Goal: Information Seeking & Learning: Learn about a topic

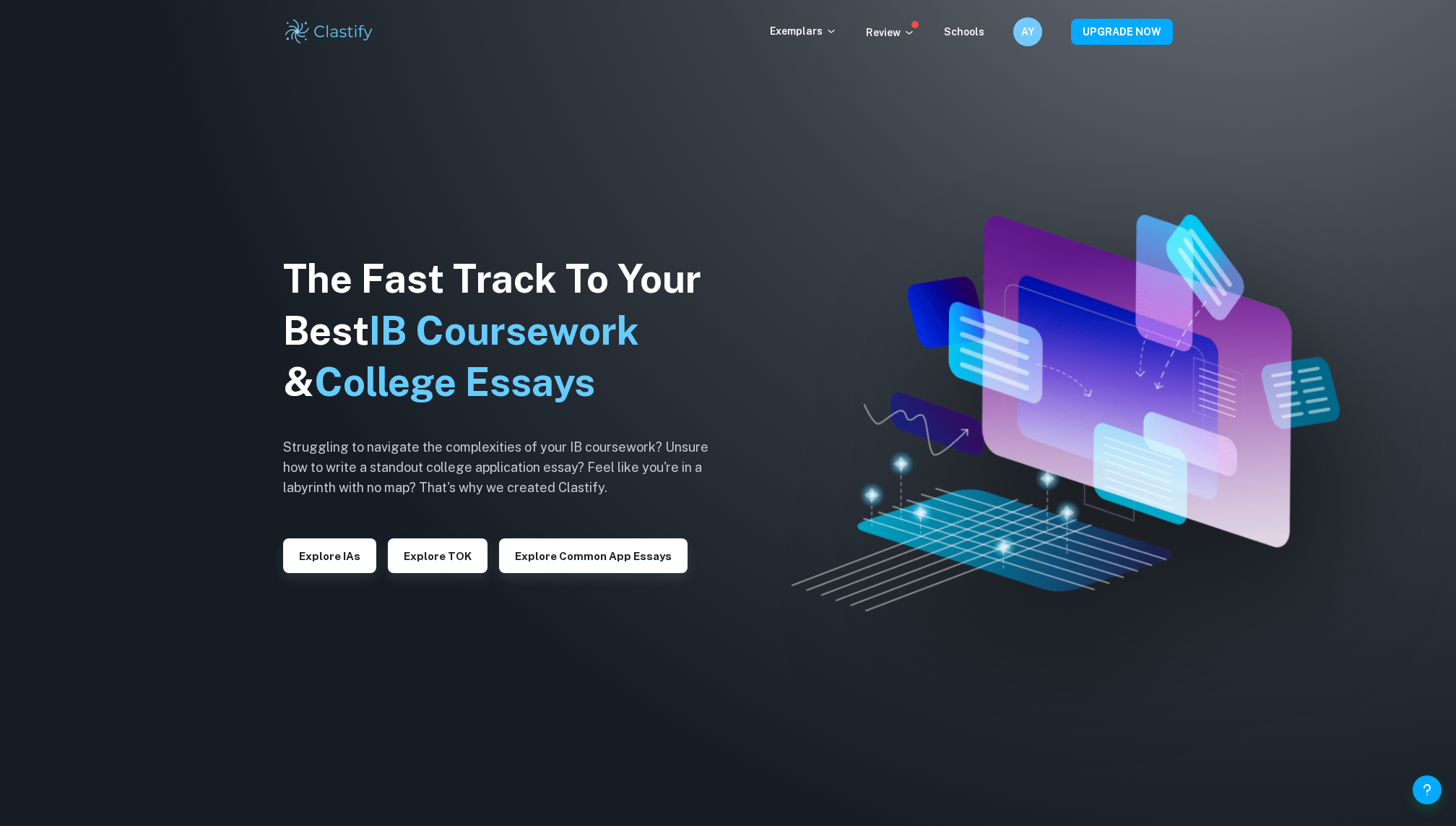
click at [901, 23] on div "Review" at bounding box center [890, 32] width 50 height 17
click at [906, 38] on icon at bounding box center [909, 33] width 12 height 12
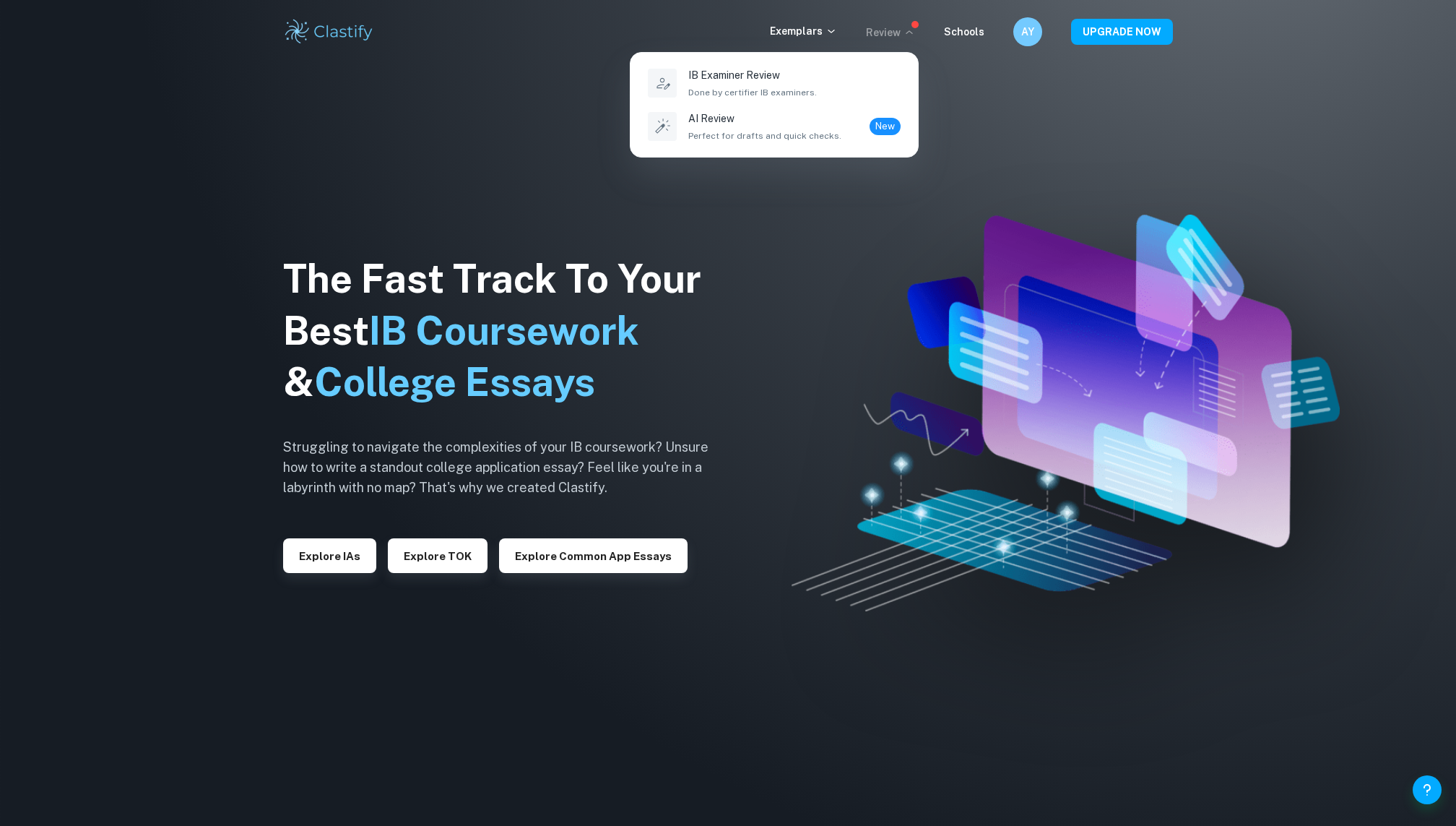
click at [828, 32] on div at bounding box center [728, 413] width 1456 height 826
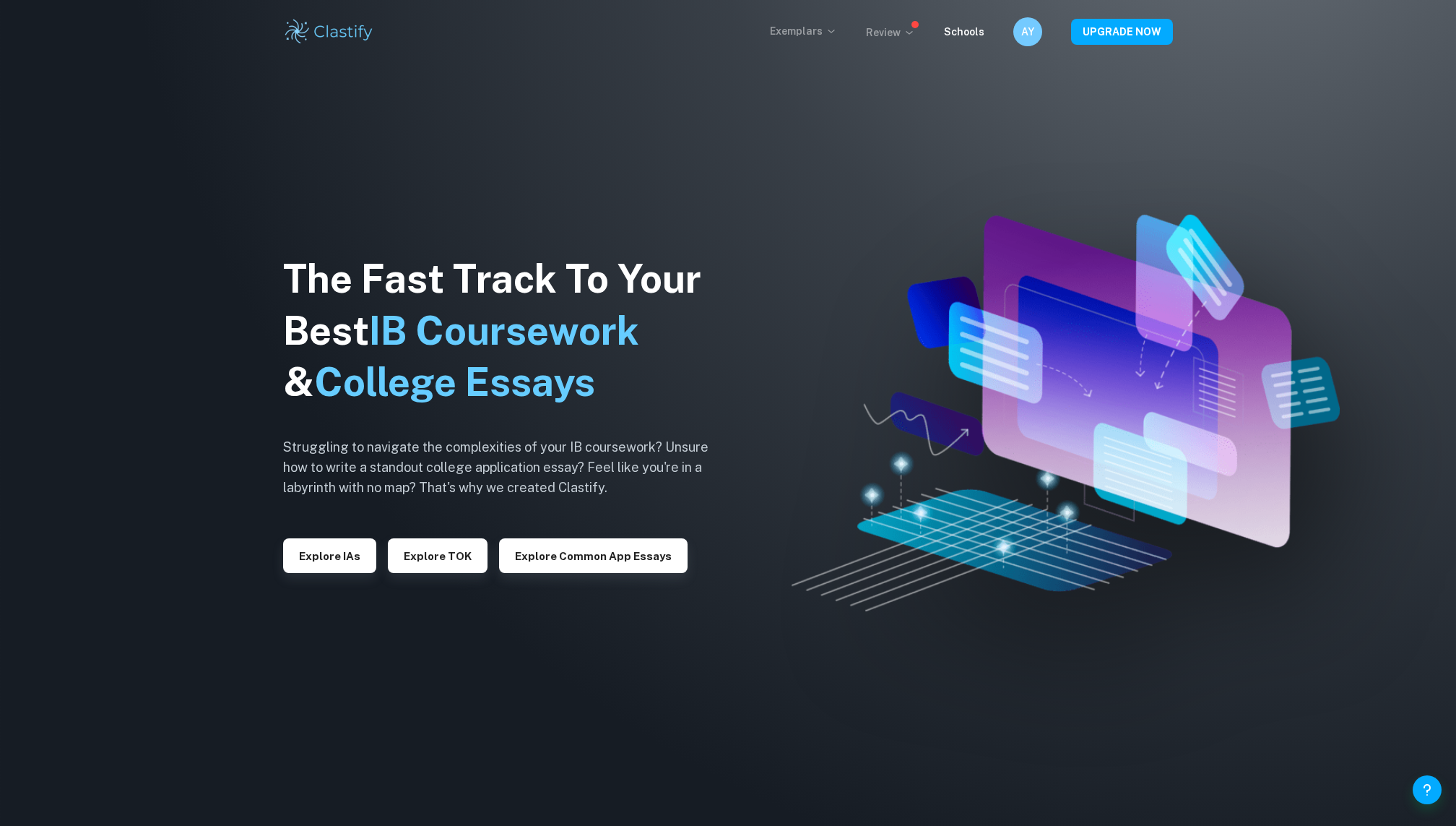
click at [812, 32] on p "Exemplars" at bounding box center [802, 31] width 67 height 16
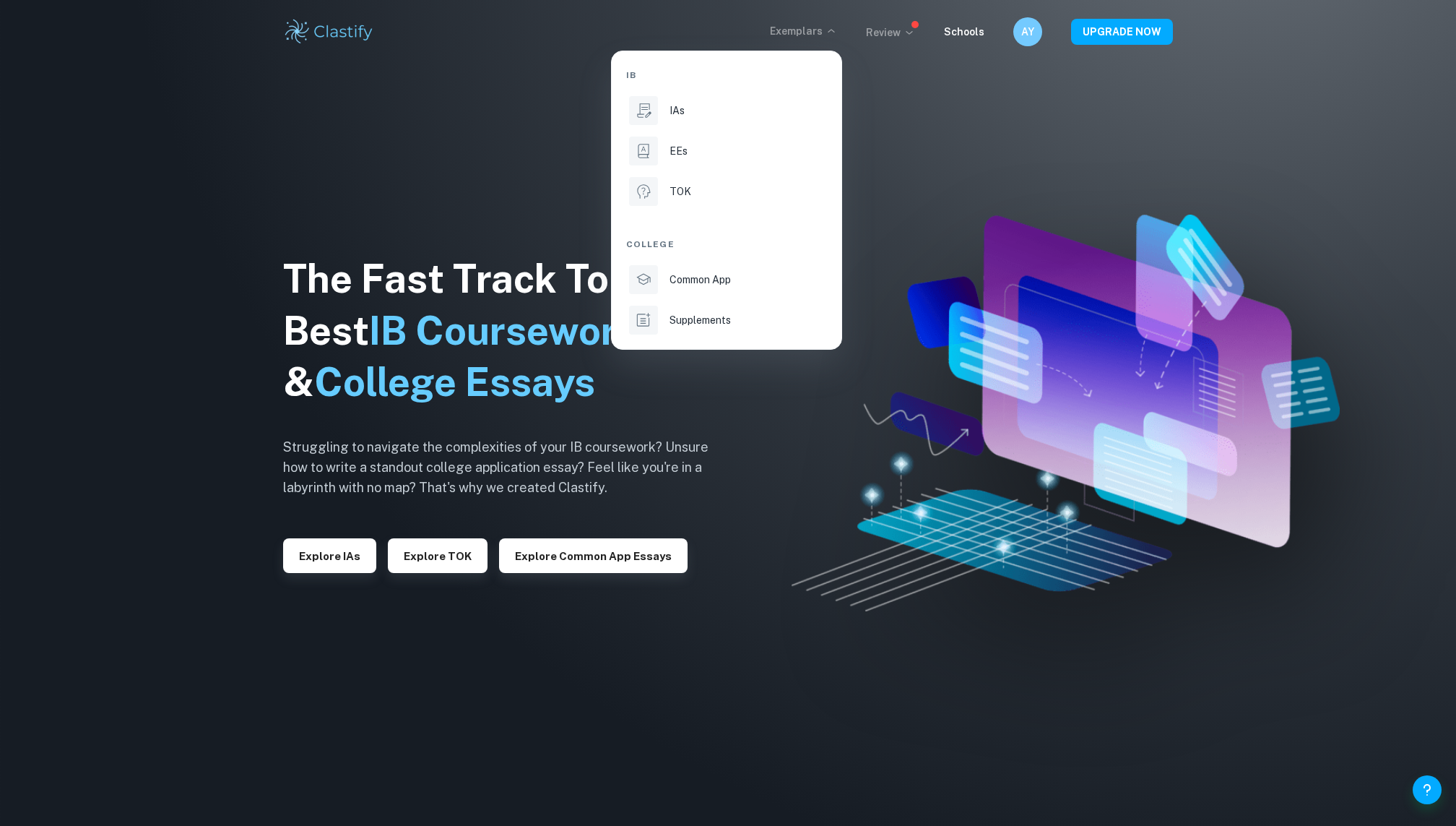
click at [919, 44] on div at bounding box center [728, 413] width 1456 height 826
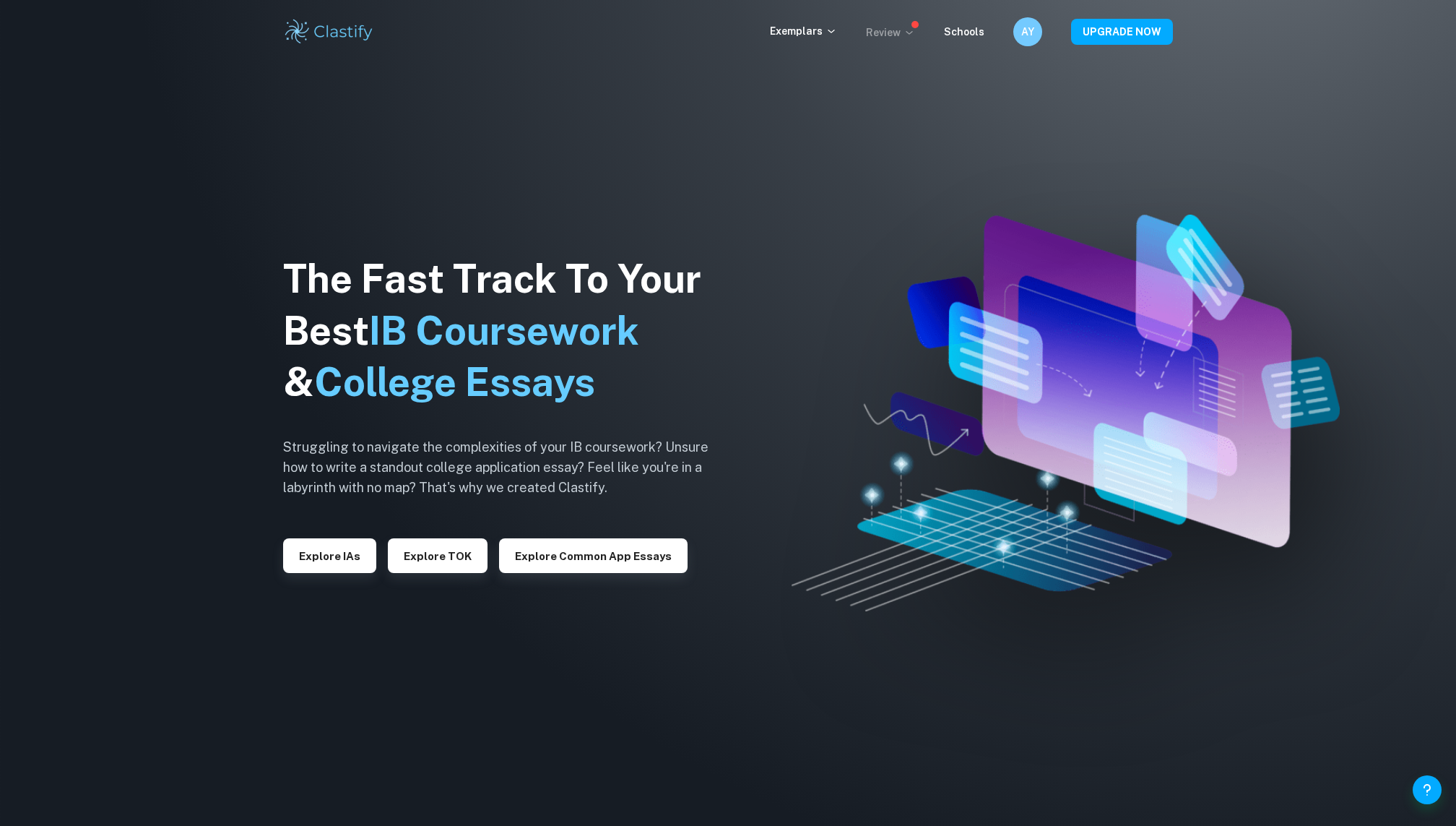
click at [903, 23] on div "IB IAs EEs TOK College Common App Supplements" at bounding box center [728, 413] width 1456 height 826
click at [903, 38] on p "Review" at bounding box center [890, 32] width 50 height 16
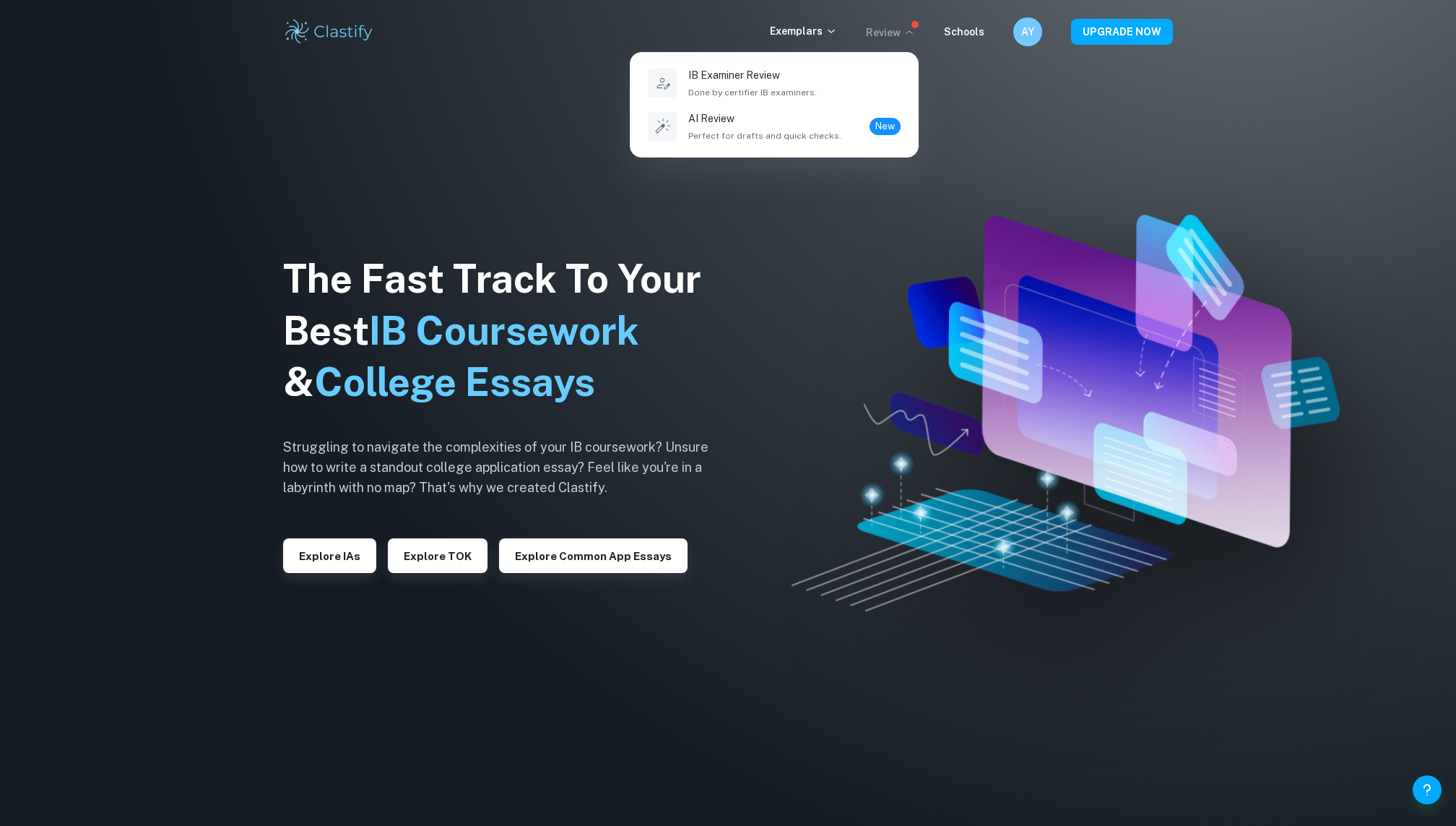
click at [803, 34] on div at bounding box center [728, 413] width 1456 height 826
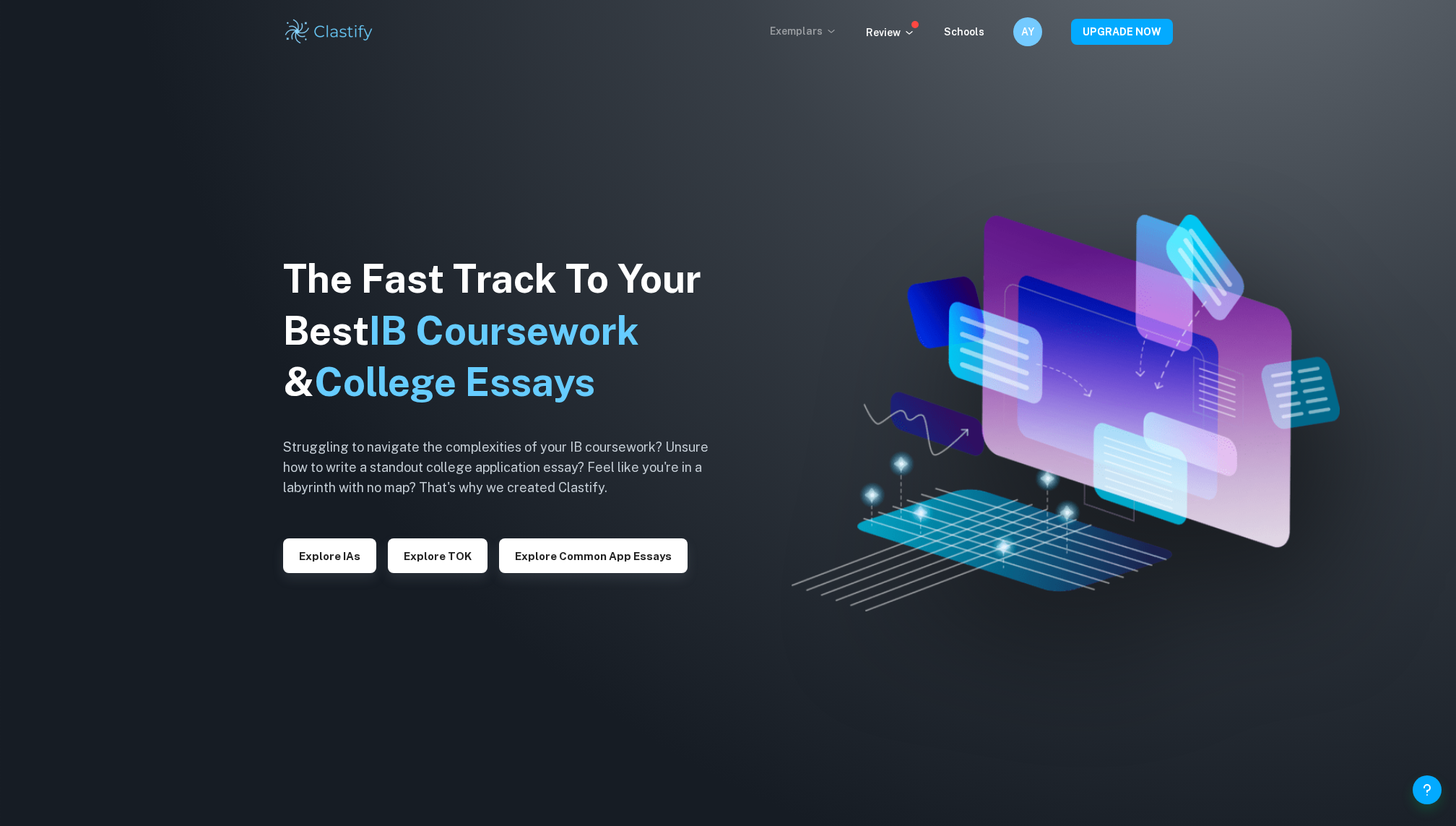
click at [806, 32] on p "Exemplars" at bounding box center [802, 31] width 67 height 16
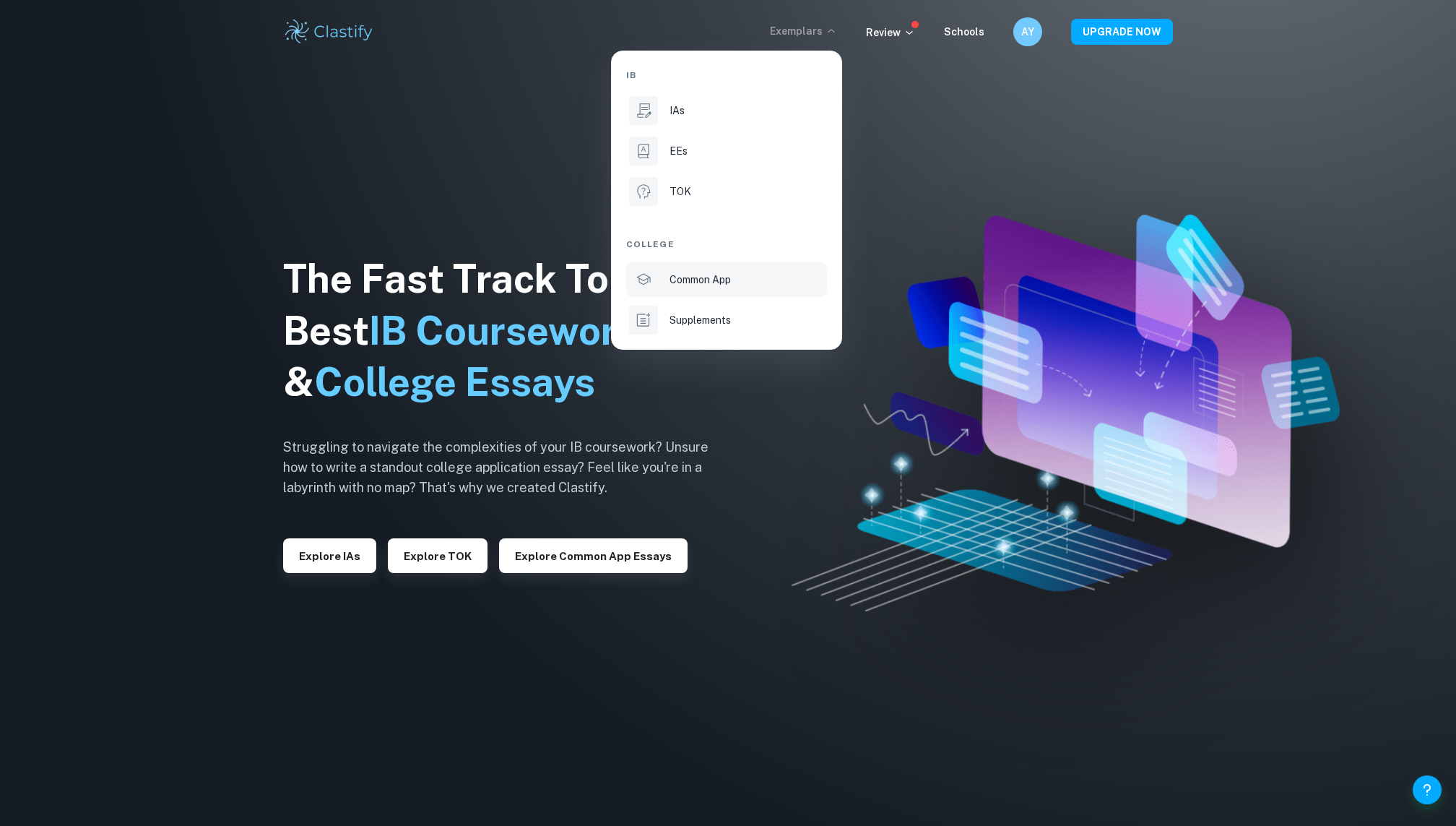
click at [711, 272] on p "Common App" at bounding box center [699, 280] width 61 height 16
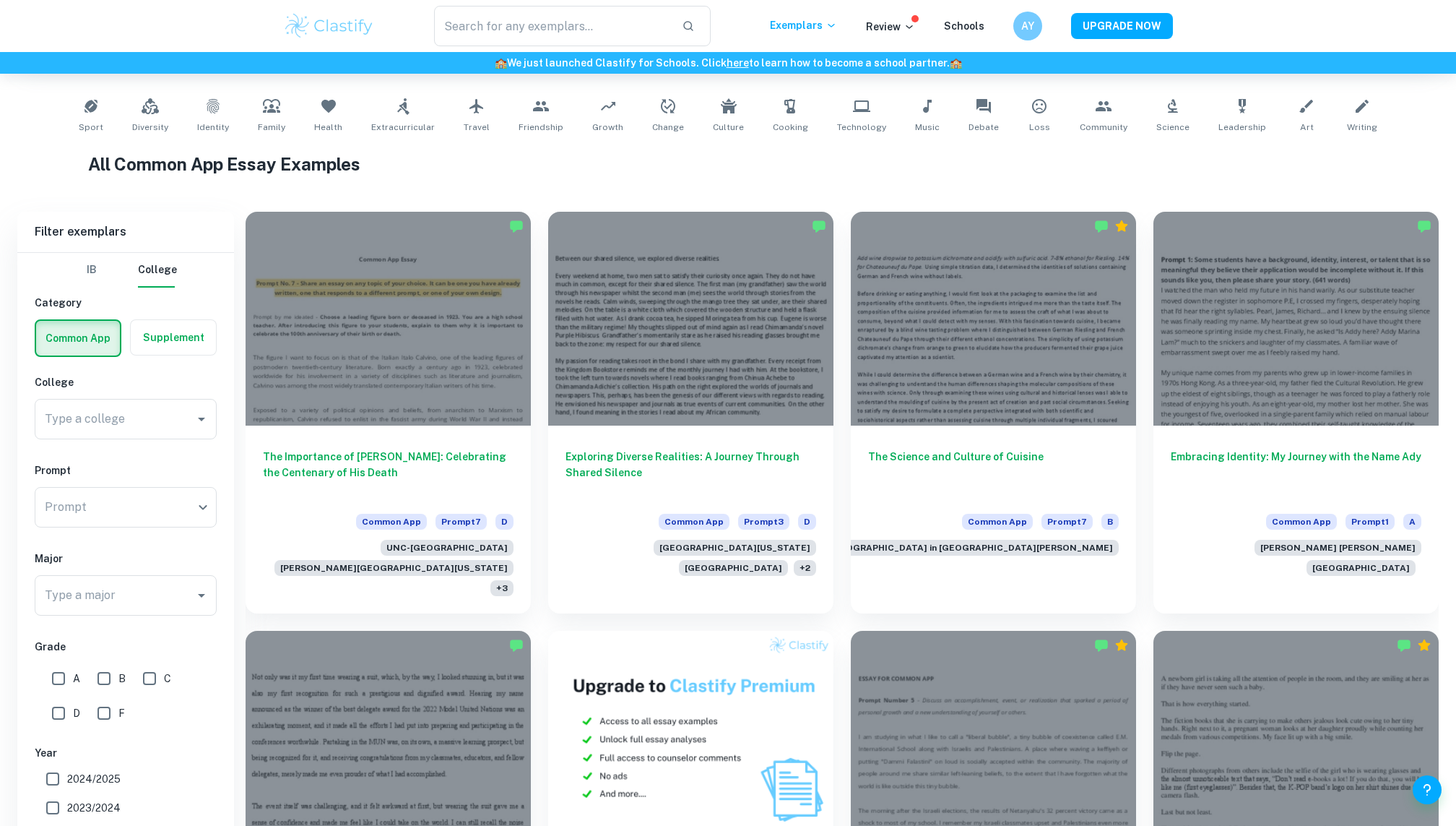
scroll to position [389, 0]
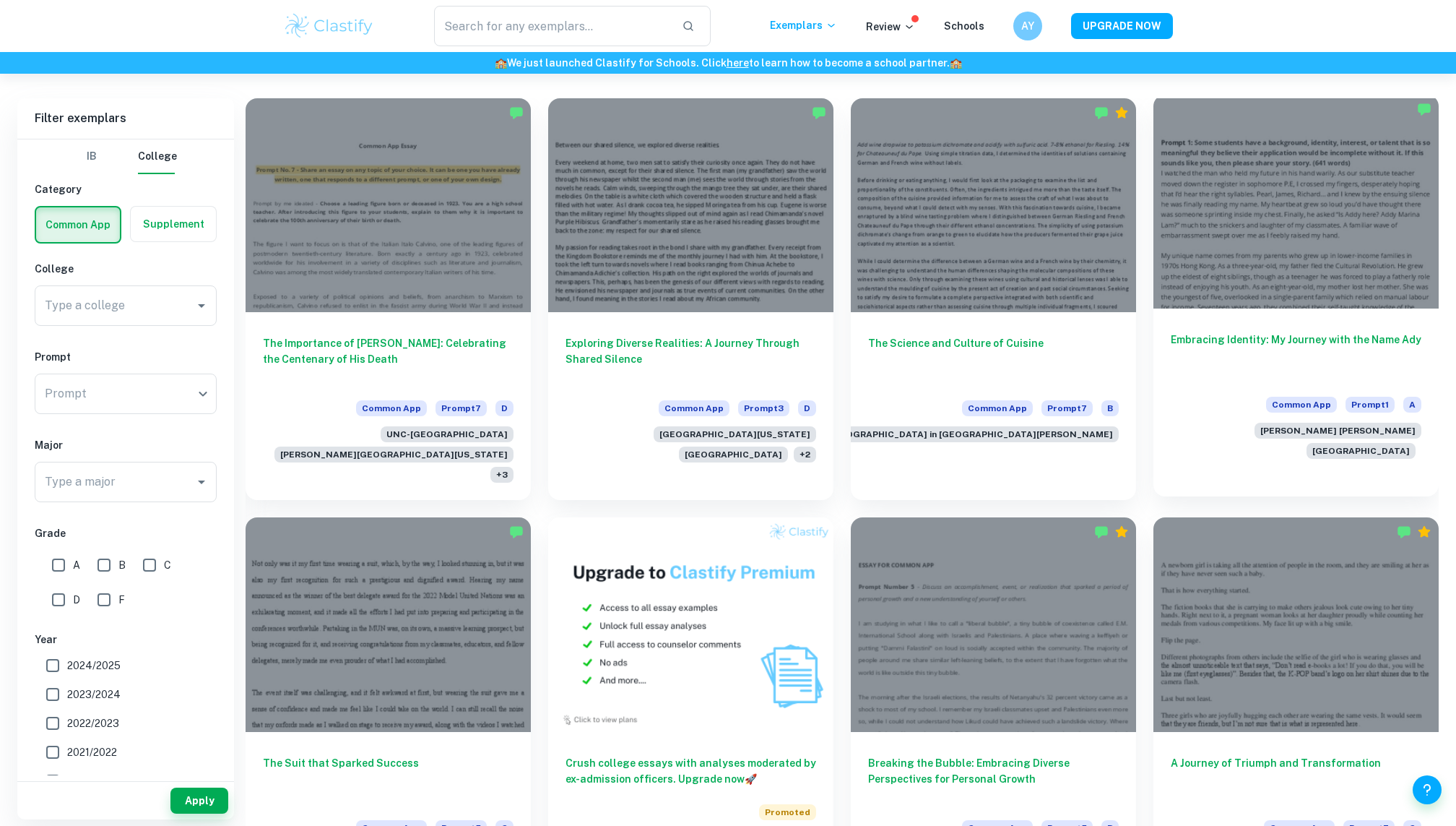
click at [1292, 370] on h6 "Embracing Identity: My Journey with the Name Ady" at bounding box center [1296, 355] width 251 height 48
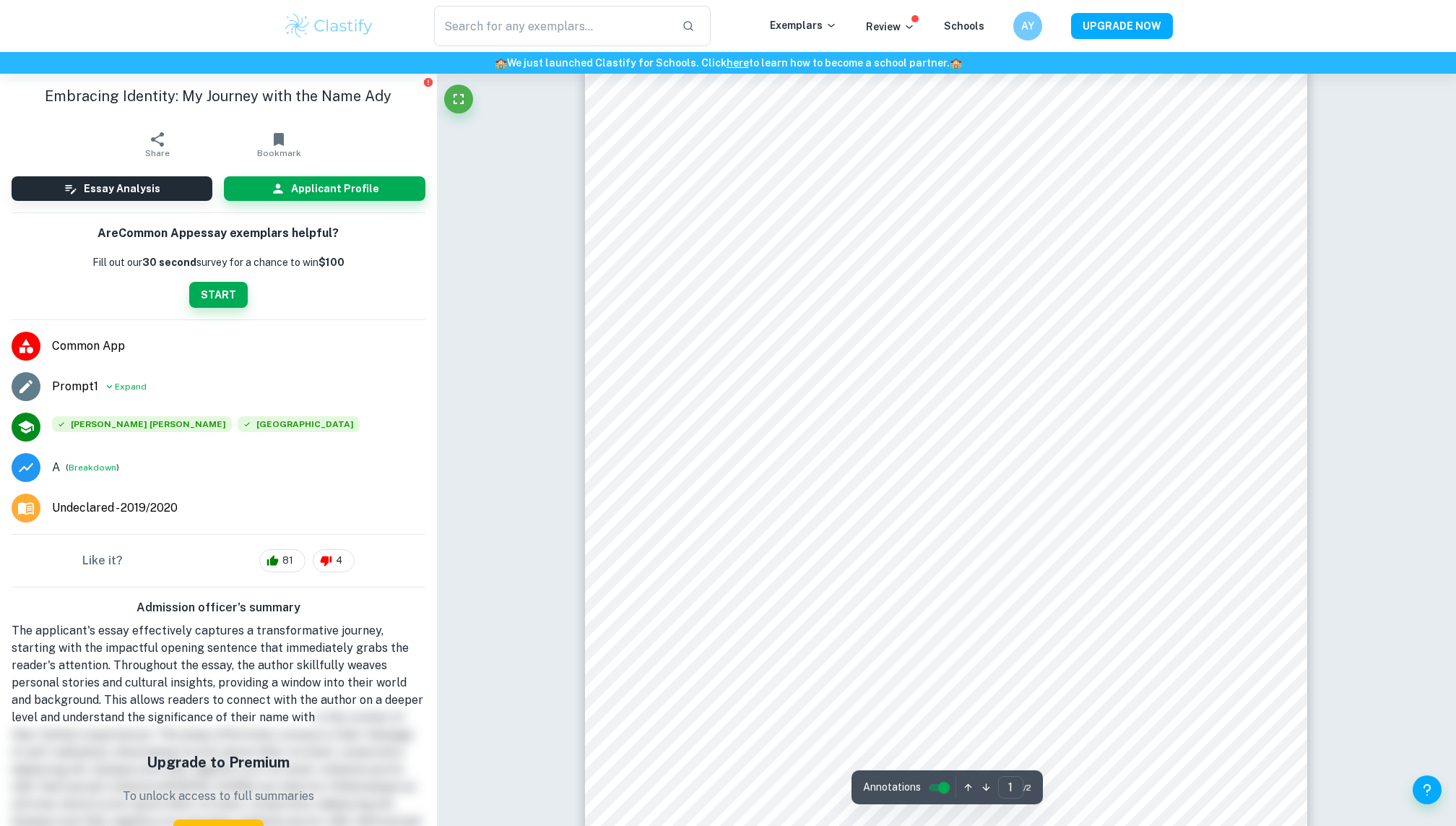
scroll to position [202, 0]
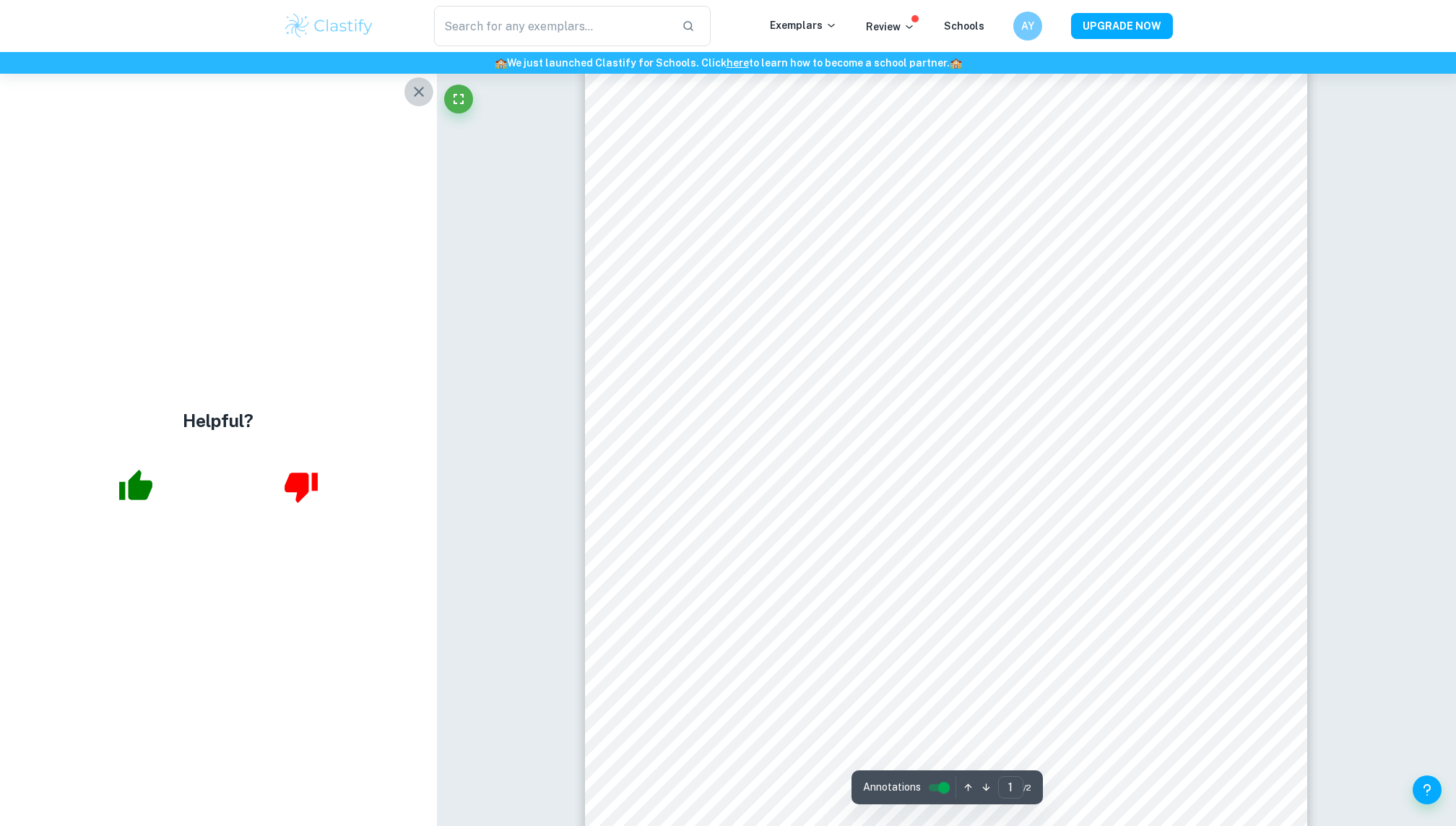
click at [425, 95] on icon "button" at bounding box center [419, 91] width 17 height 17
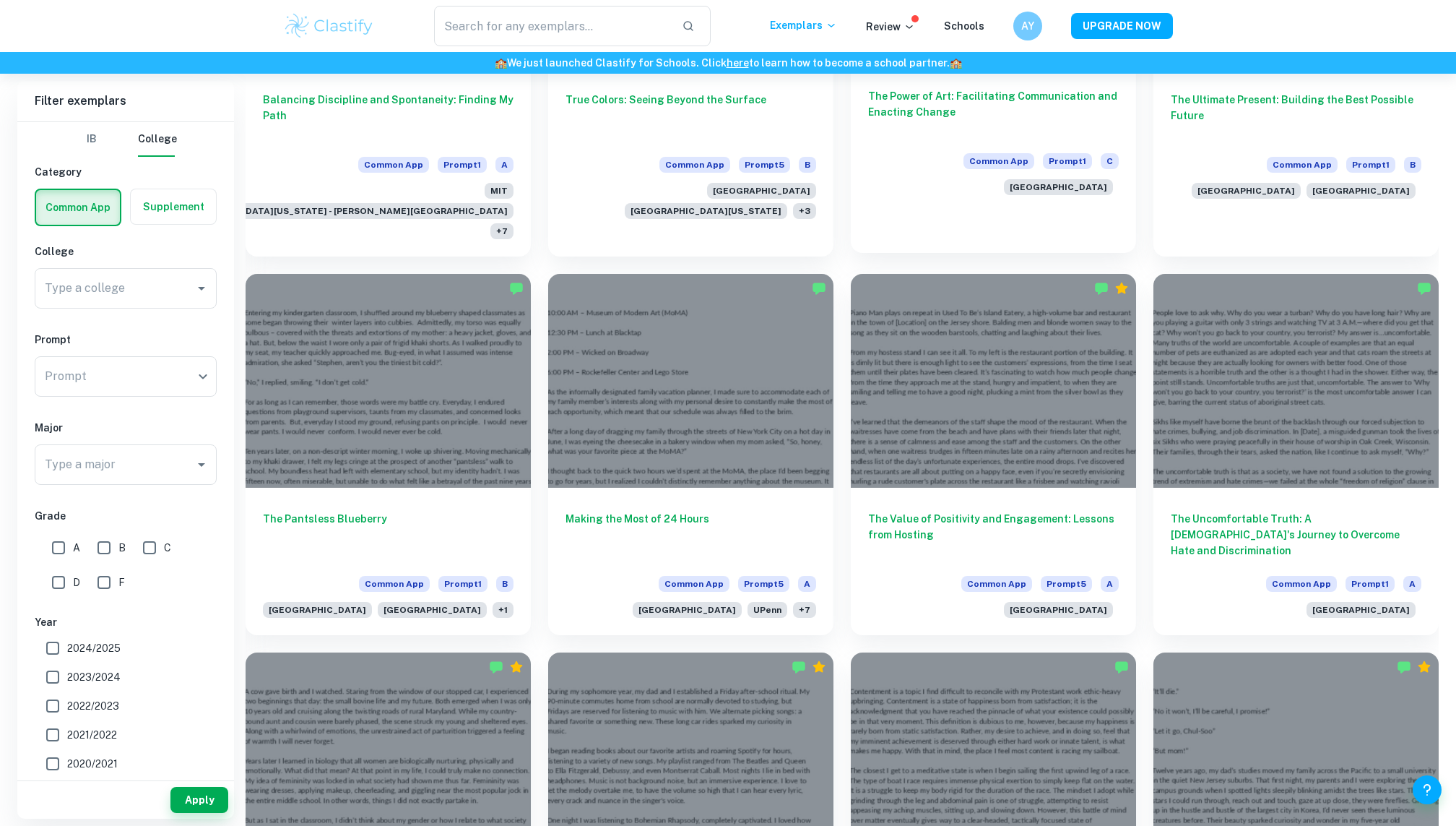
scroll to position [1501, 0]
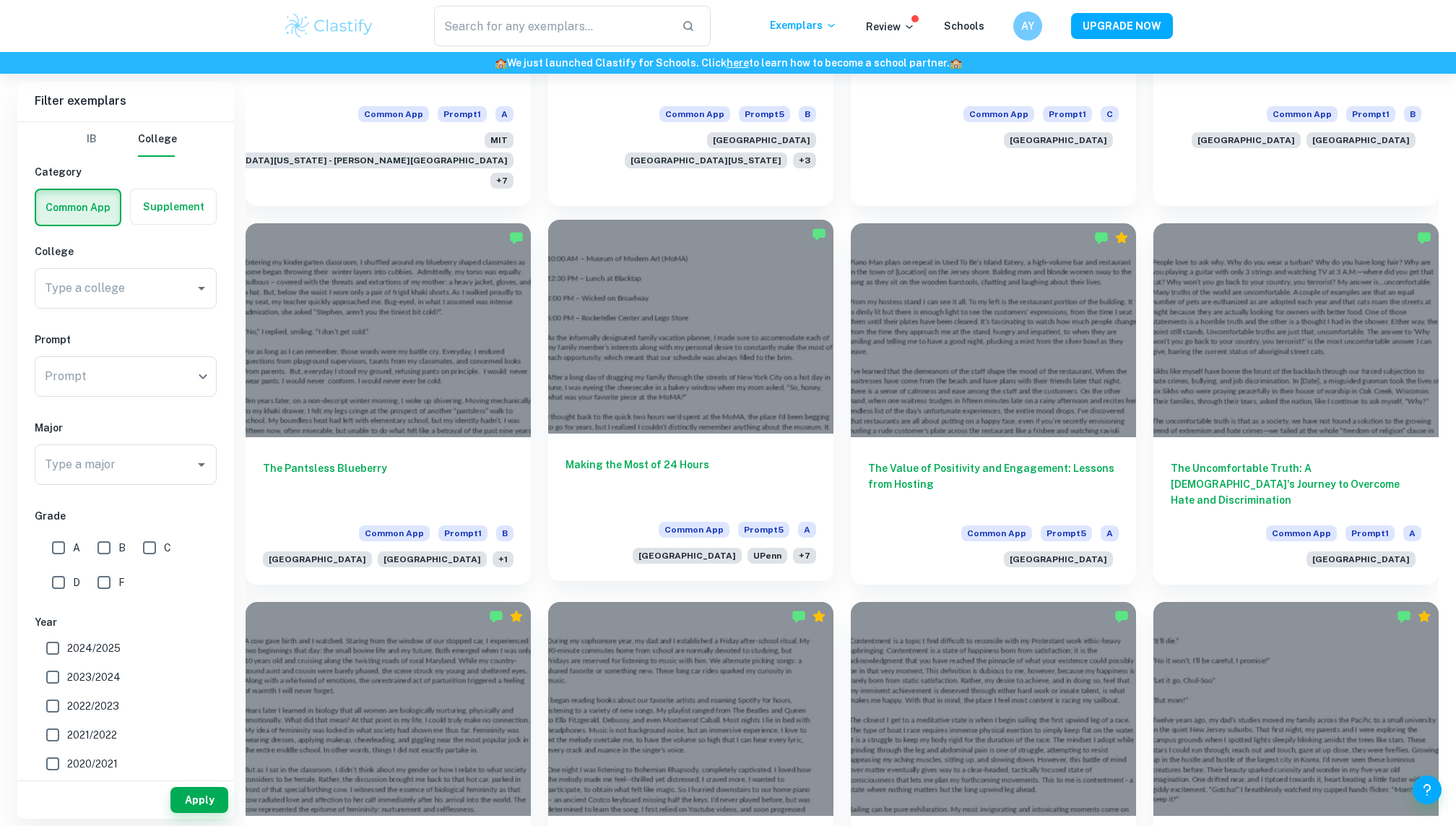
click at [630, 457] on h6 "Making the Most of 24 Hours" at bounding box center [691, 480] width 251 height 48
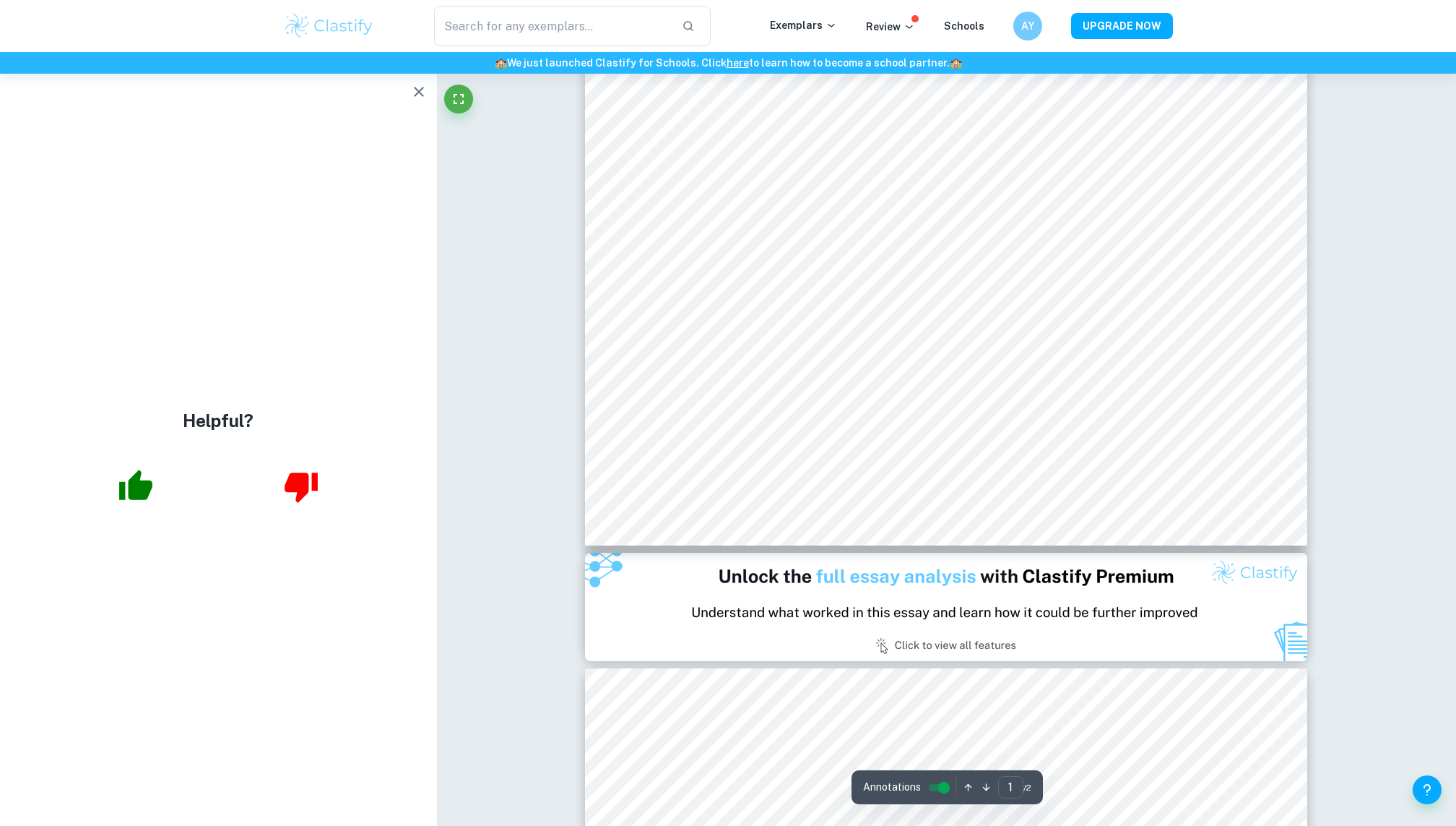
scroll to position [565, 0]
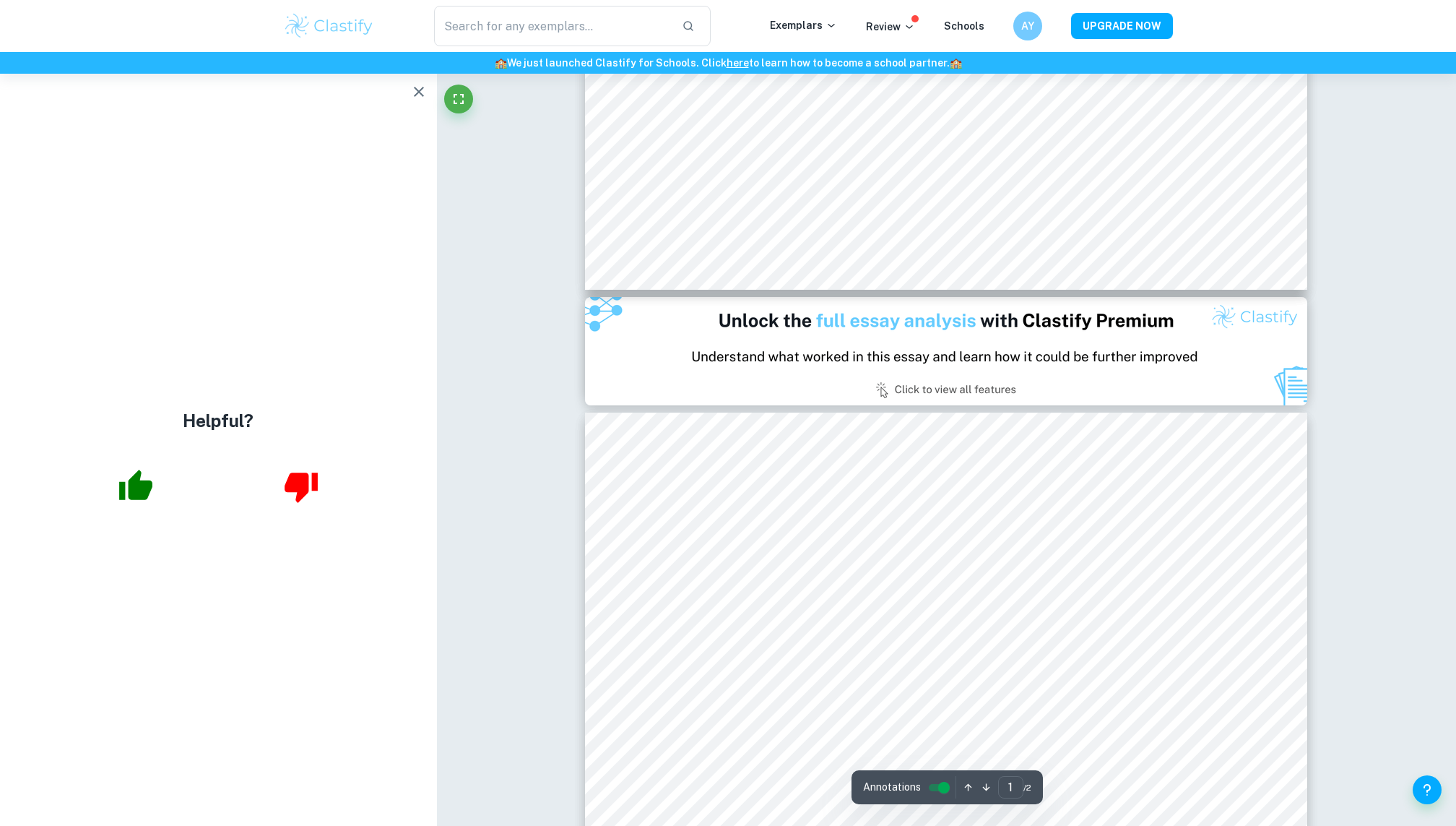
type input "2"
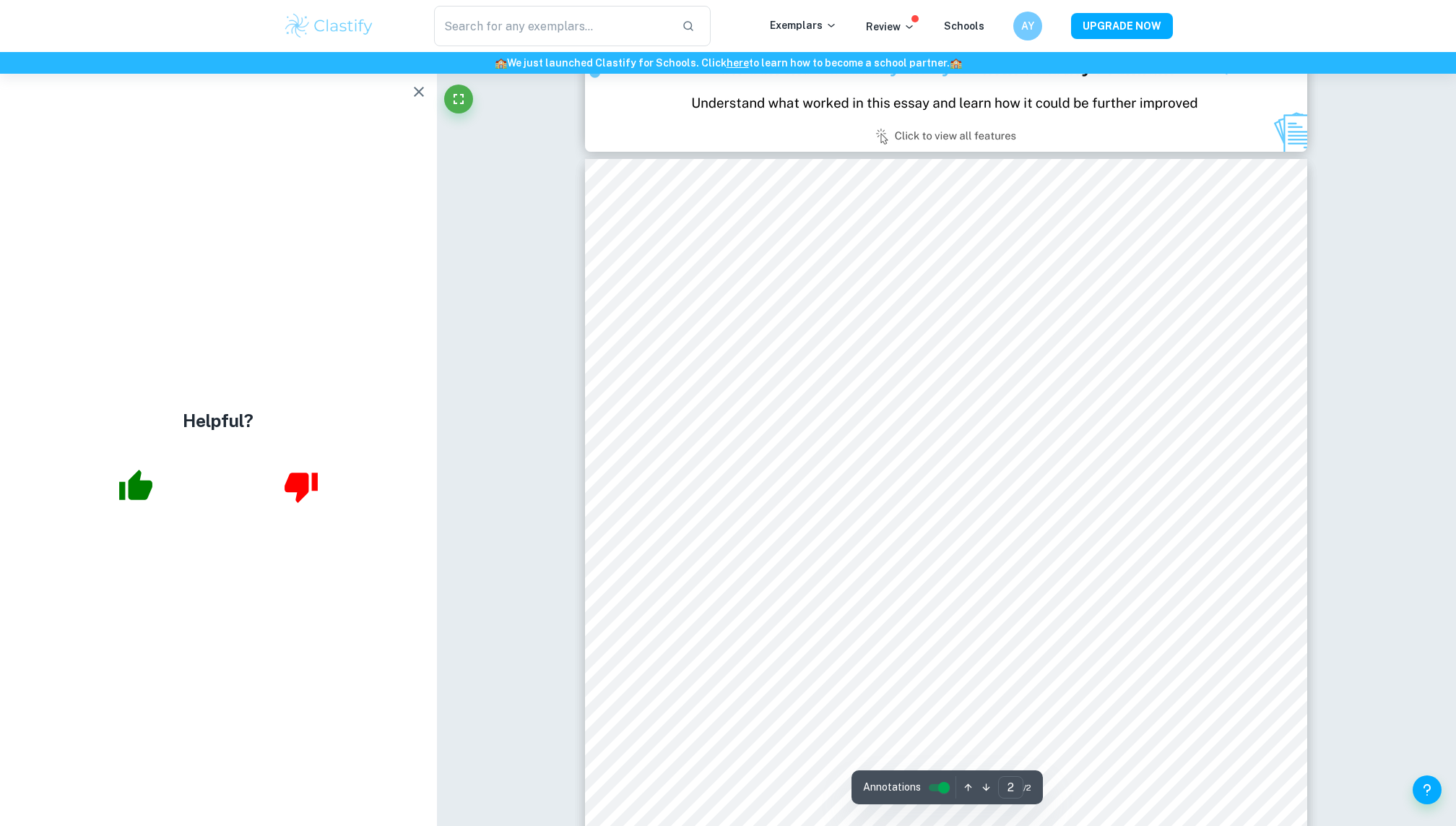
scroll to position [1075, 0]
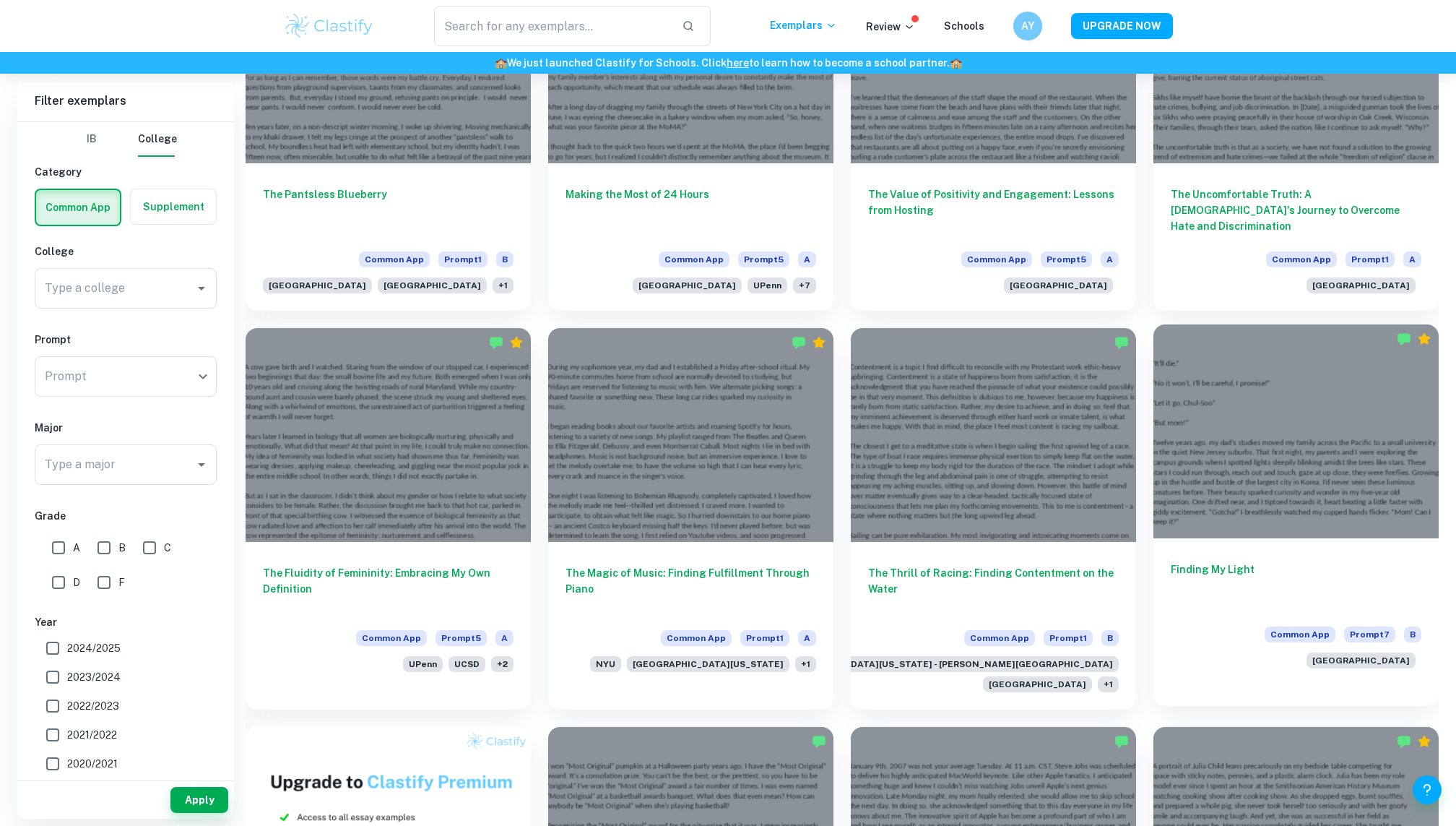
scroll to position [1807, 0]
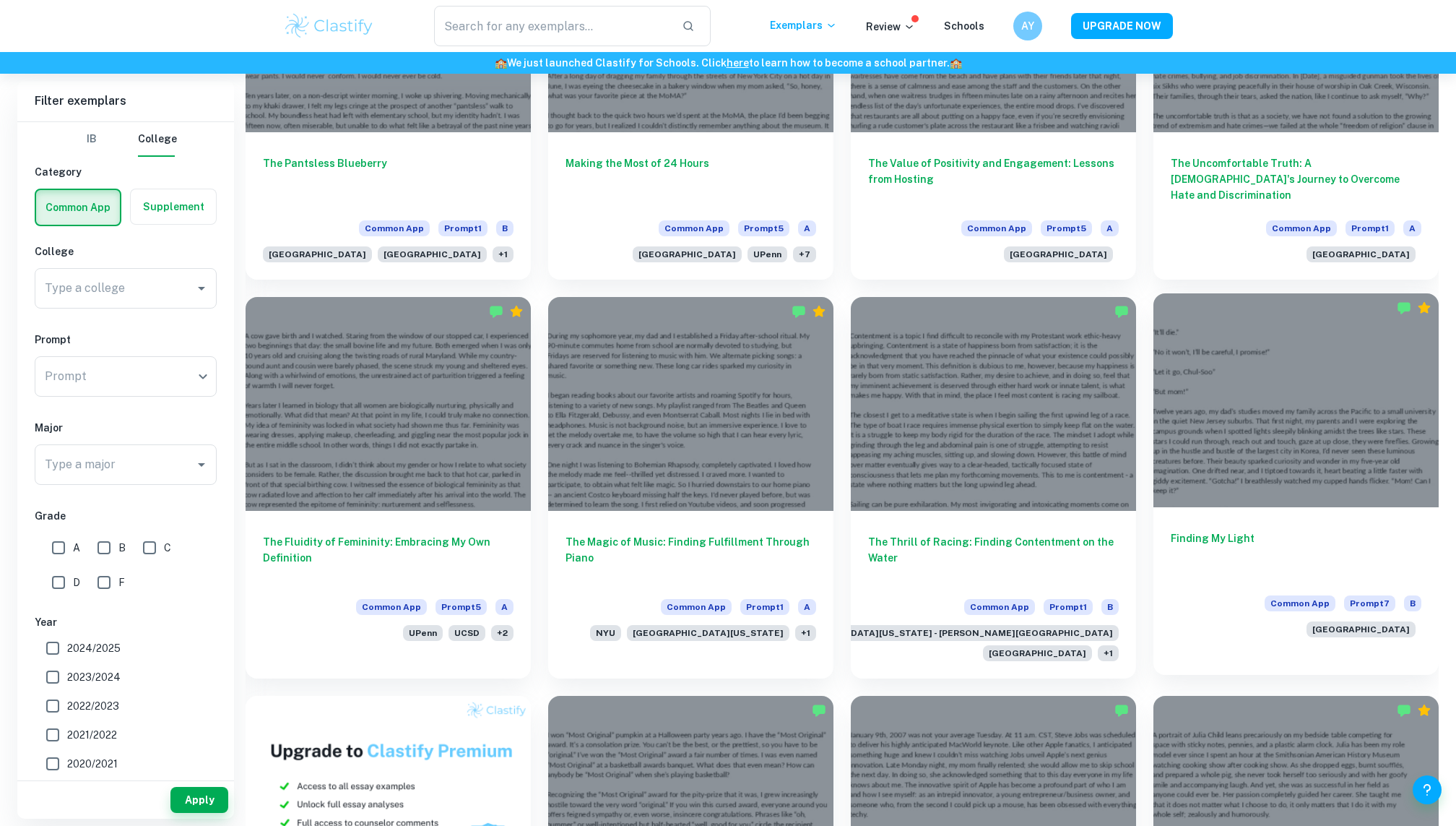
click at [1239, 507] on div "Finding My Light Common App Prompt 7 B Emory University" at bounding box center [1296, 581] width 286 height 148
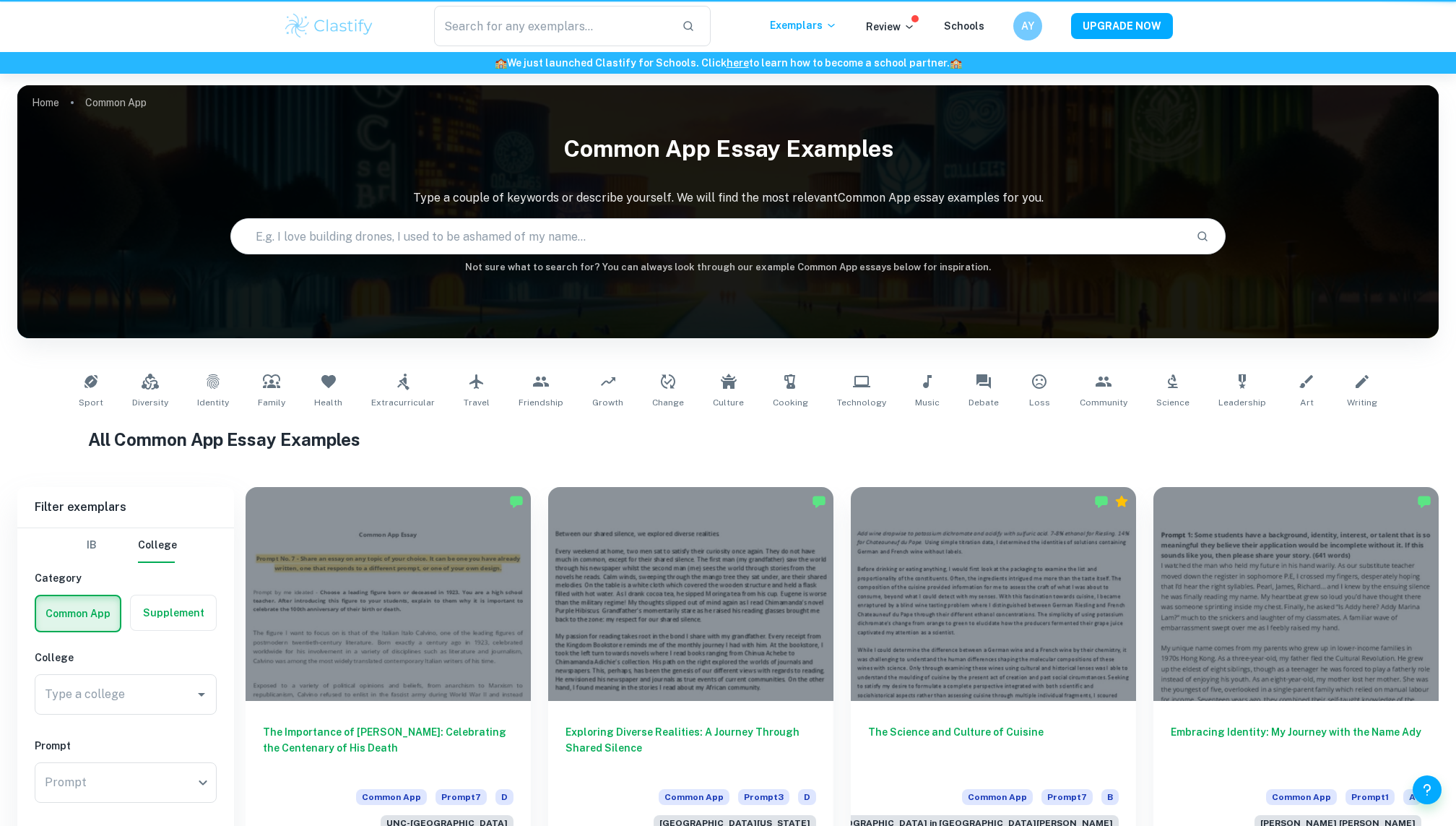
scroll to position [1807, 0]
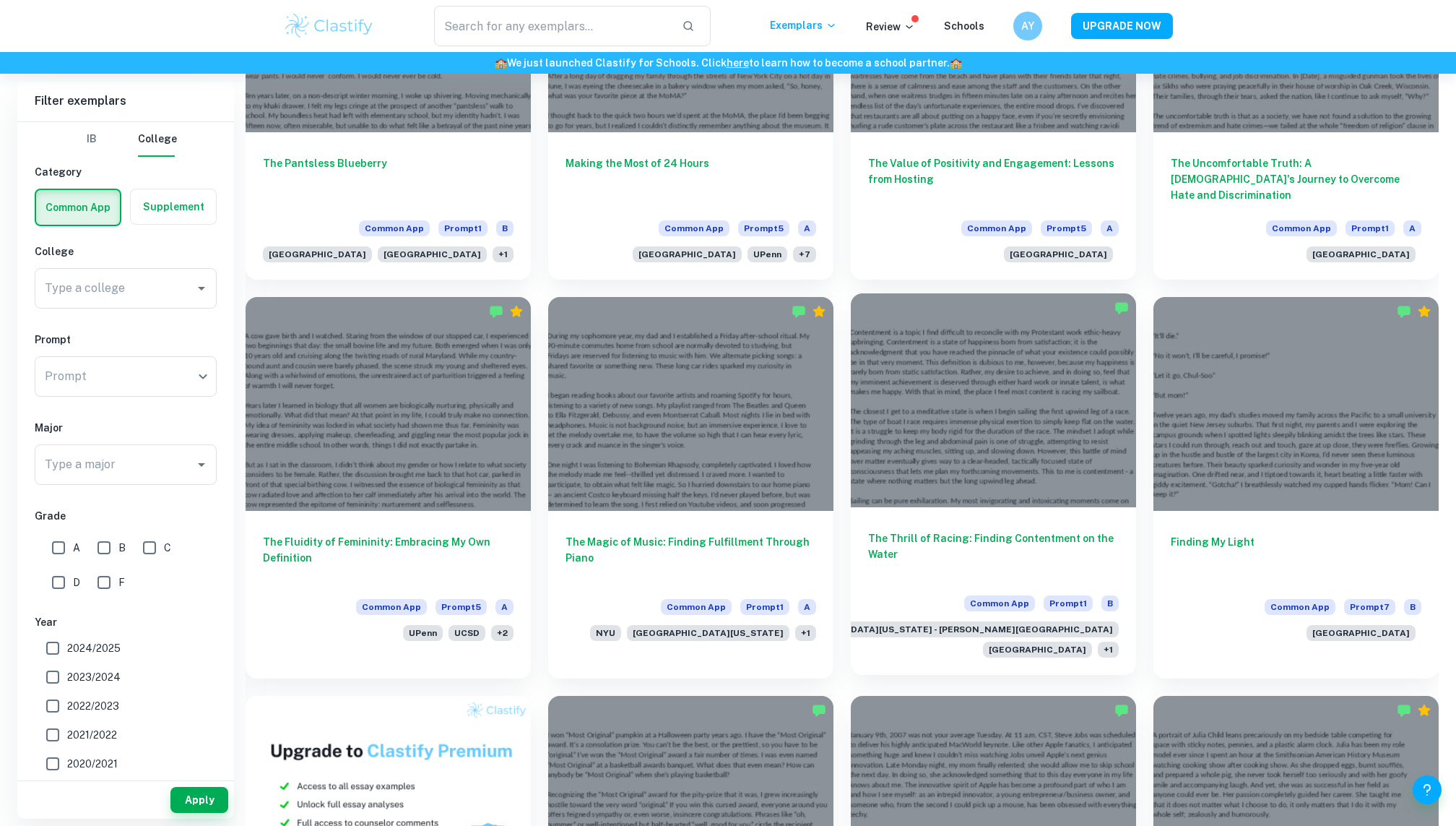
click at [969, 388] on div at bounding box center [994, 400] width 286 height 214
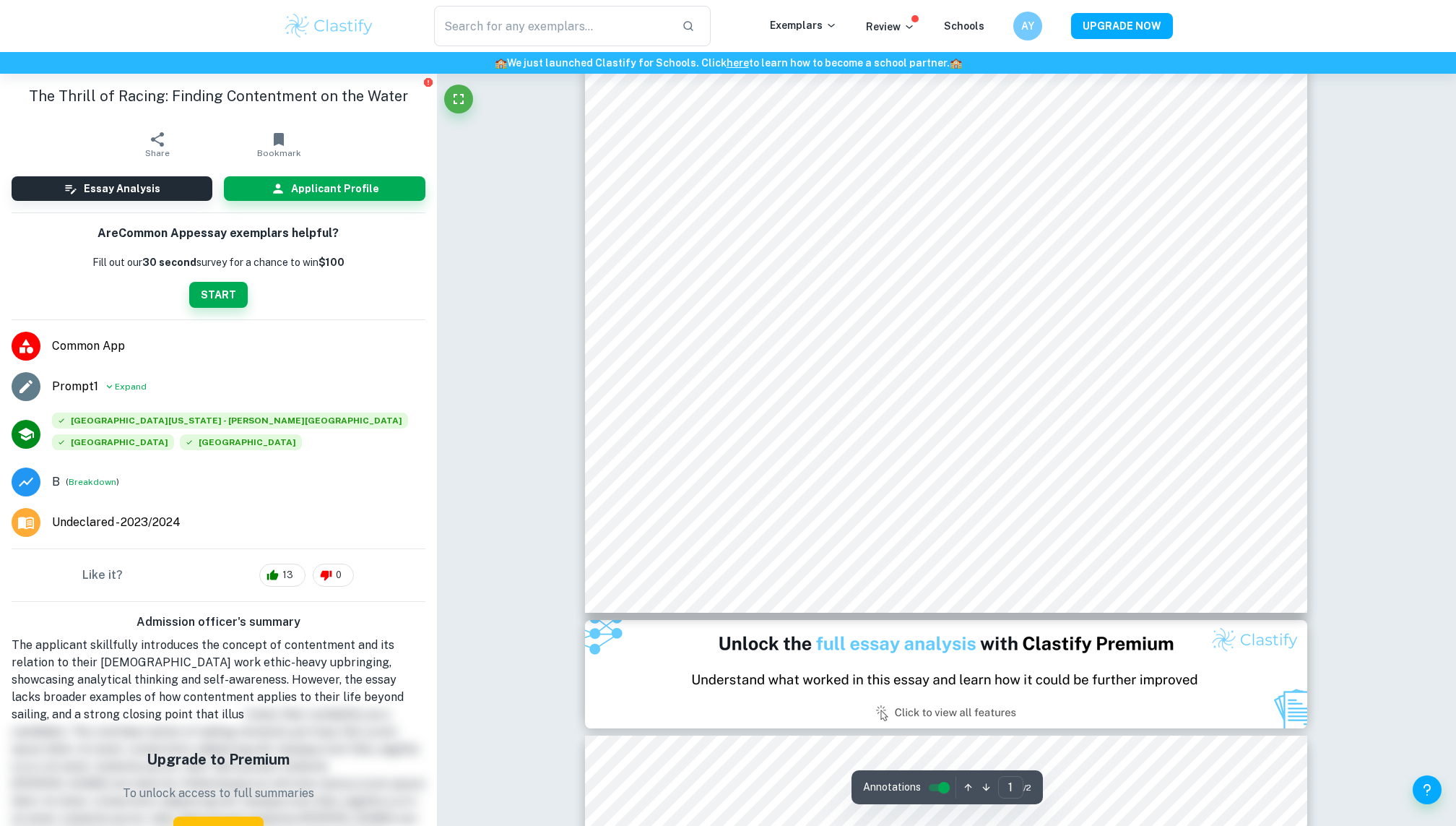
scroll to position [535, 0]
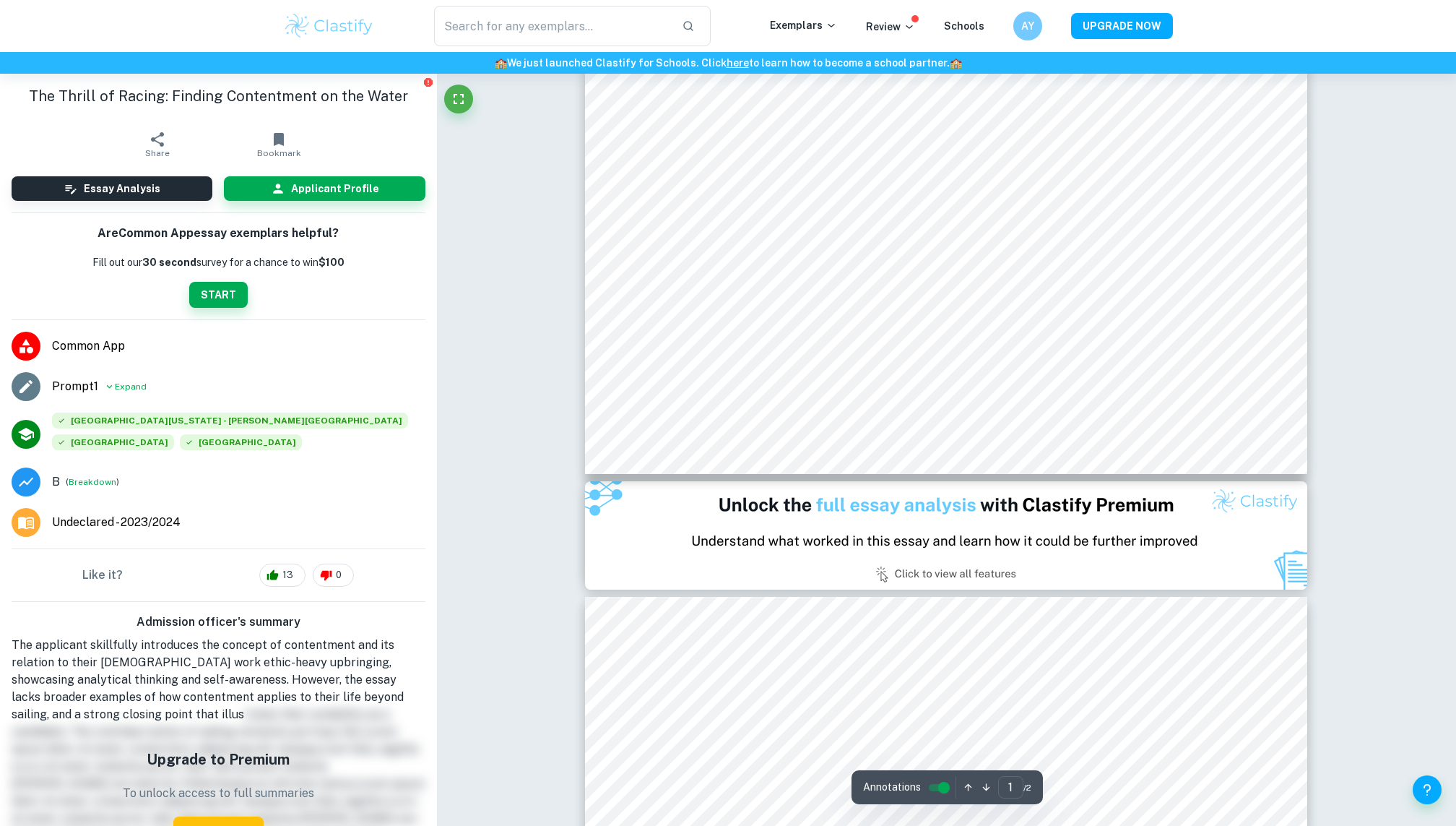
type input "2"
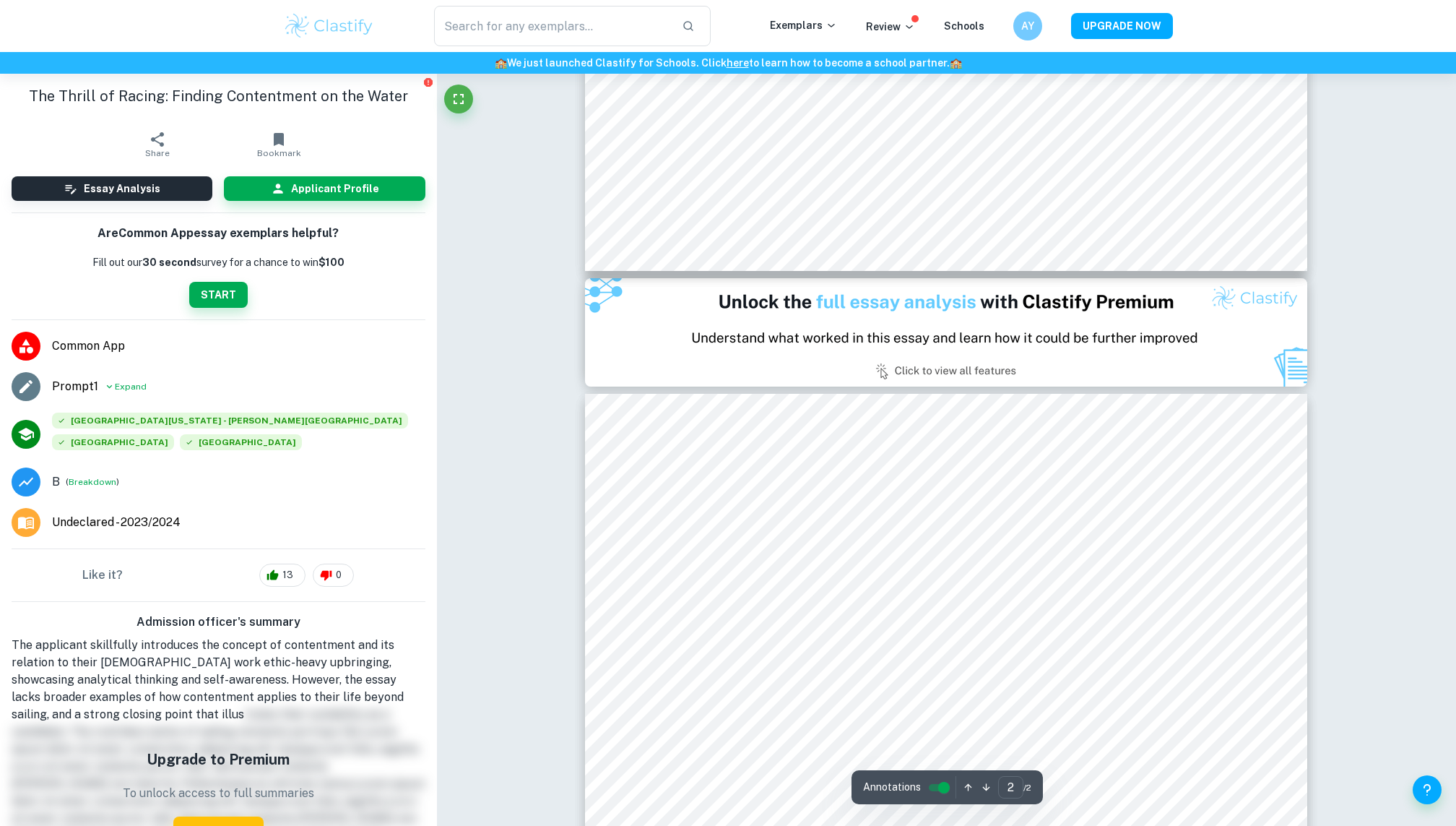
scroll to position [1057, 0]
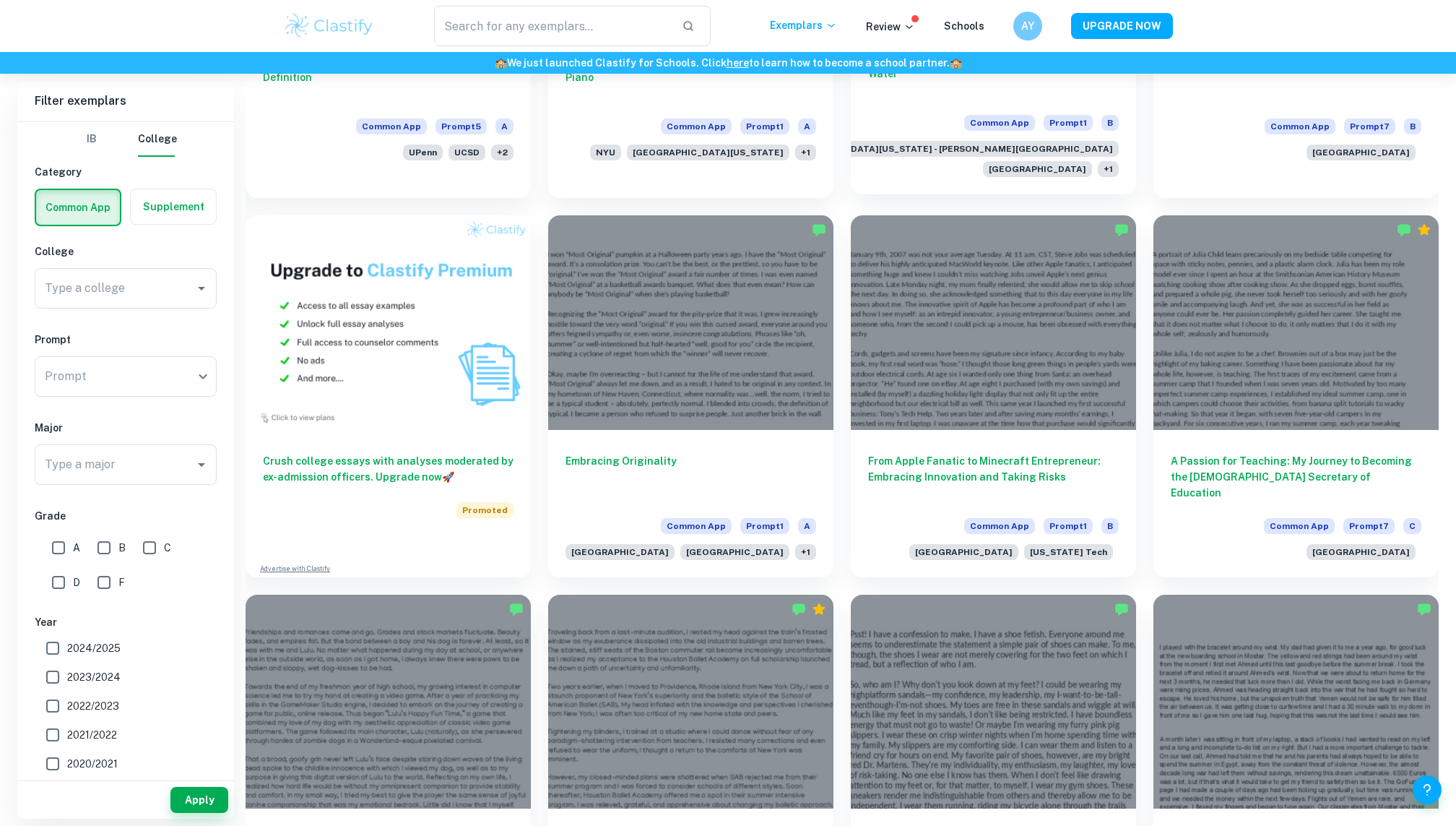
scroll to position [2292, 0]
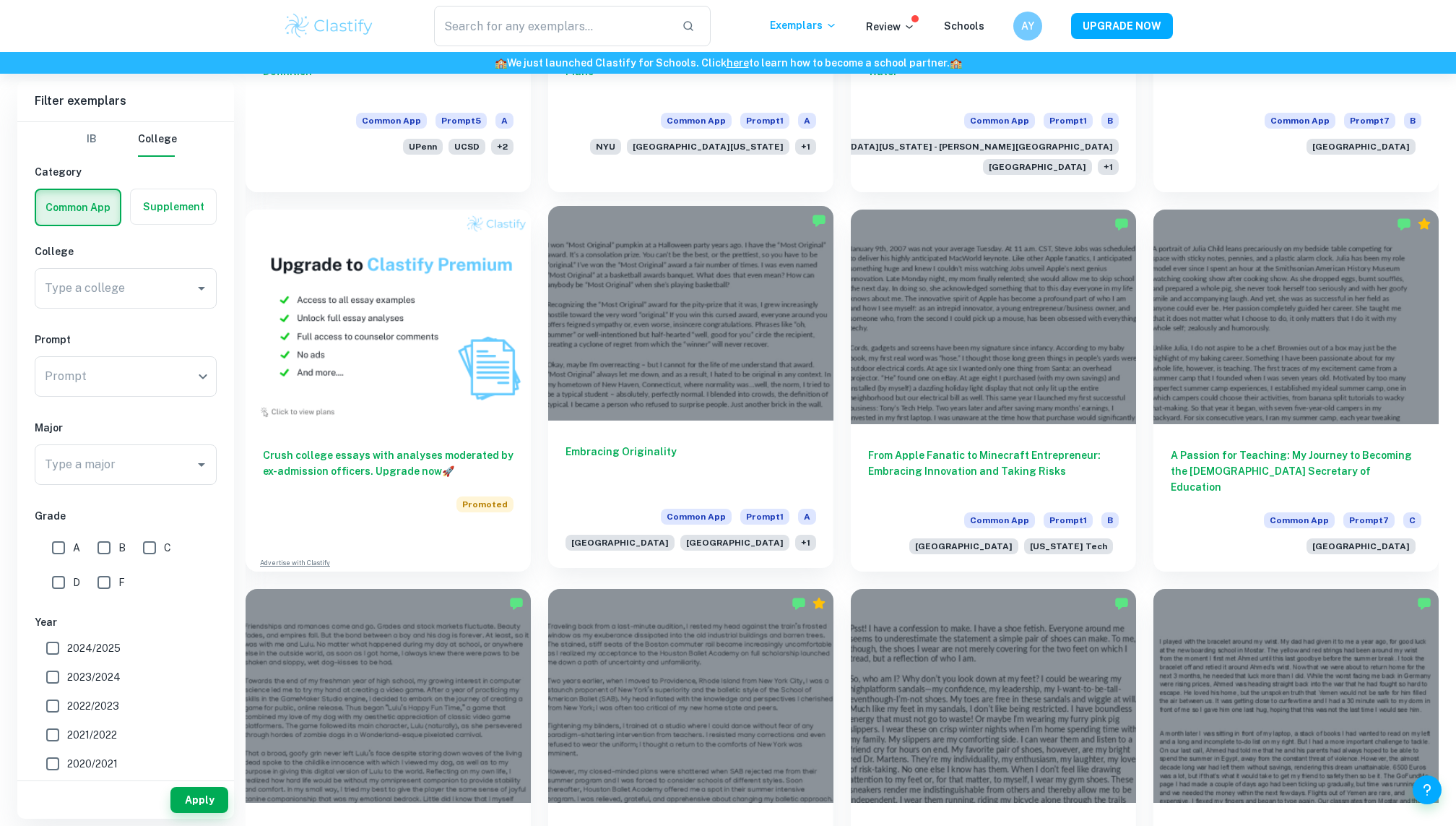
click at [640, 311] on div at bounding box center [691, 313] width 286 height 214
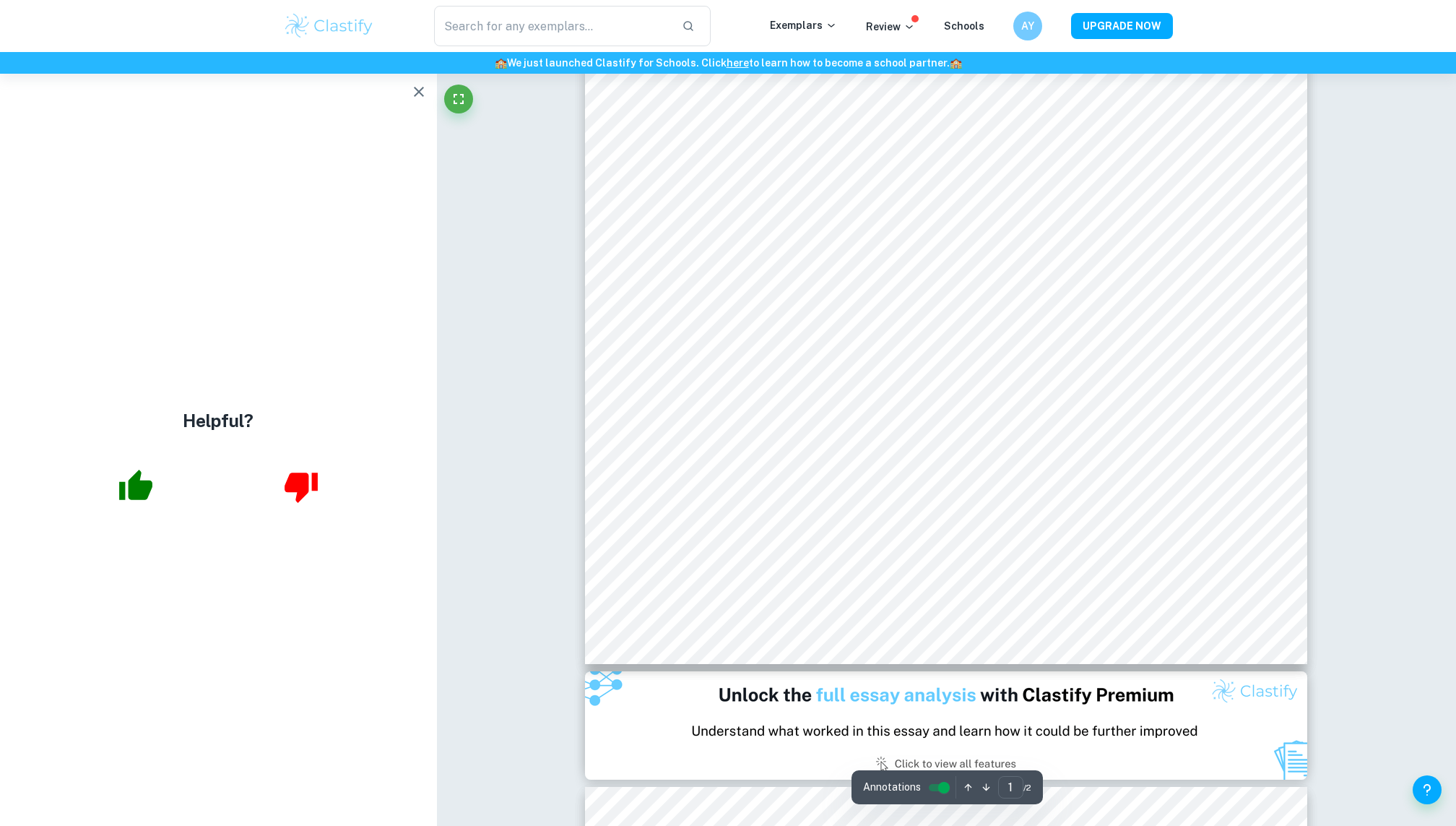
scroll to position [452, 0]
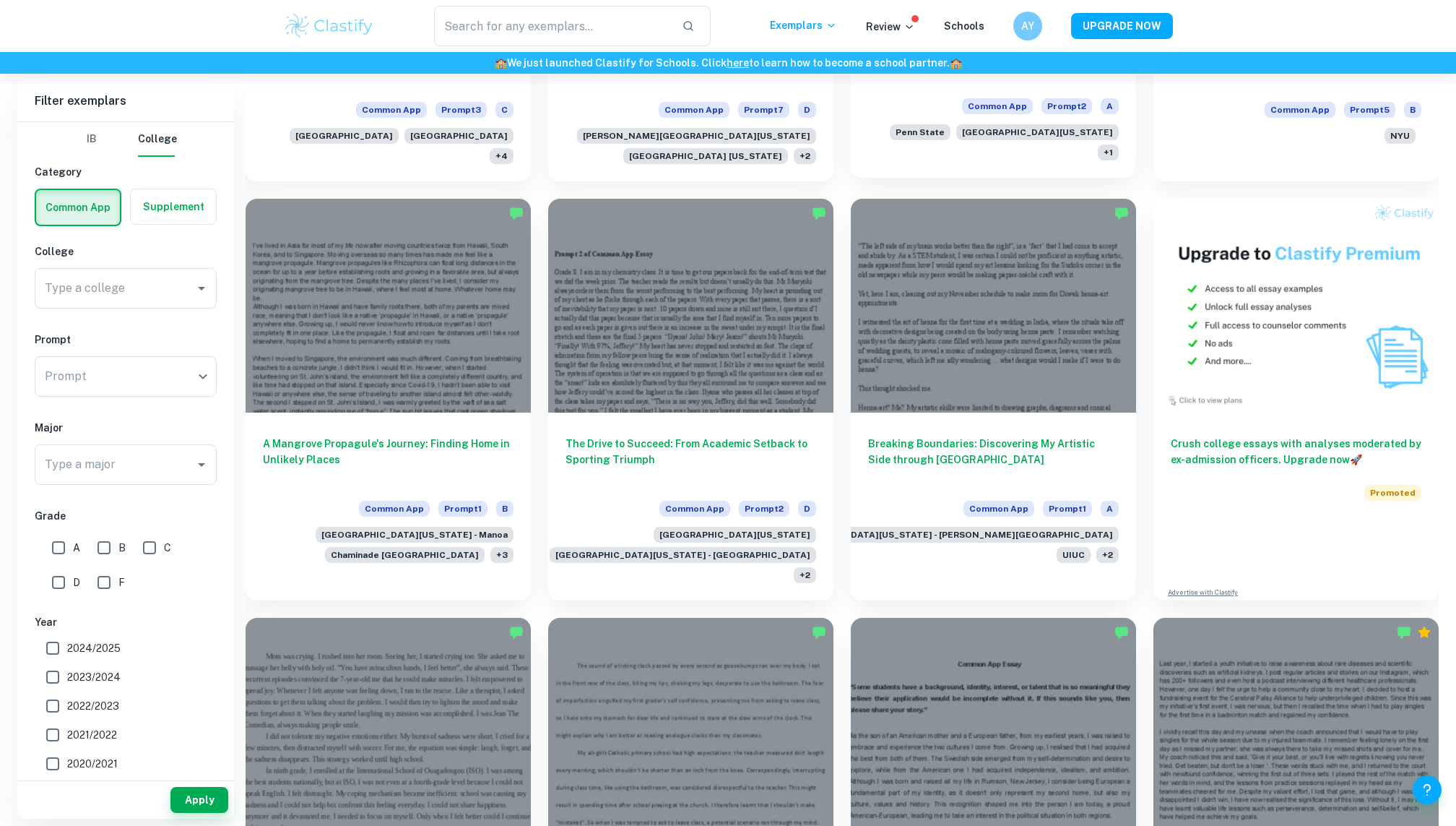
scroll to position [7830, 0]
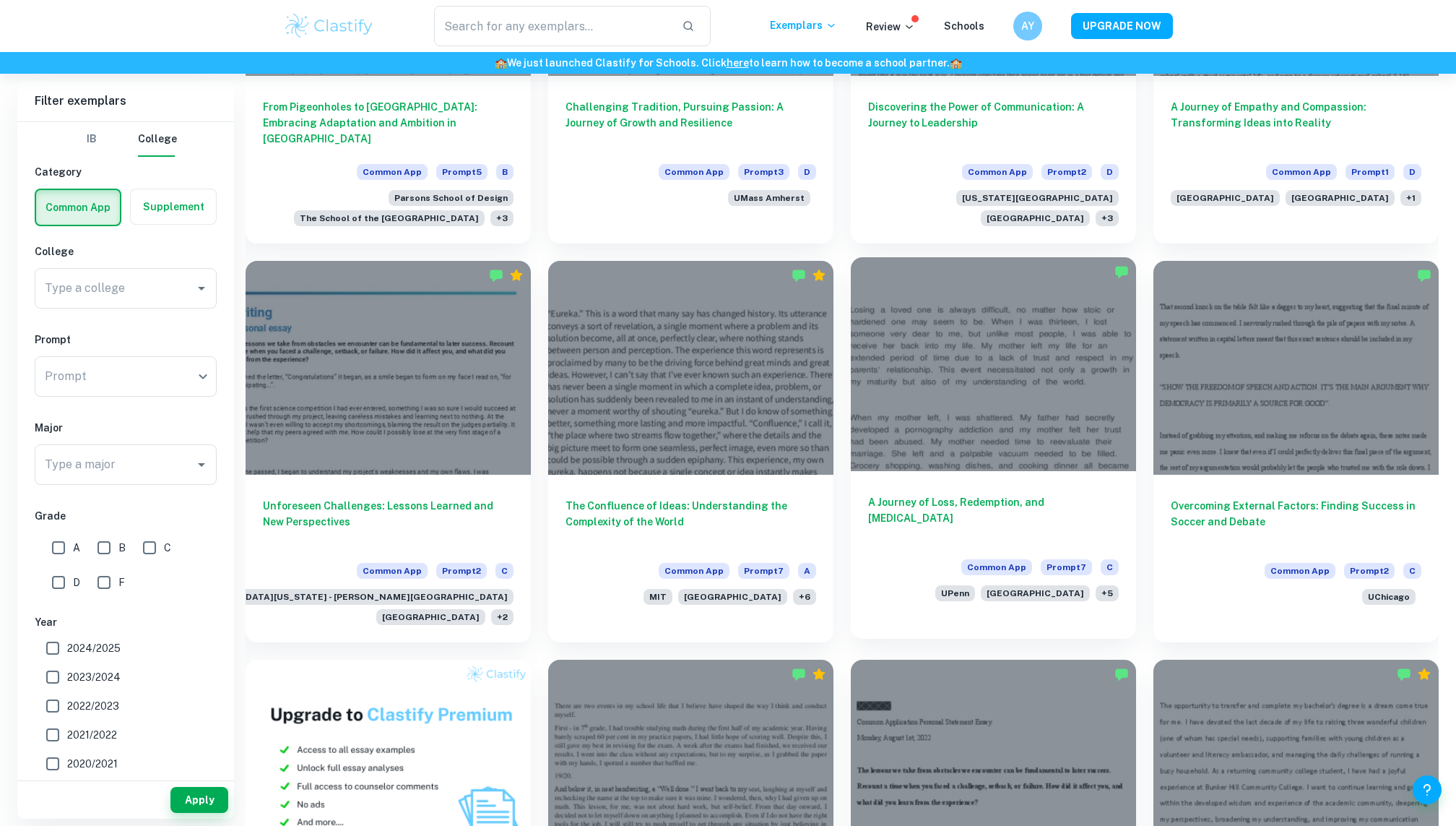
click at [1034, 258] on div at bounding box center [994, 364] width 286 height 214
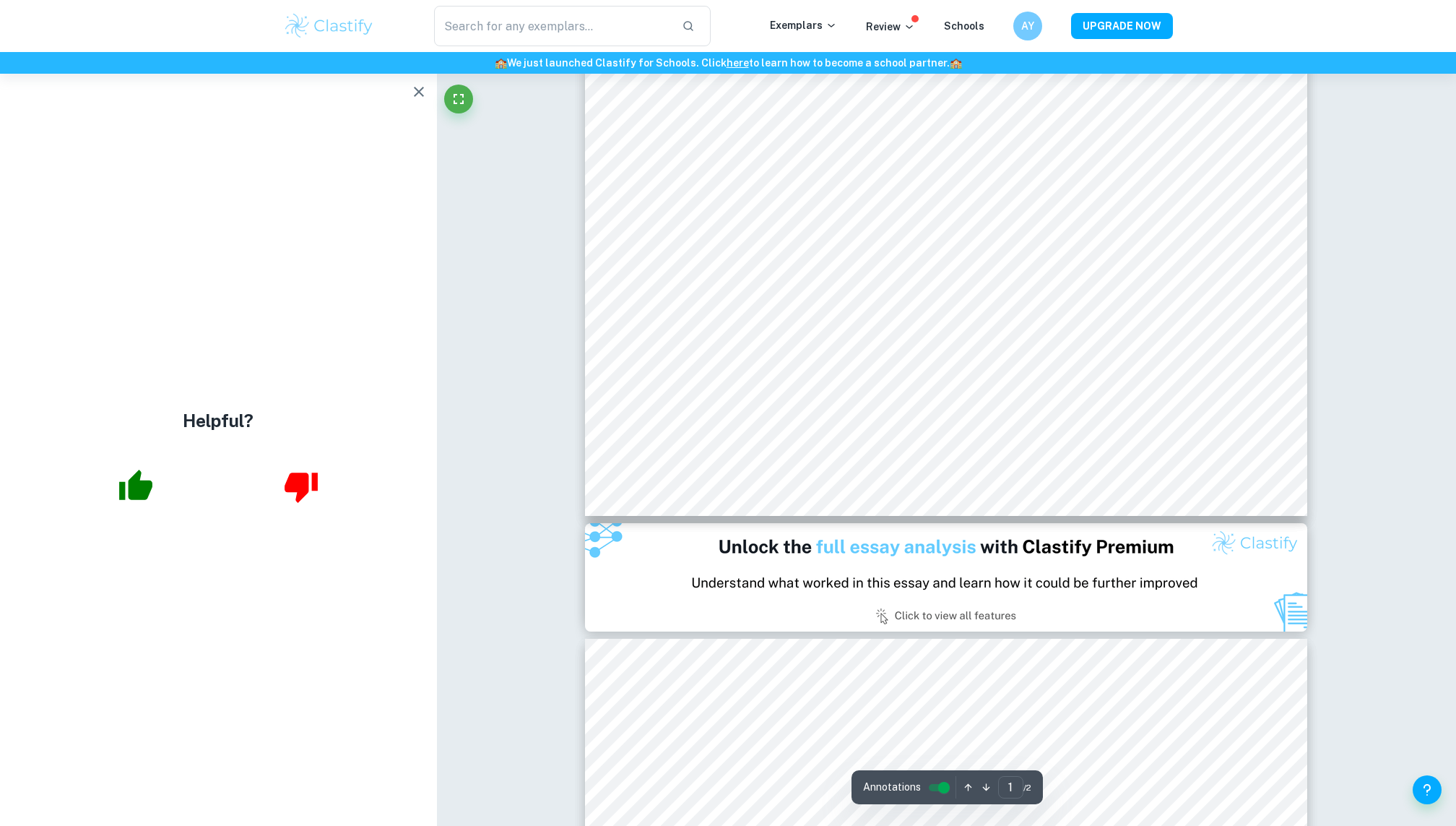
scroll to position [596, 0]
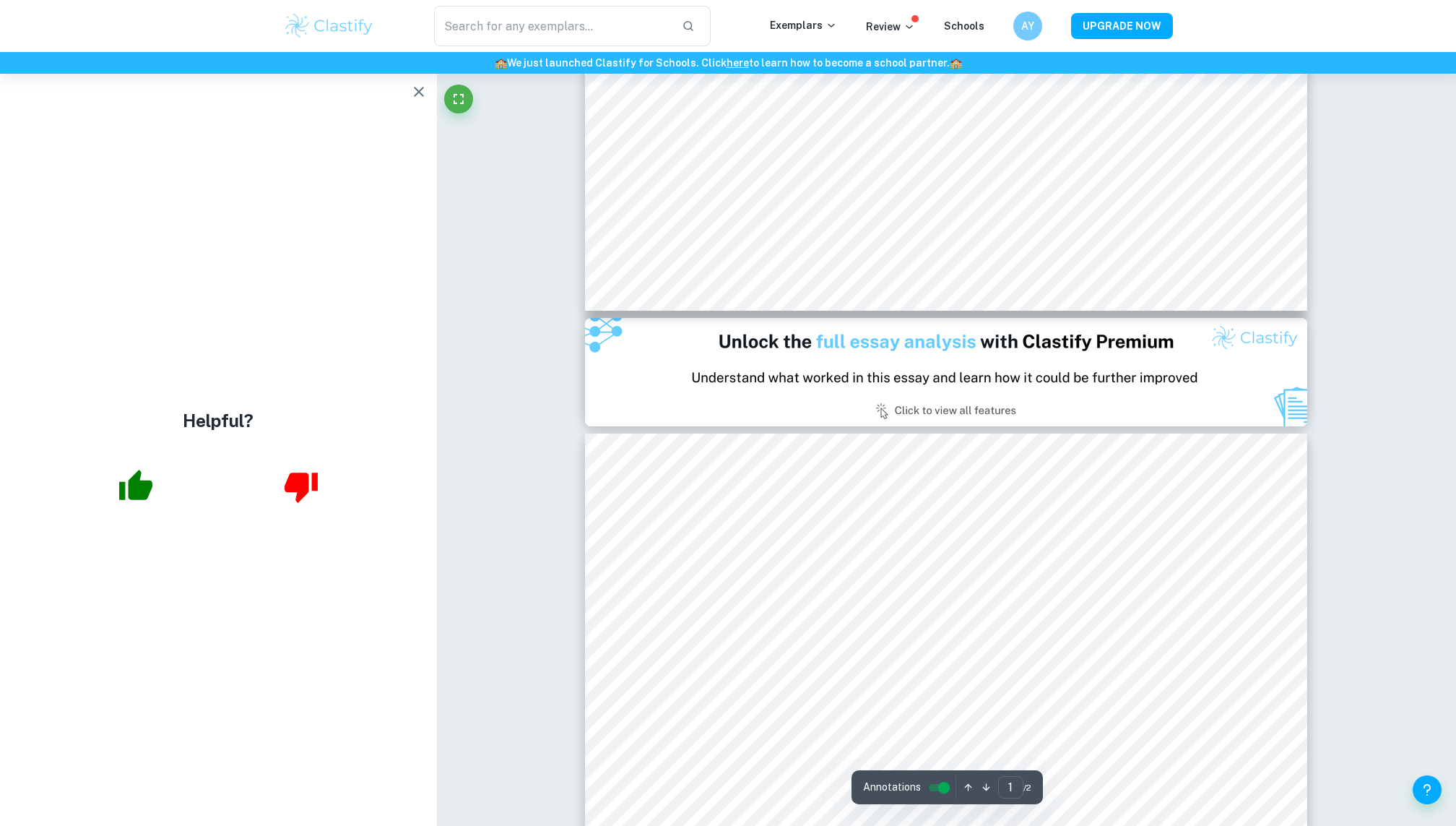
type input "2"
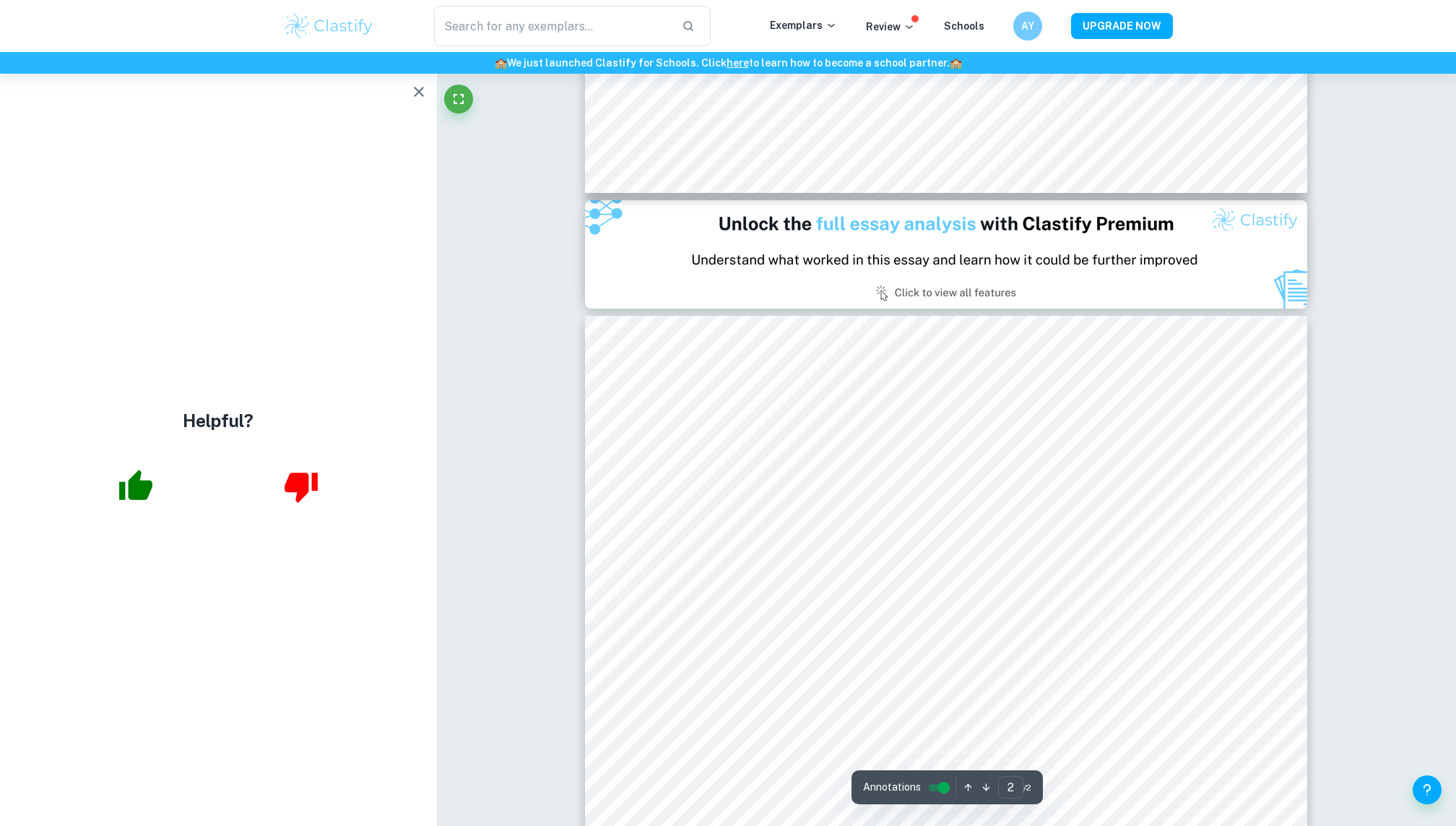
scroll to position [919, 0]
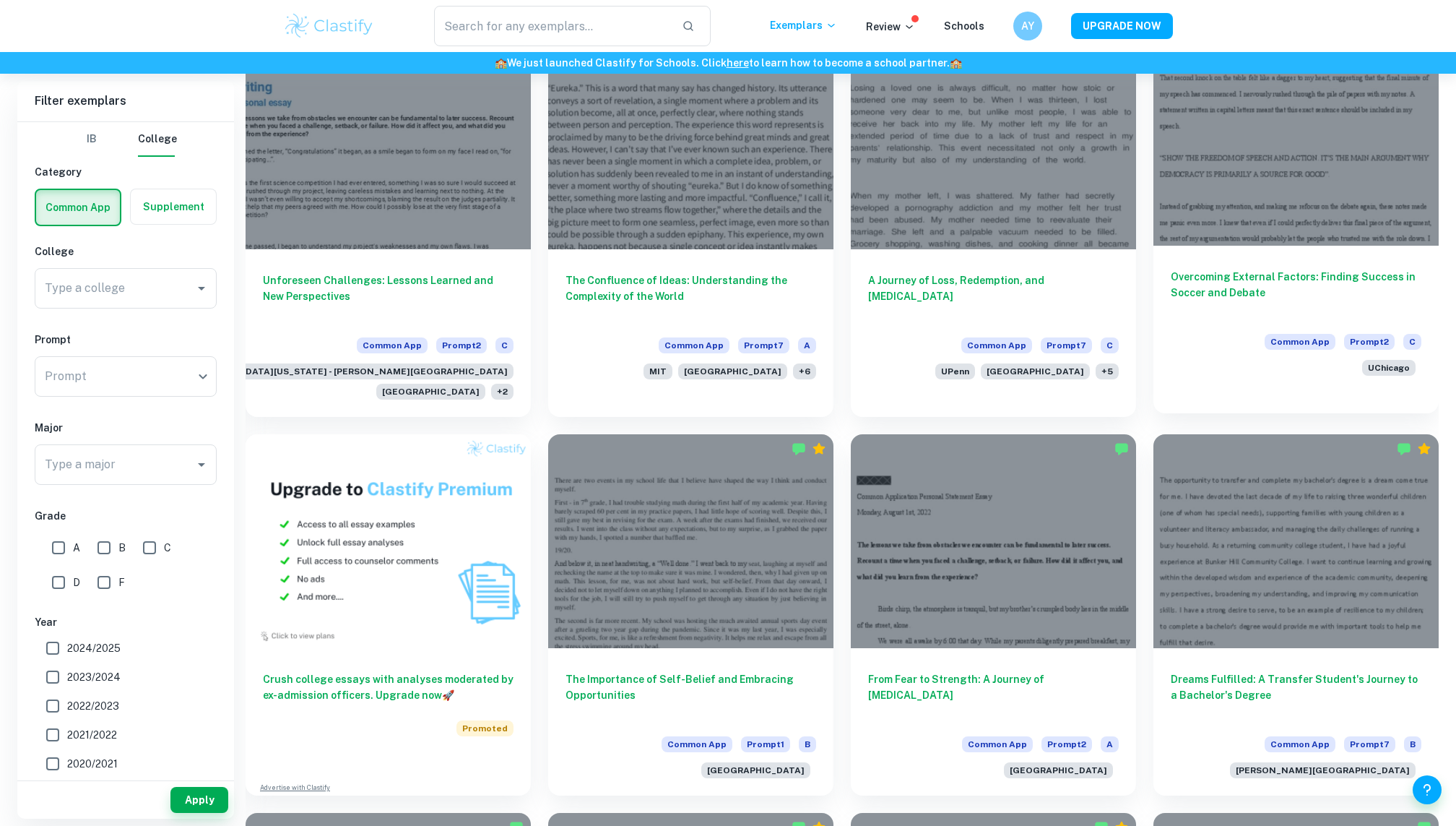
scroll to position [8063, 0]
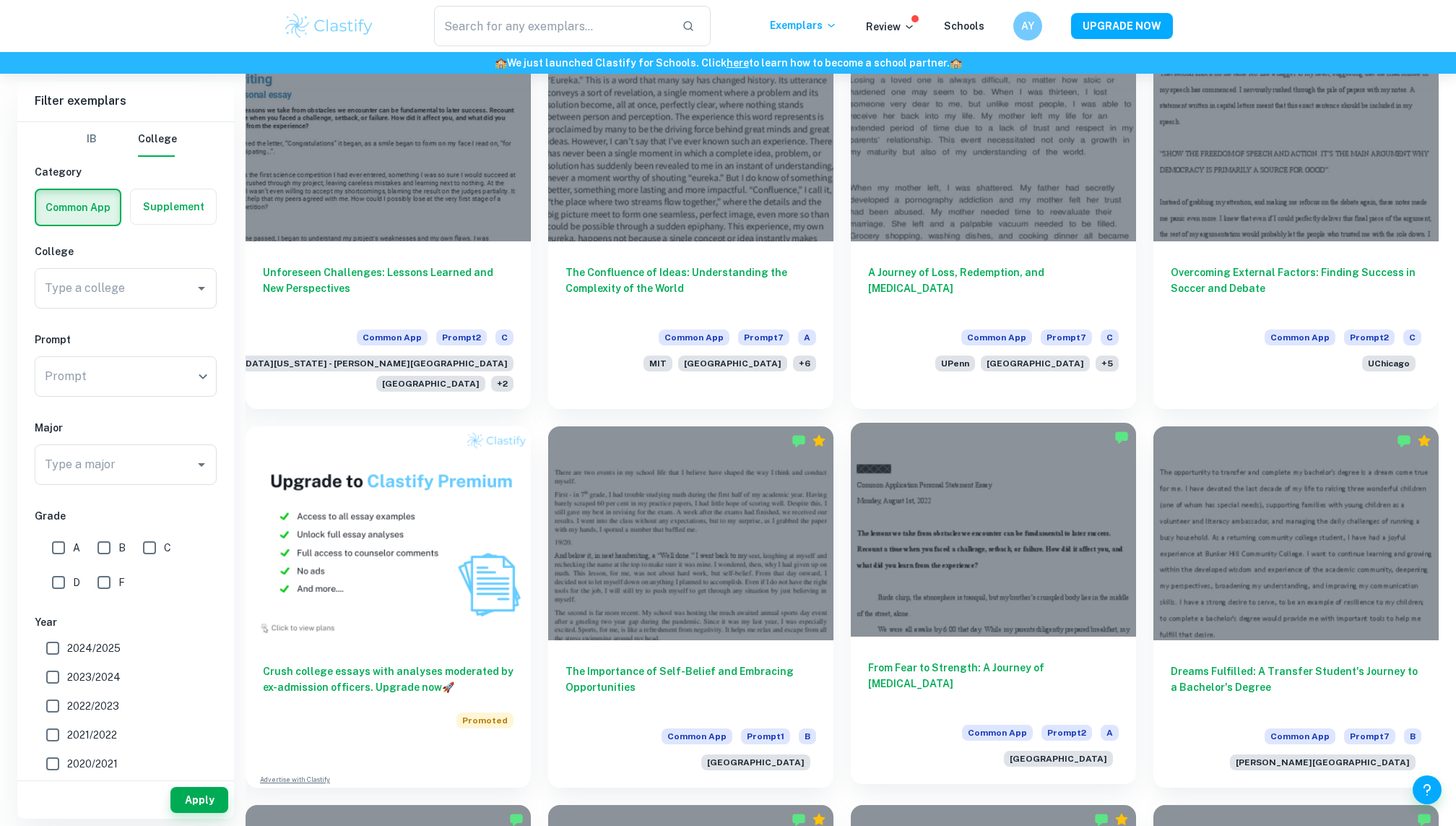
click at [1075, 437] on div at bounding box center [994, 530] width 286 height 214
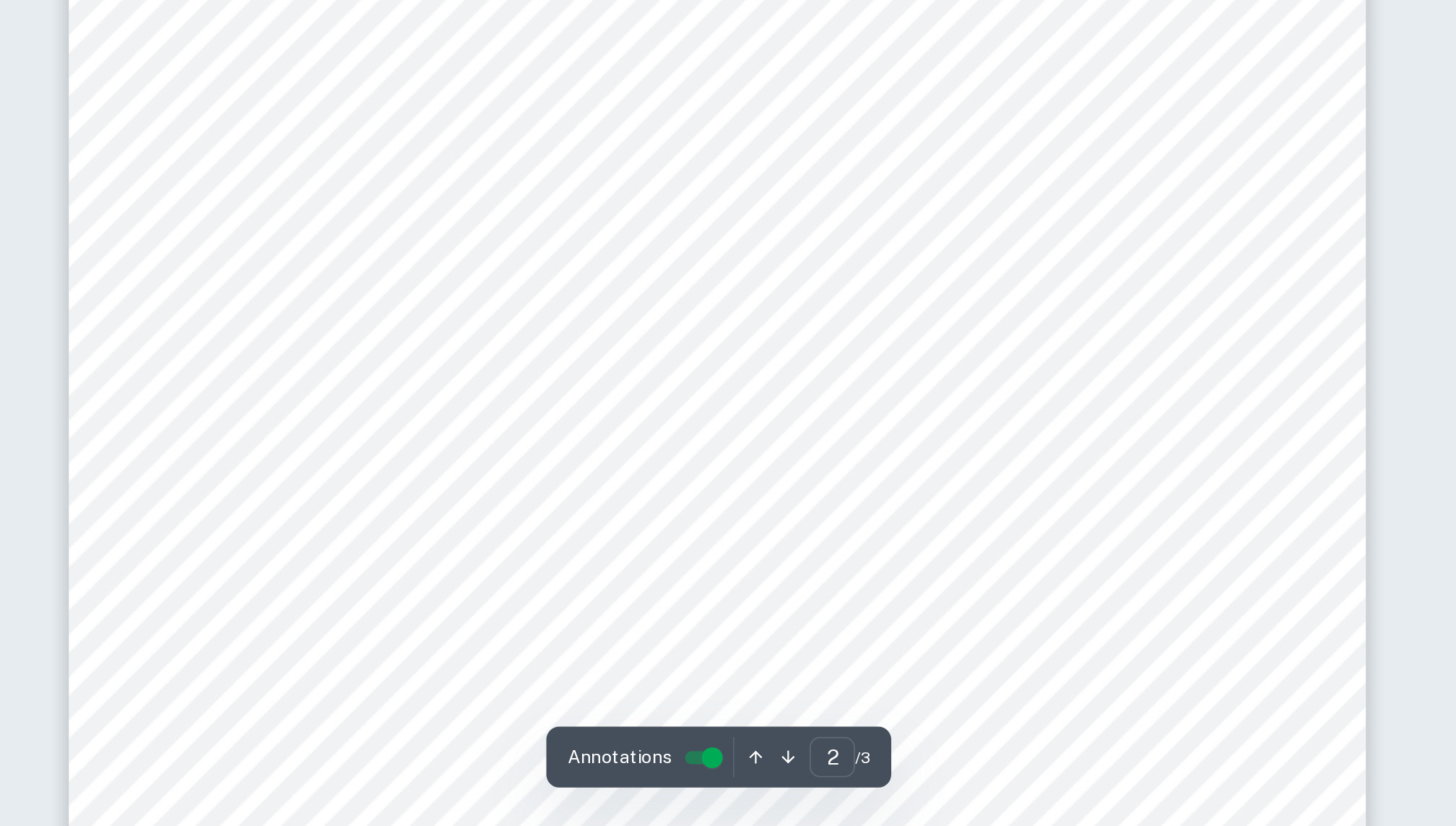
scroll to position [1038, 0]
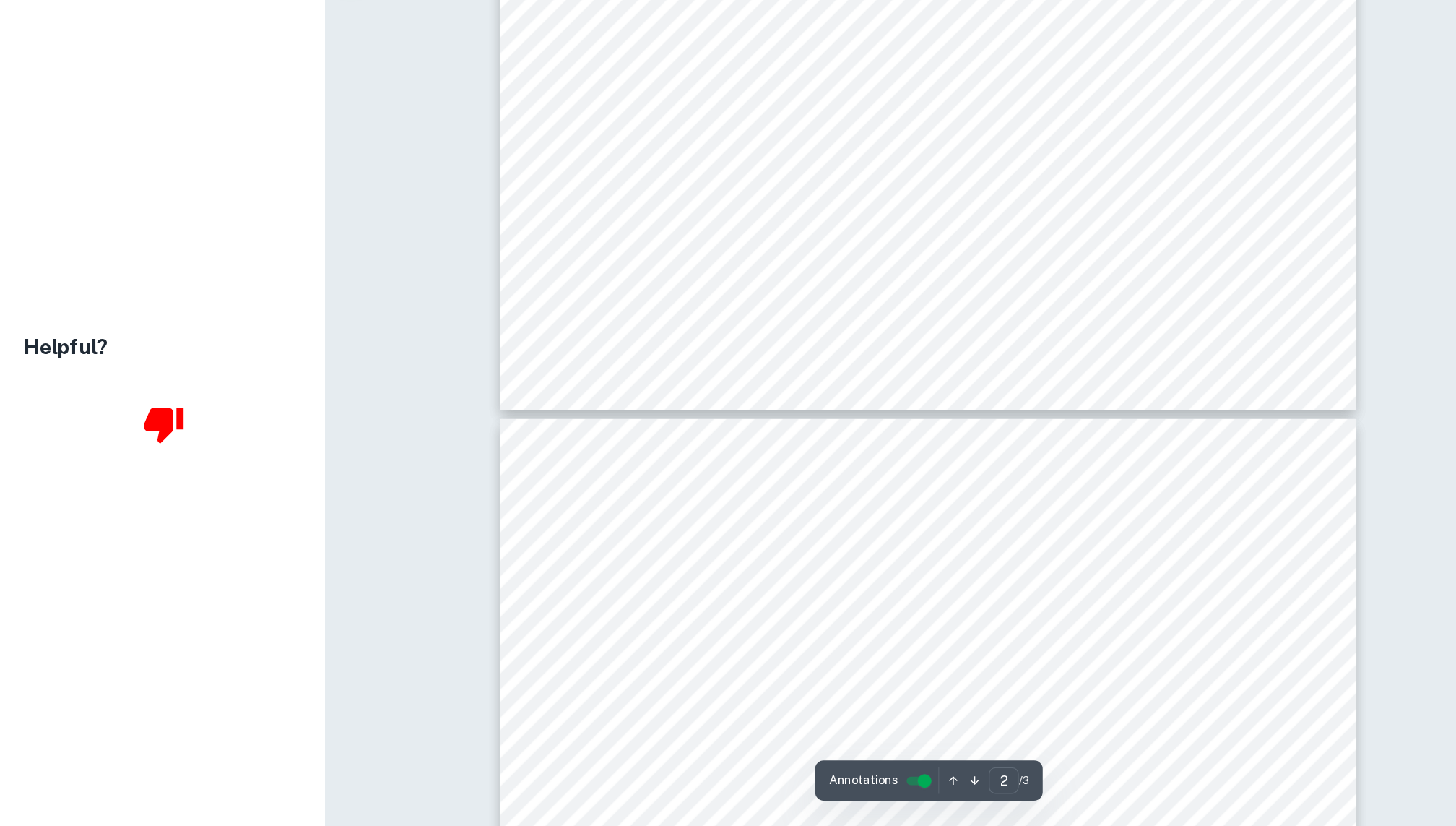
type input "3"
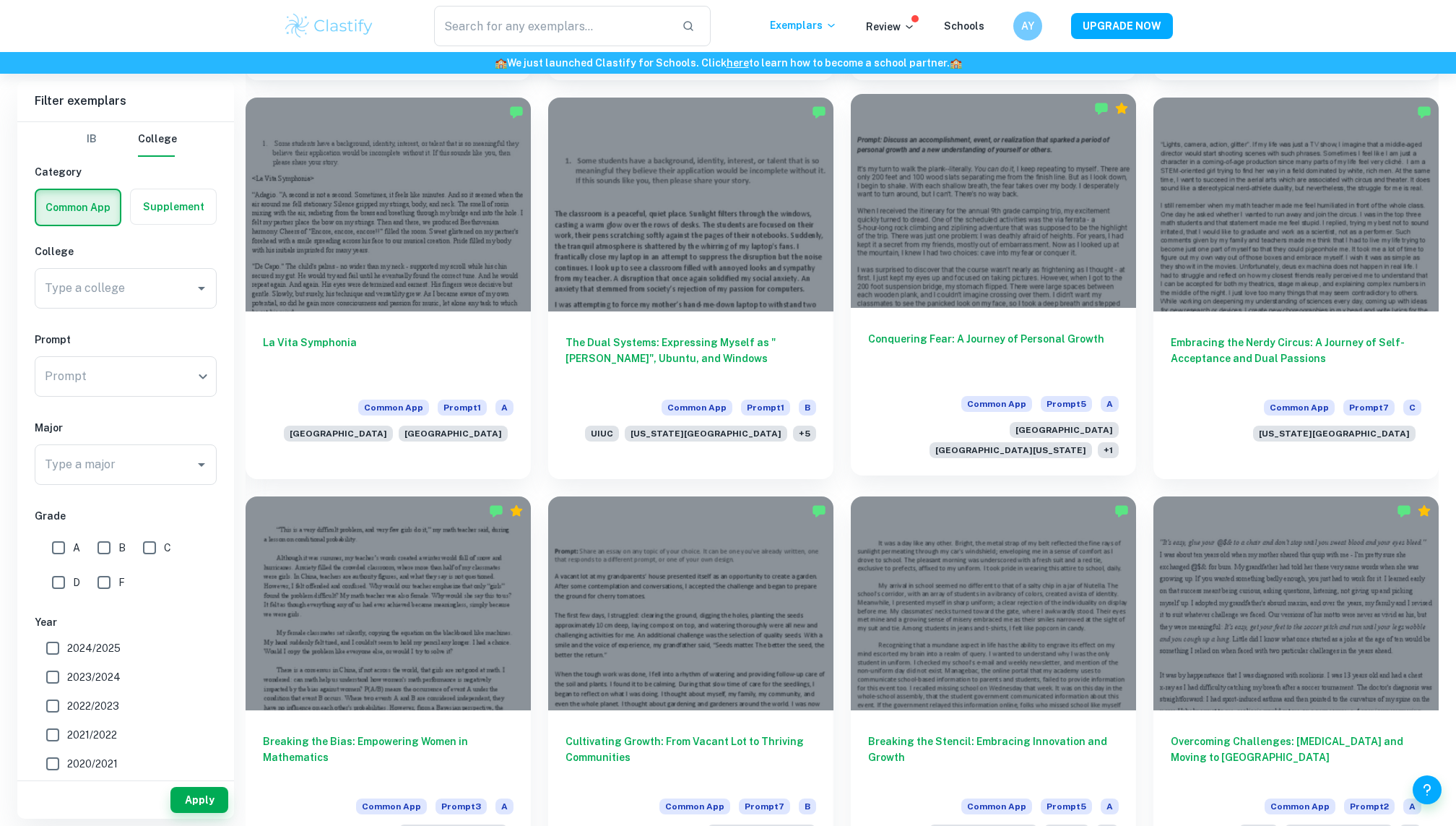
scroll to position [4427, 0]
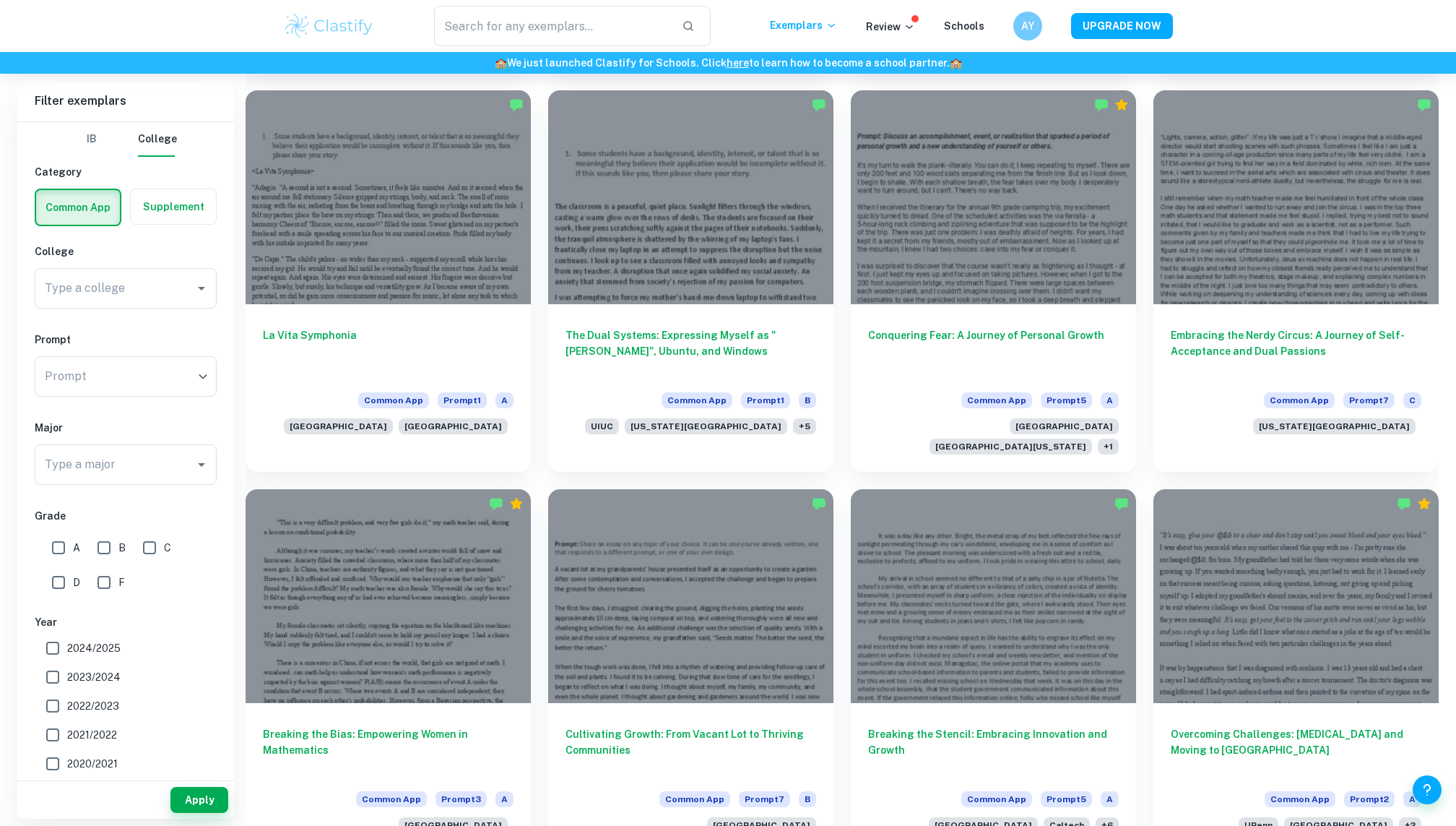
click at [68, 551] on input "A" at bounding box center [58, 548] width 29 height 29
checkbox input "true"
click at [197, 794] on button "Apply" at bounding box center [198, 800] width 57 height 26
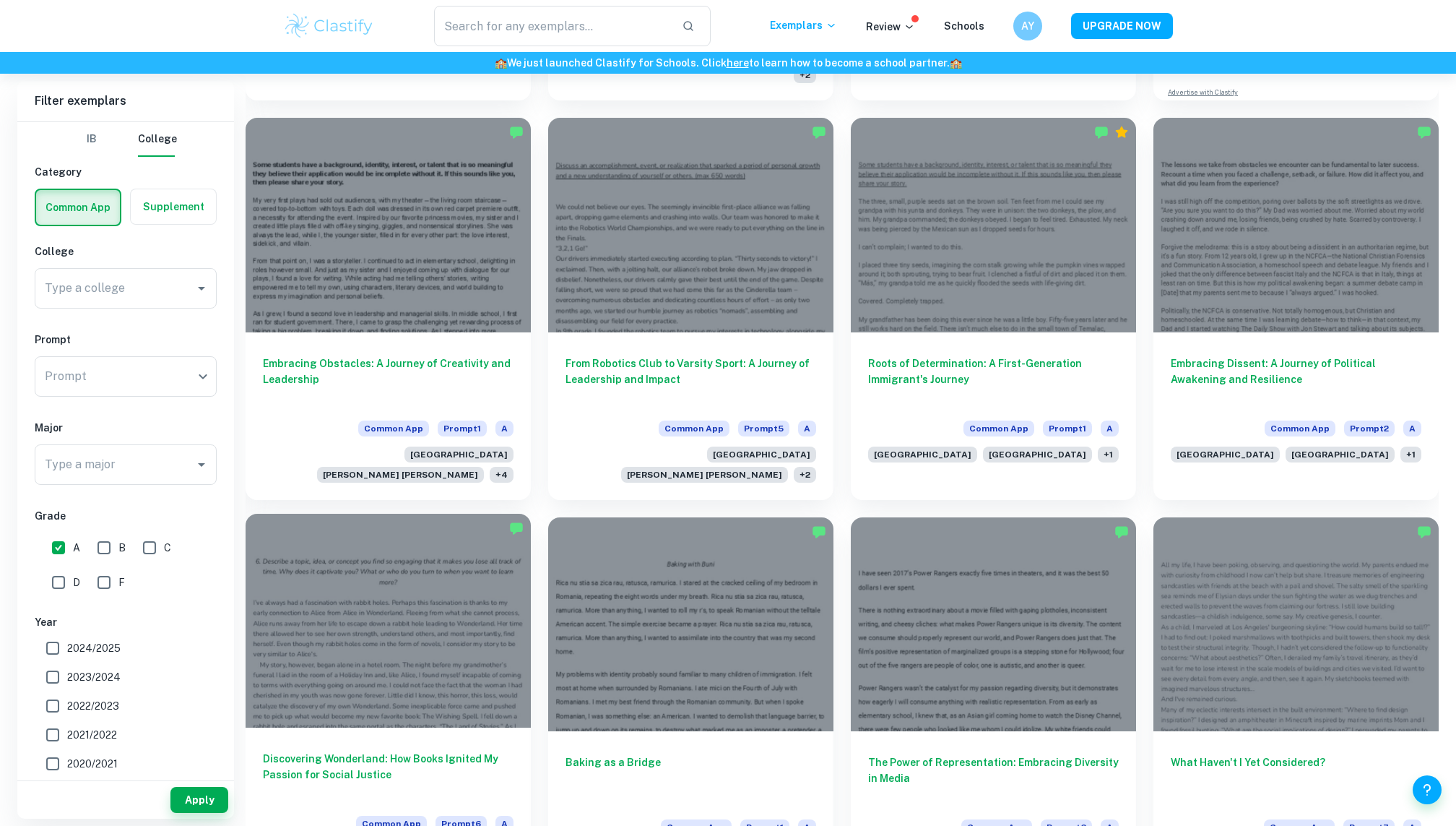
scroll to position [4095, 0]
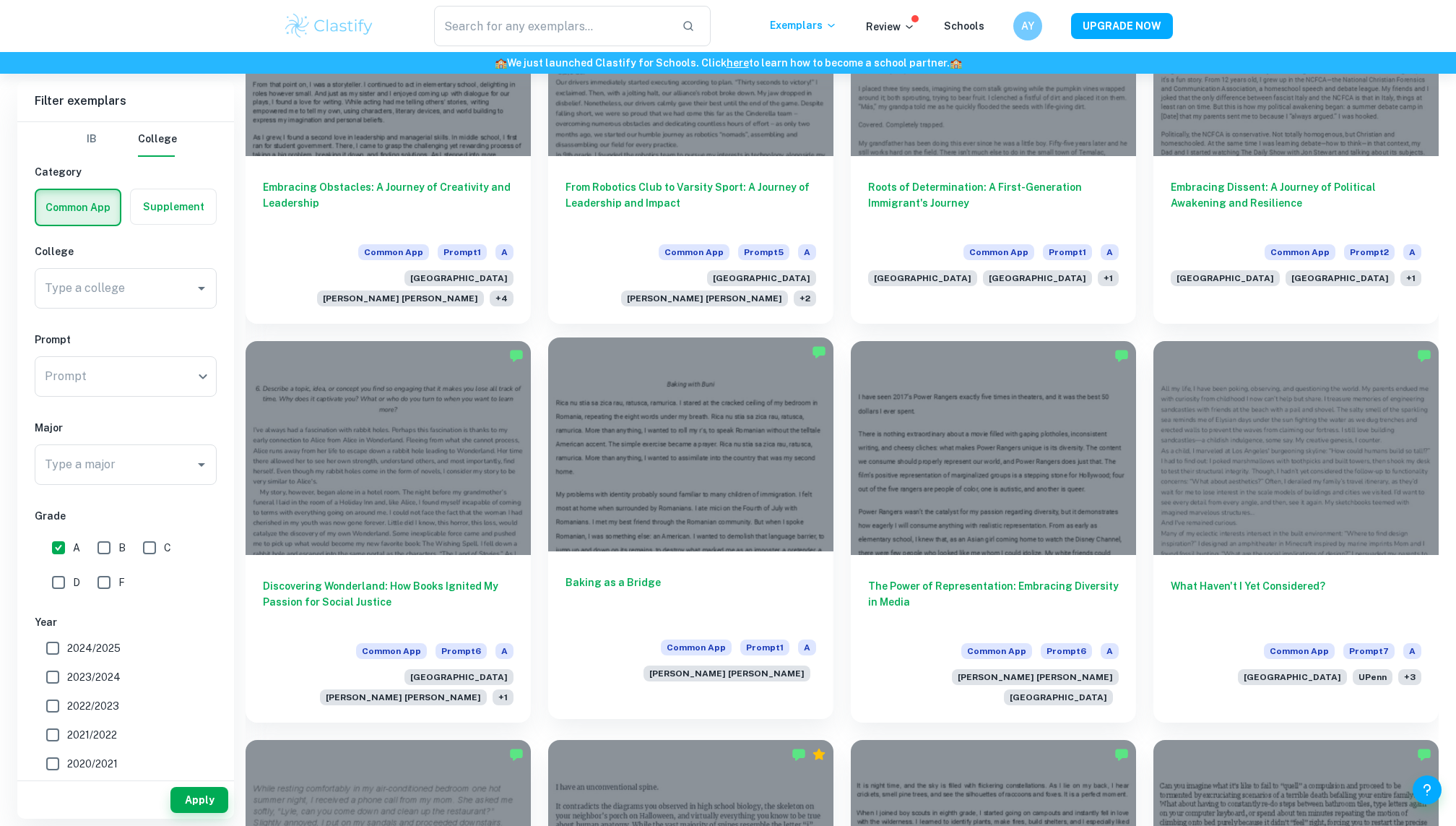
click at [748, 379] on div at bounding box center [691, 444] width 286 height 214
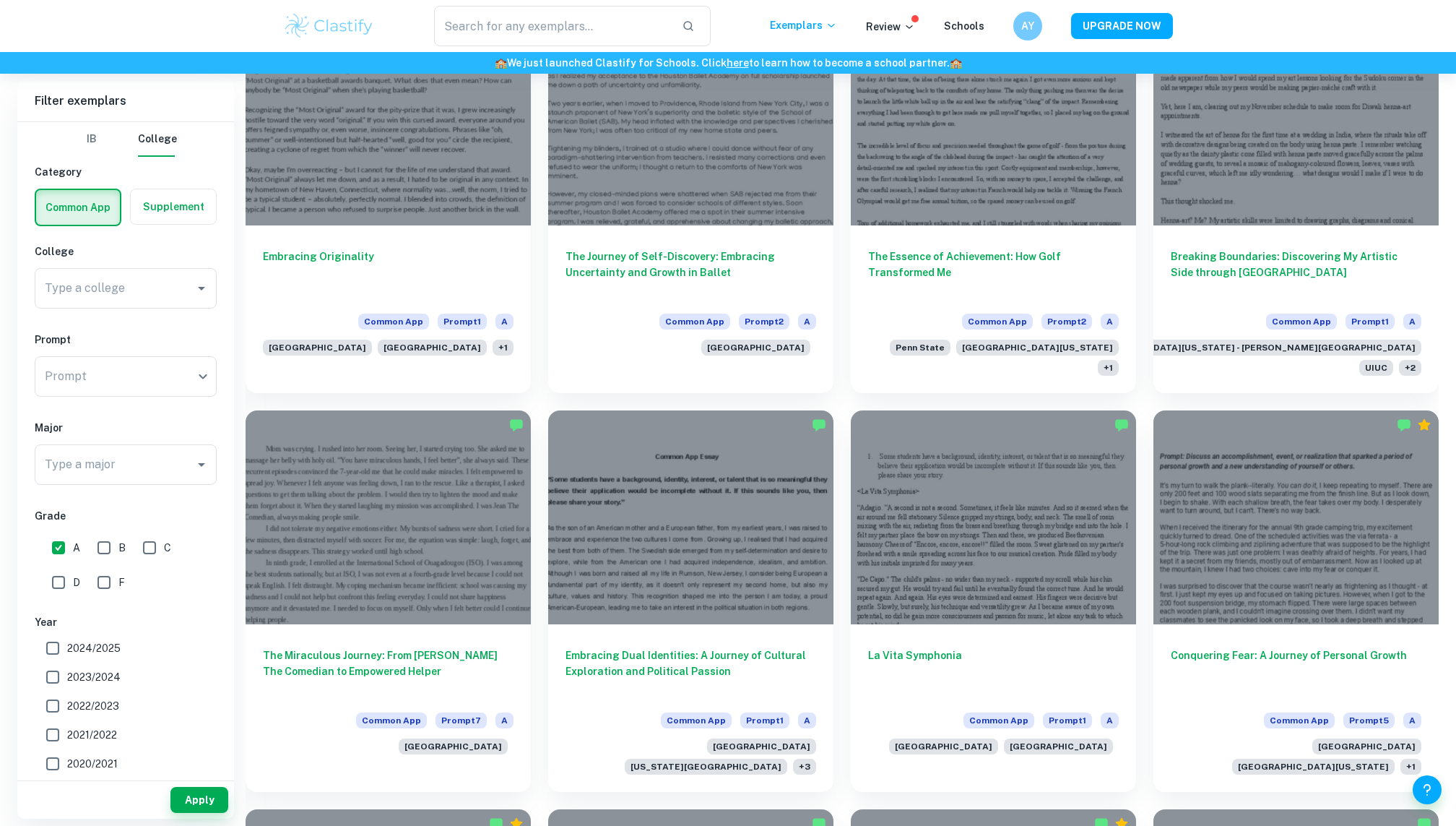
scroll to position [1271, 0]
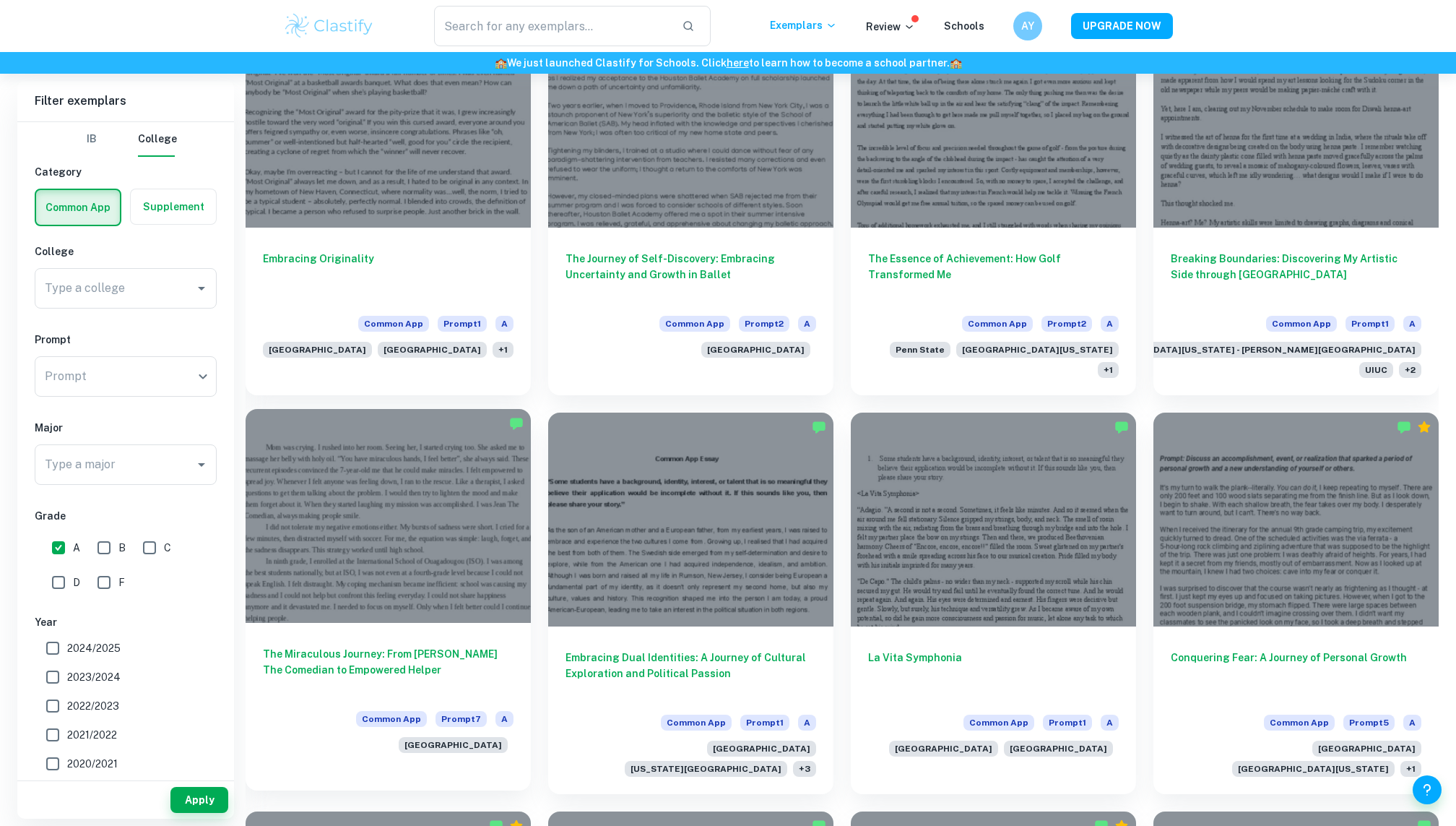
click at [445, 532] on div at bounding box center [389, 516] width 286 height 214
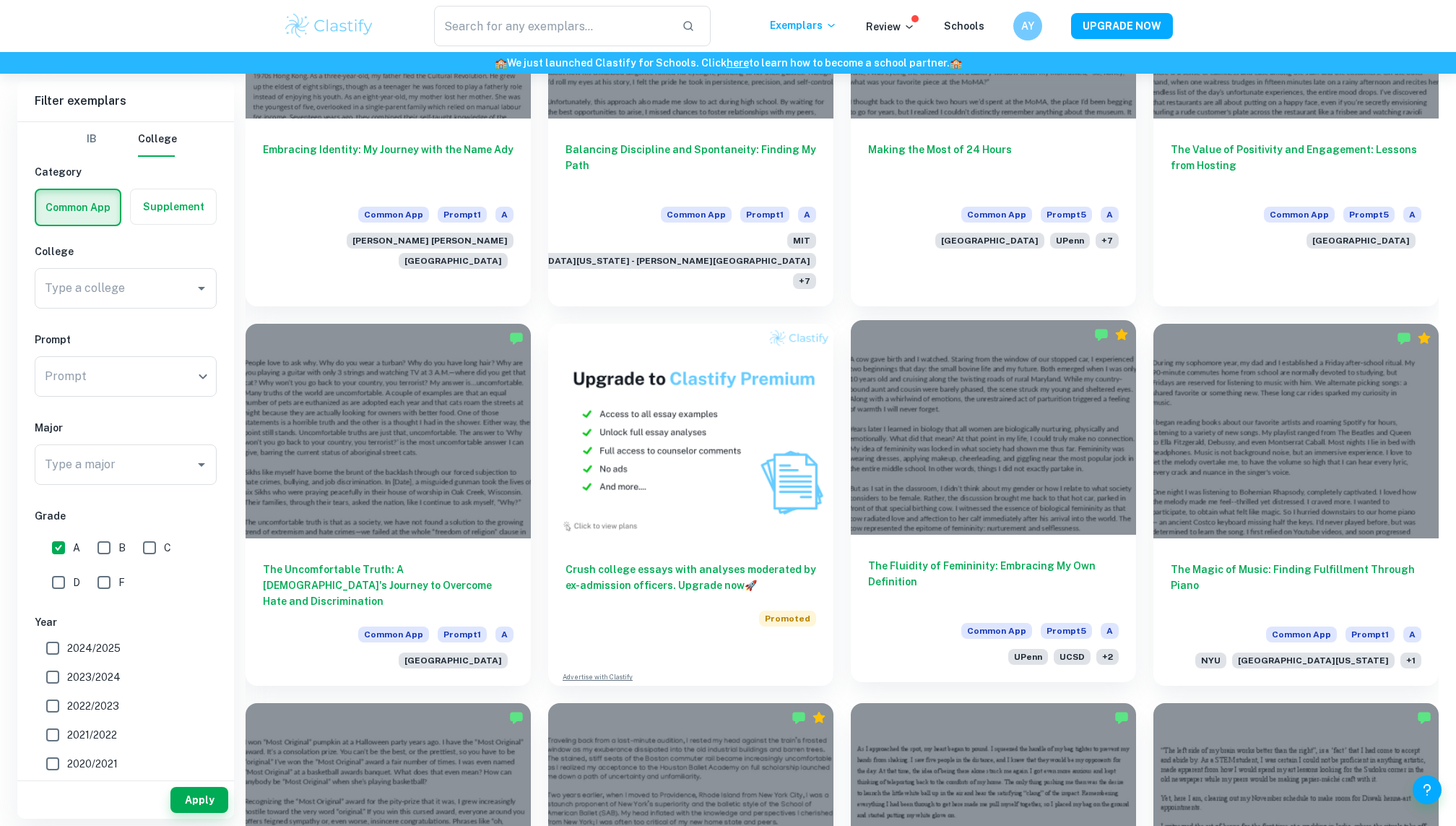
scroll to position [587, 0]
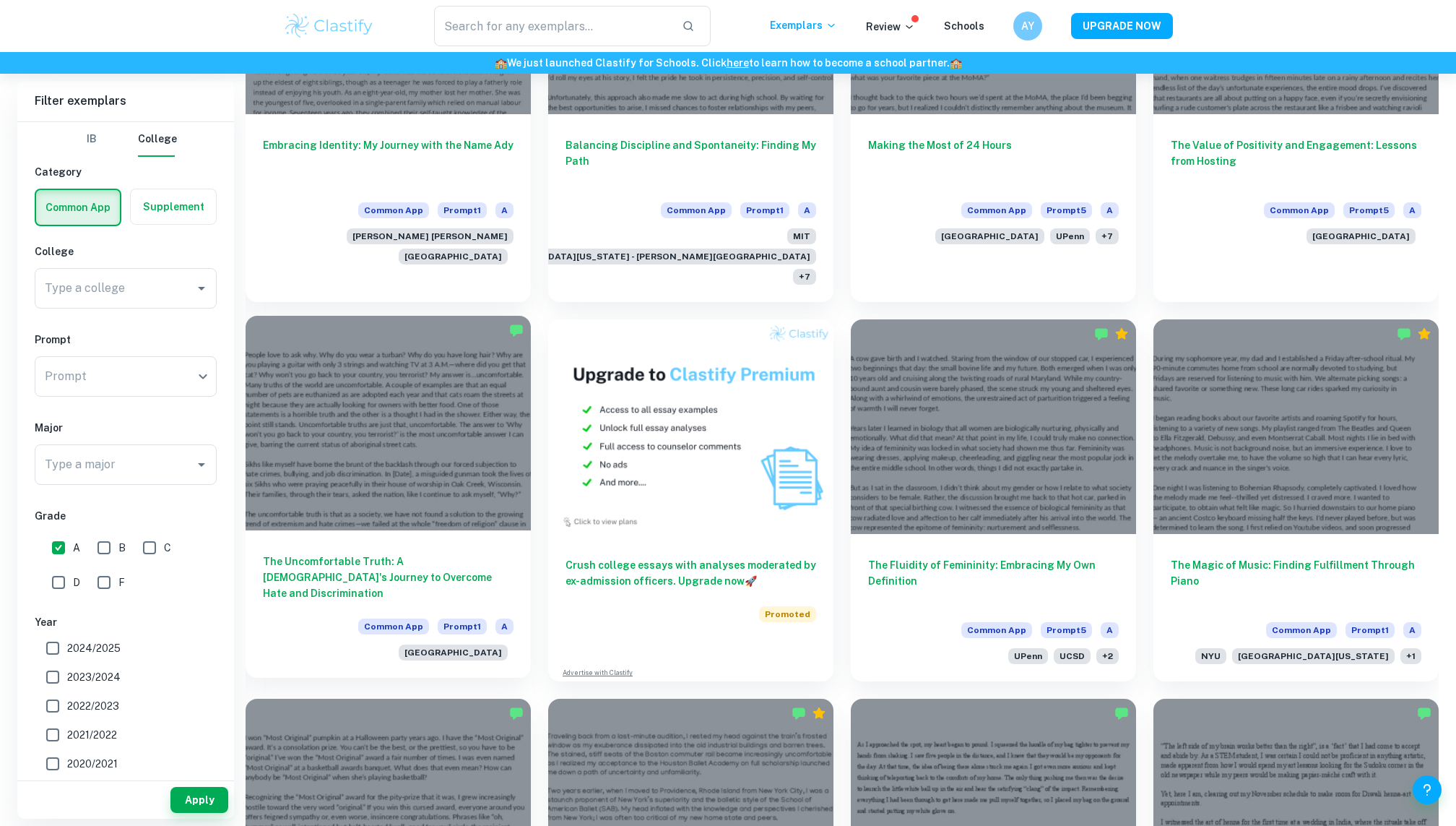
click at [468, 531] on div "The Uncomfortable Truth: A [DEMOGRAPHIC_DATA]'s Journey to Overcome Hate and Di…" at bounding box center [389, 604] width 286 height 148
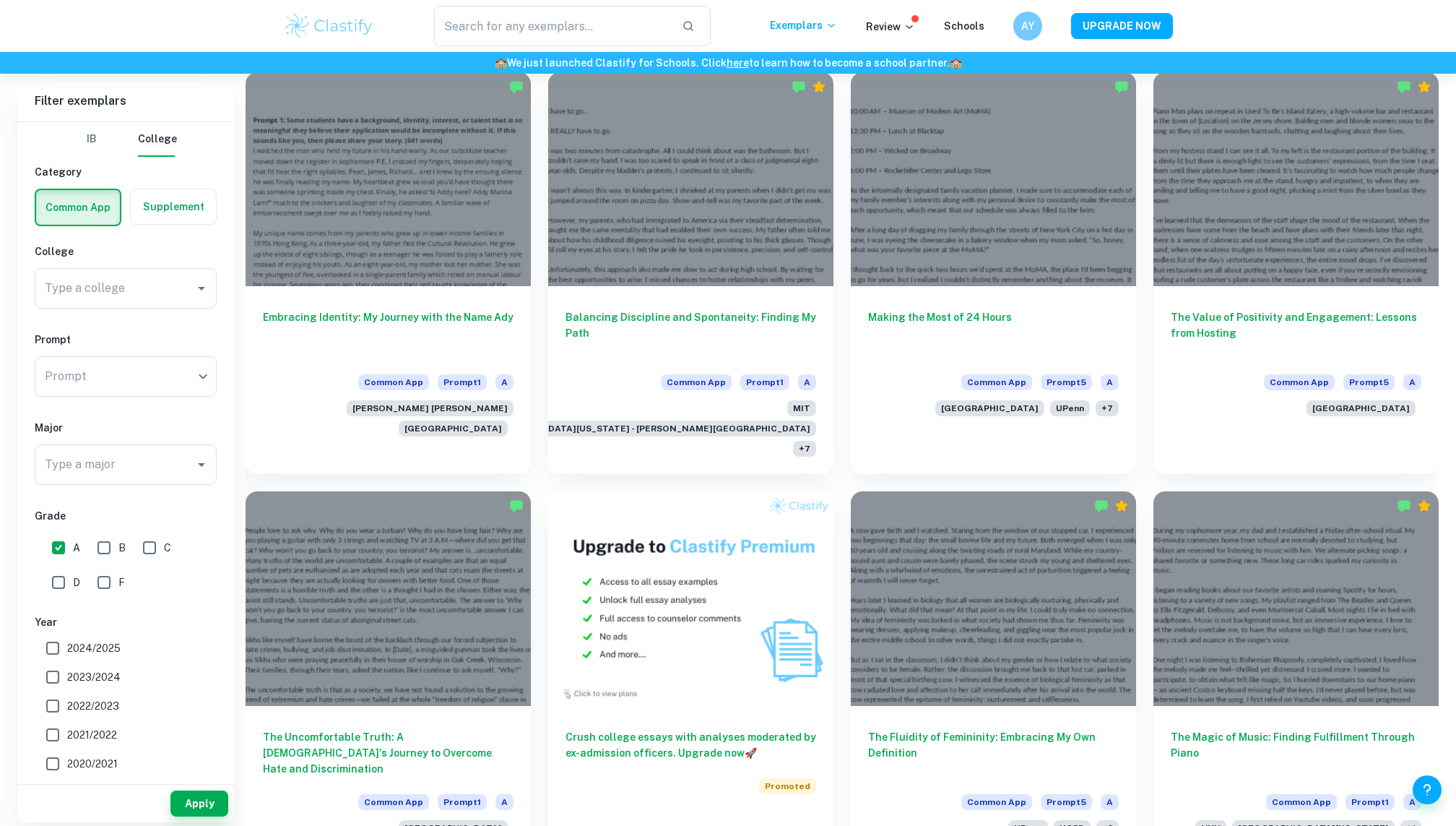
scroll to position [409, 0]
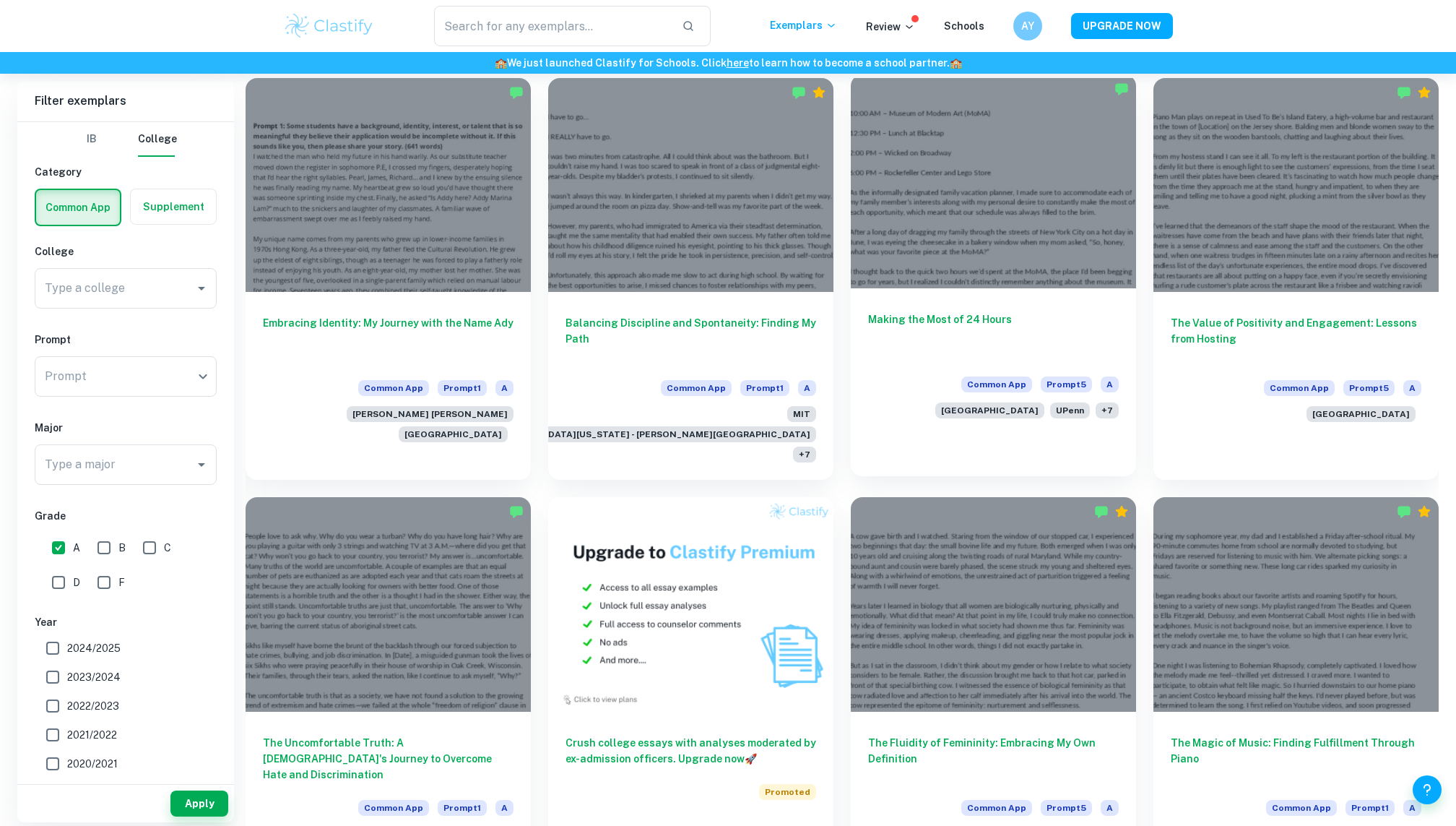
click at [981, 212] on div at bounding box center [994, 182] width 286 height 214
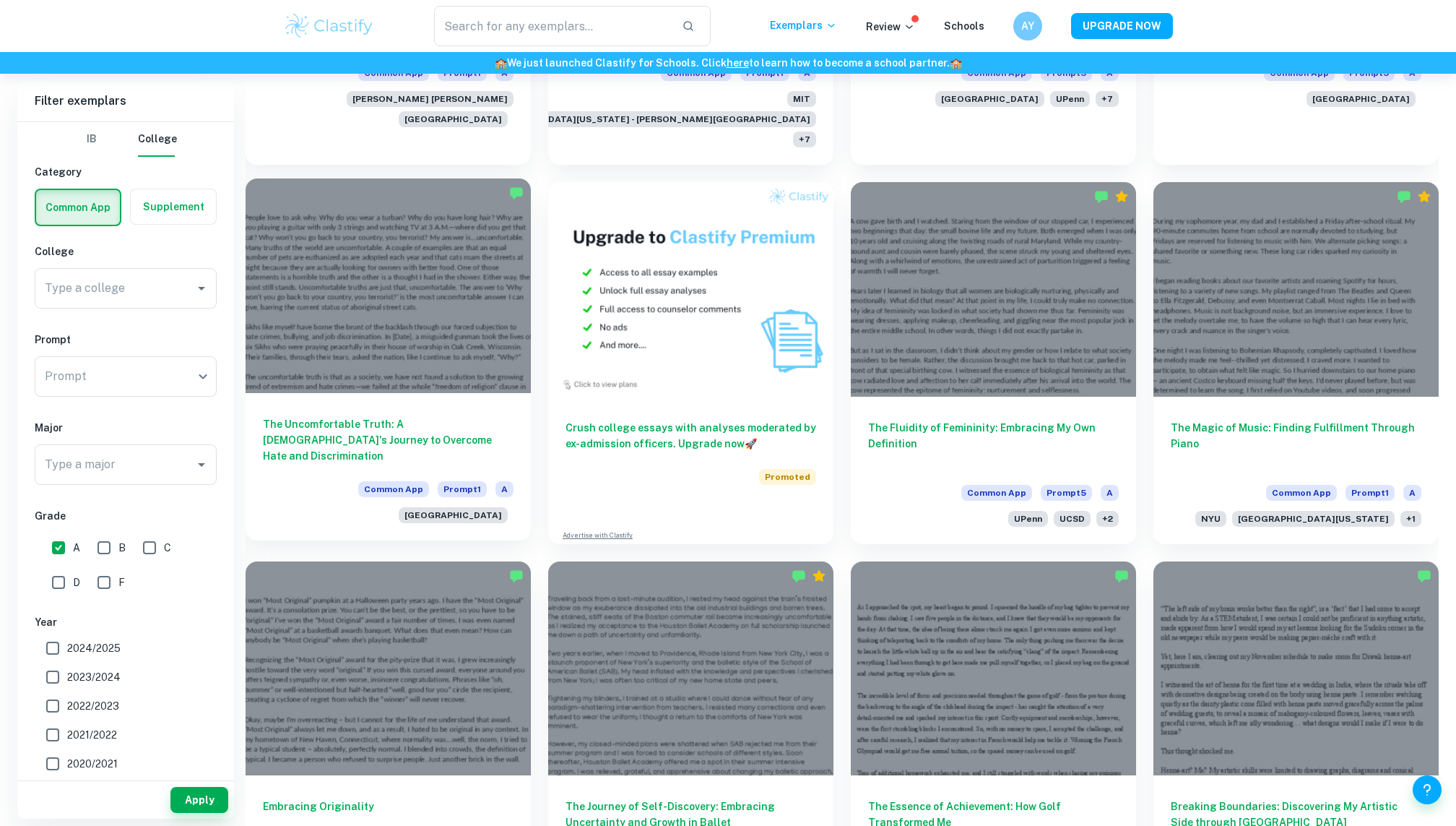
scroll to position [732, 0]
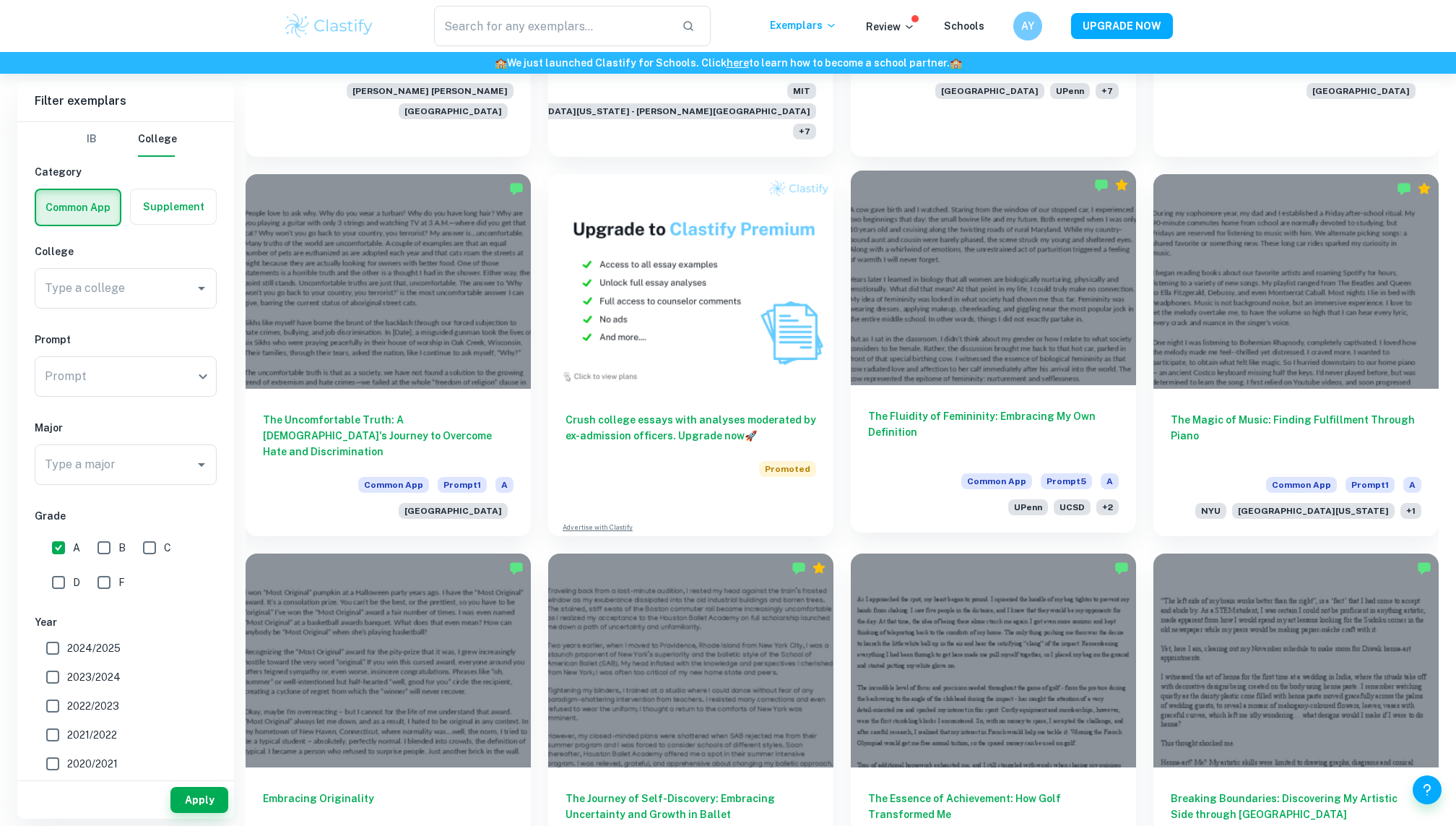
click at [1105, 336] on div at bounding box center [994, 277] width 286 height 214
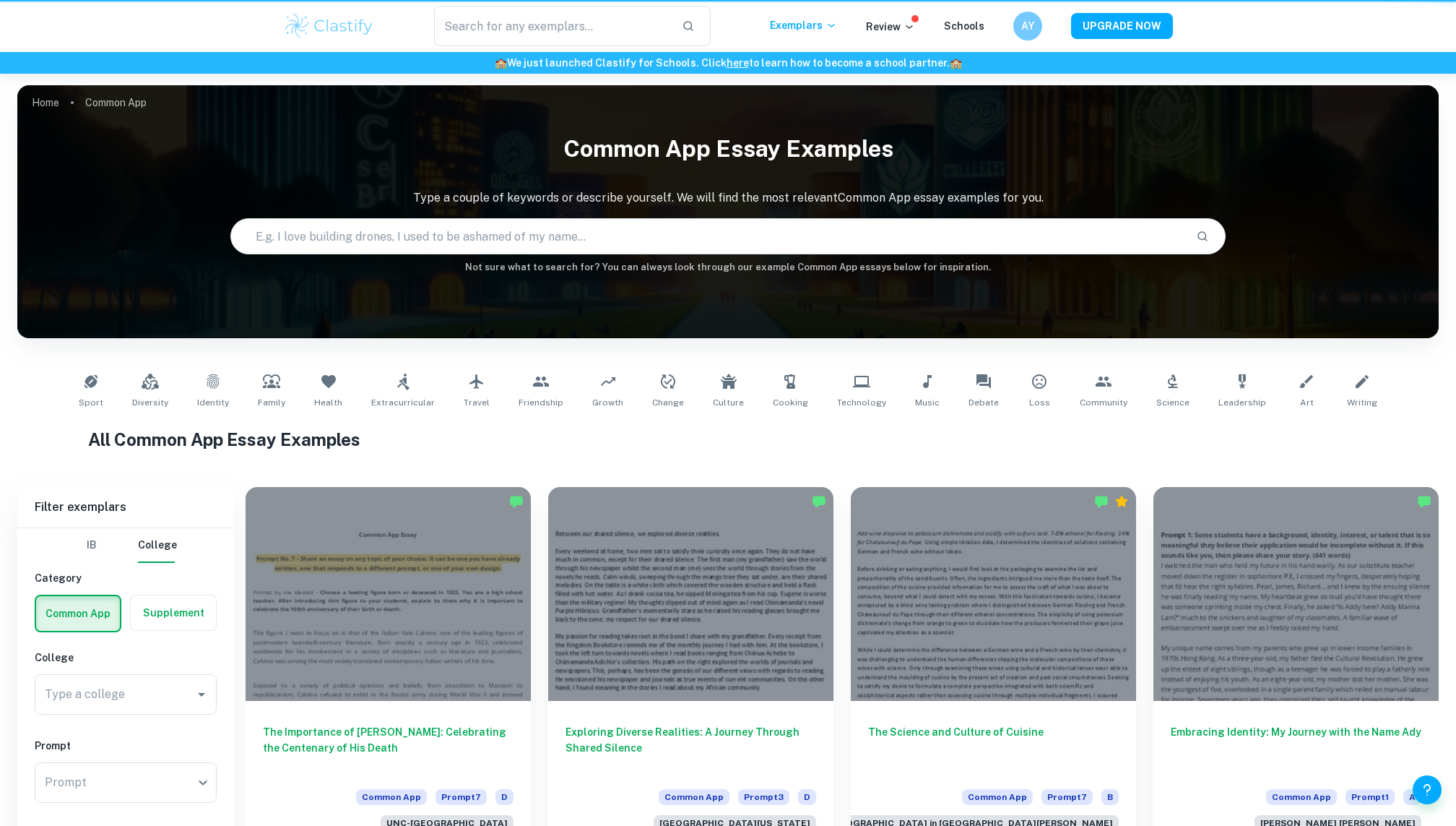
scroll to position [732, 0]
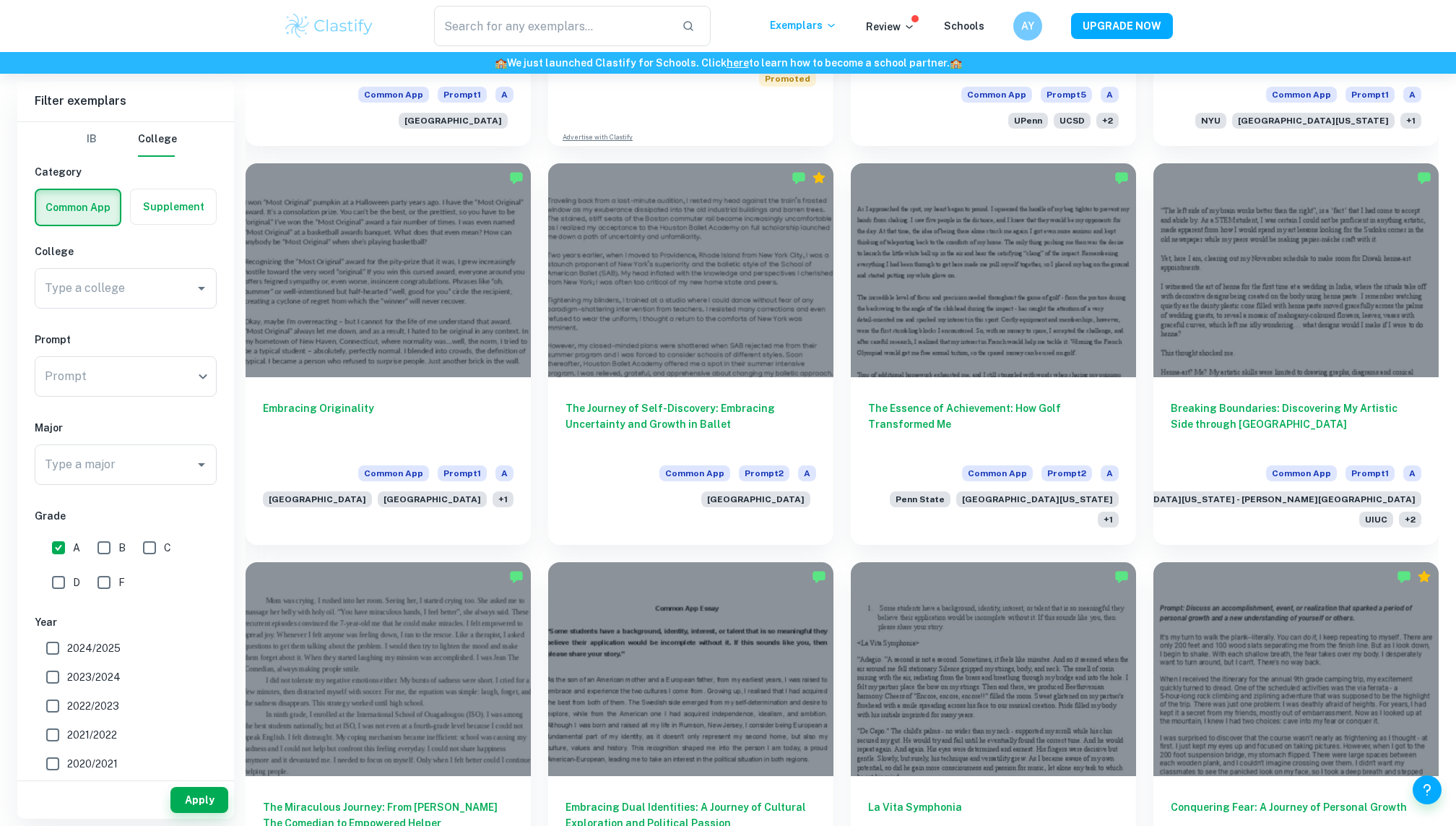
scroll to position [1200, 0]
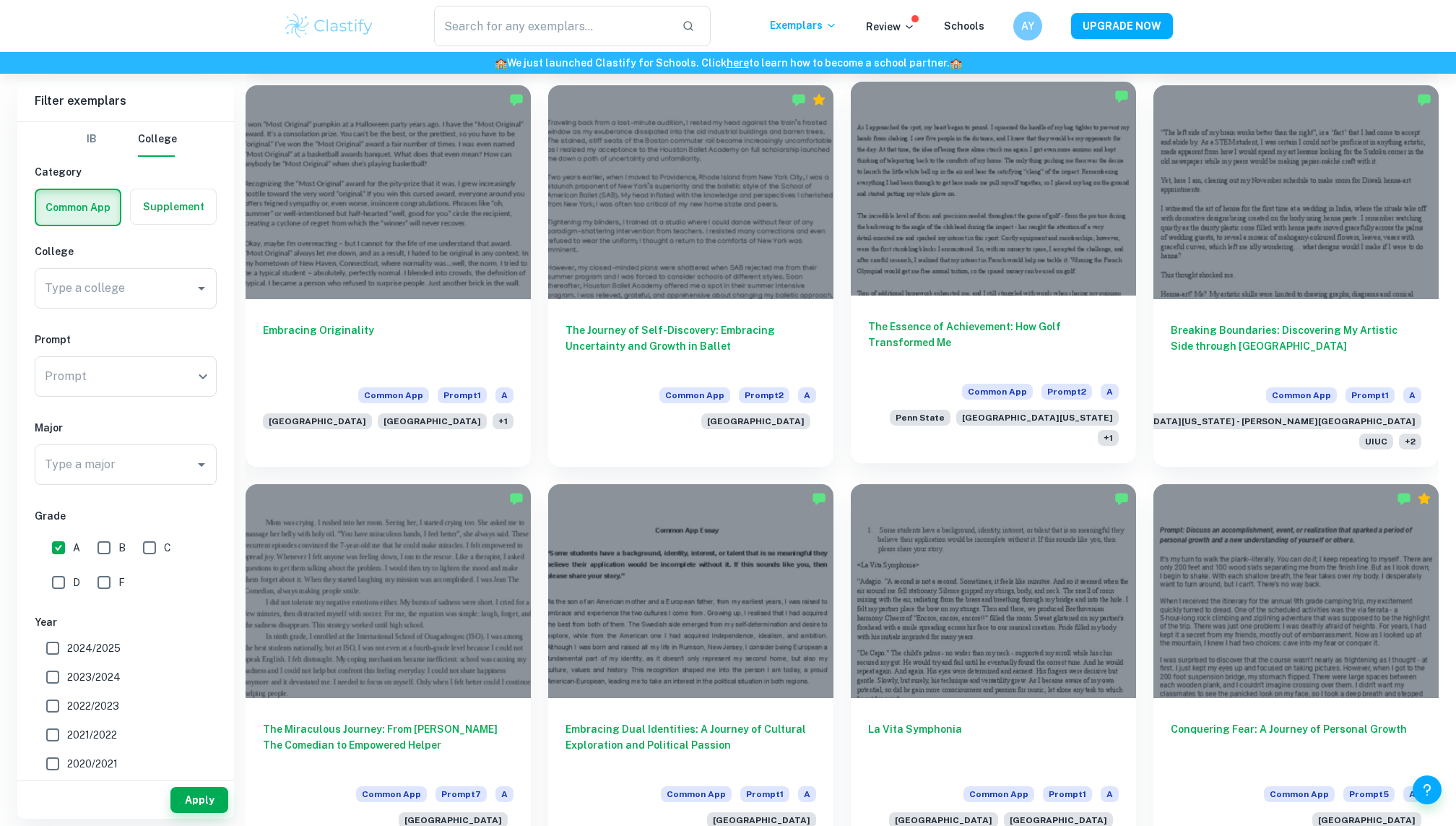
click at [987, 319] on h6 "The Essence of Achievement: How Golf Transformed Me" at bounding box center [994, 342] width 251 height 48
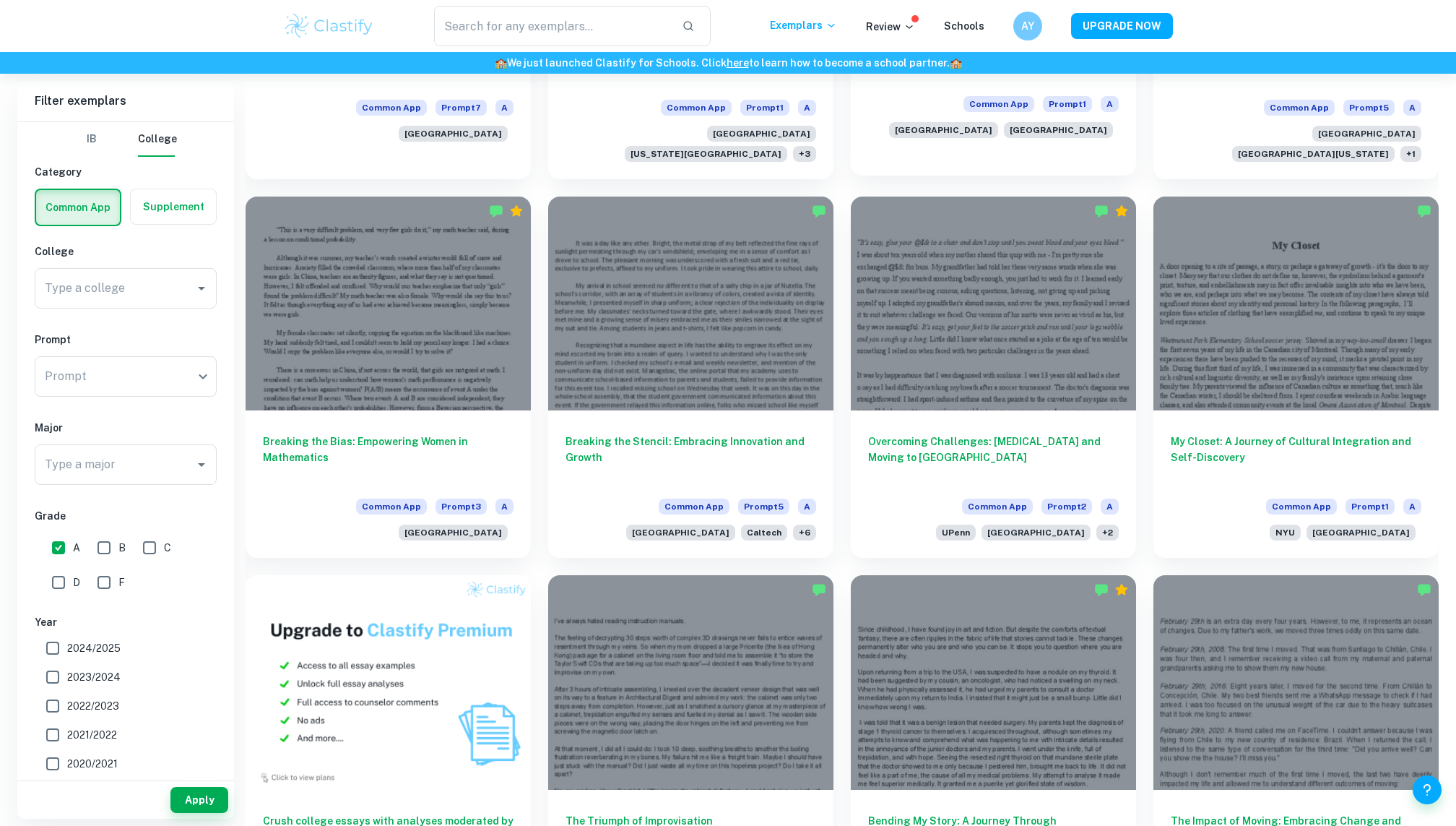
scroll to position [1882, 0]
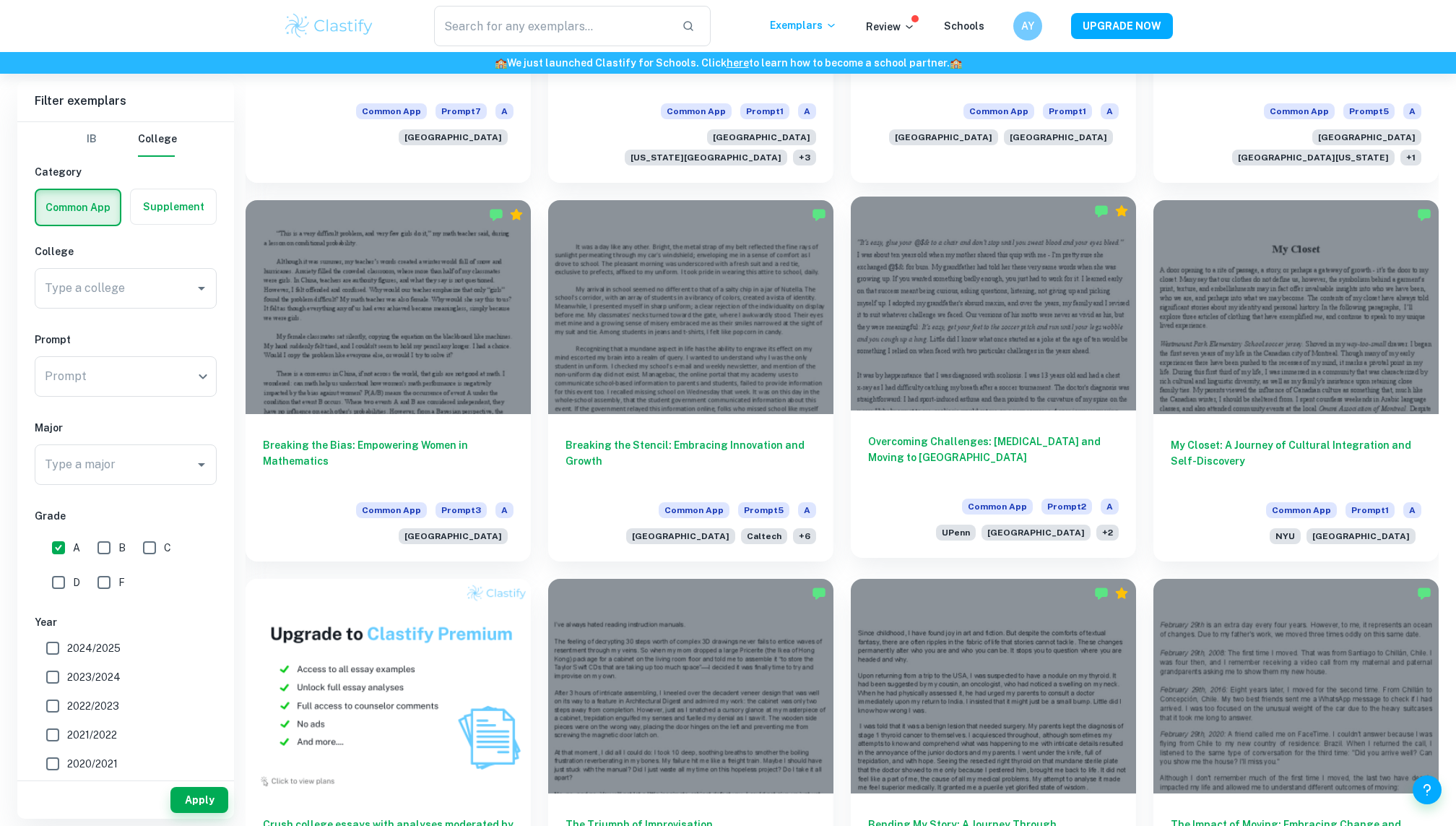
click at [984, 292] on div at bounding box center [994, 303] width 286 height 214
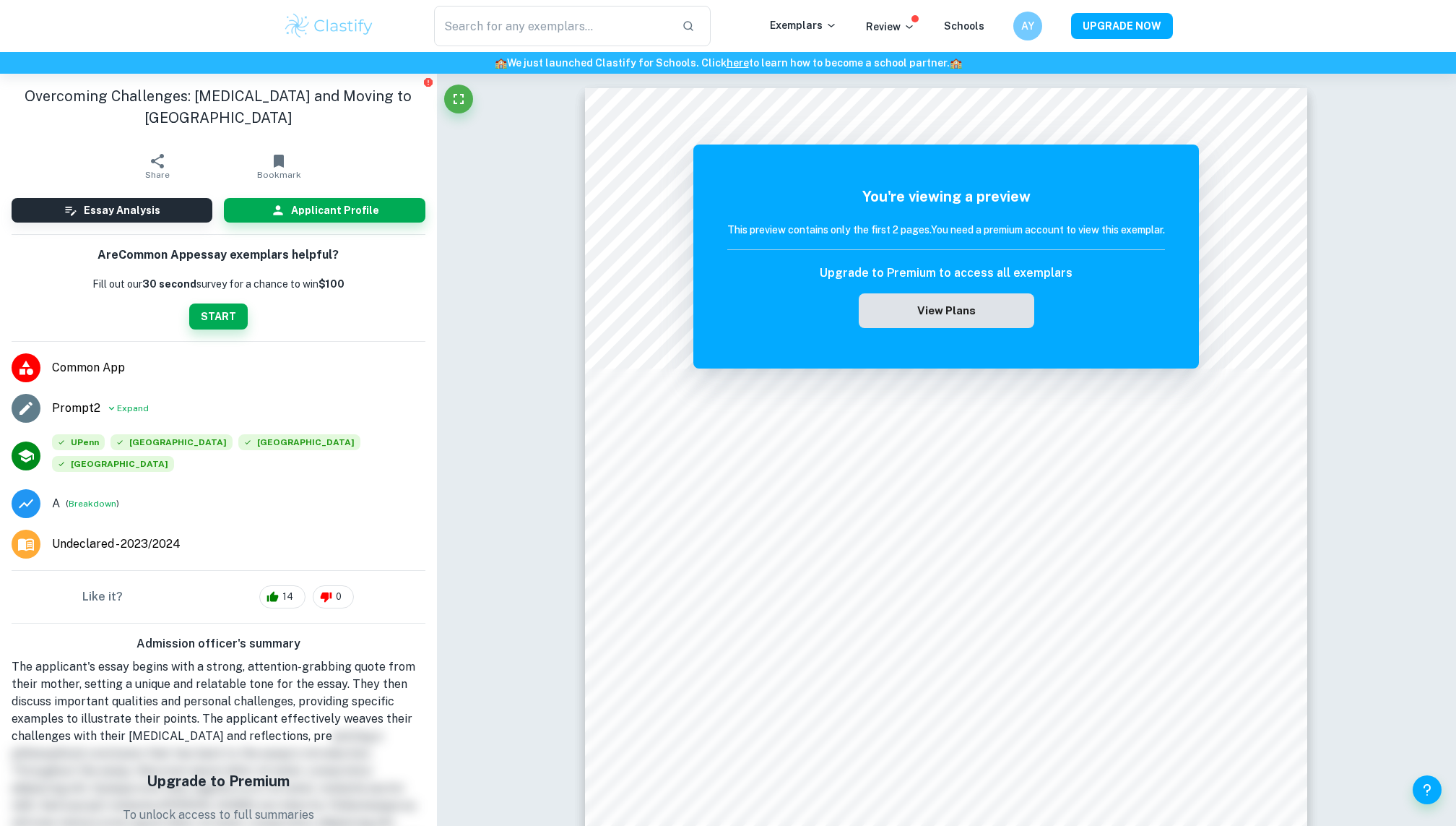
click at [964, 308] on button "View Plans" at bounding box center [946, 311] width 175 height 35
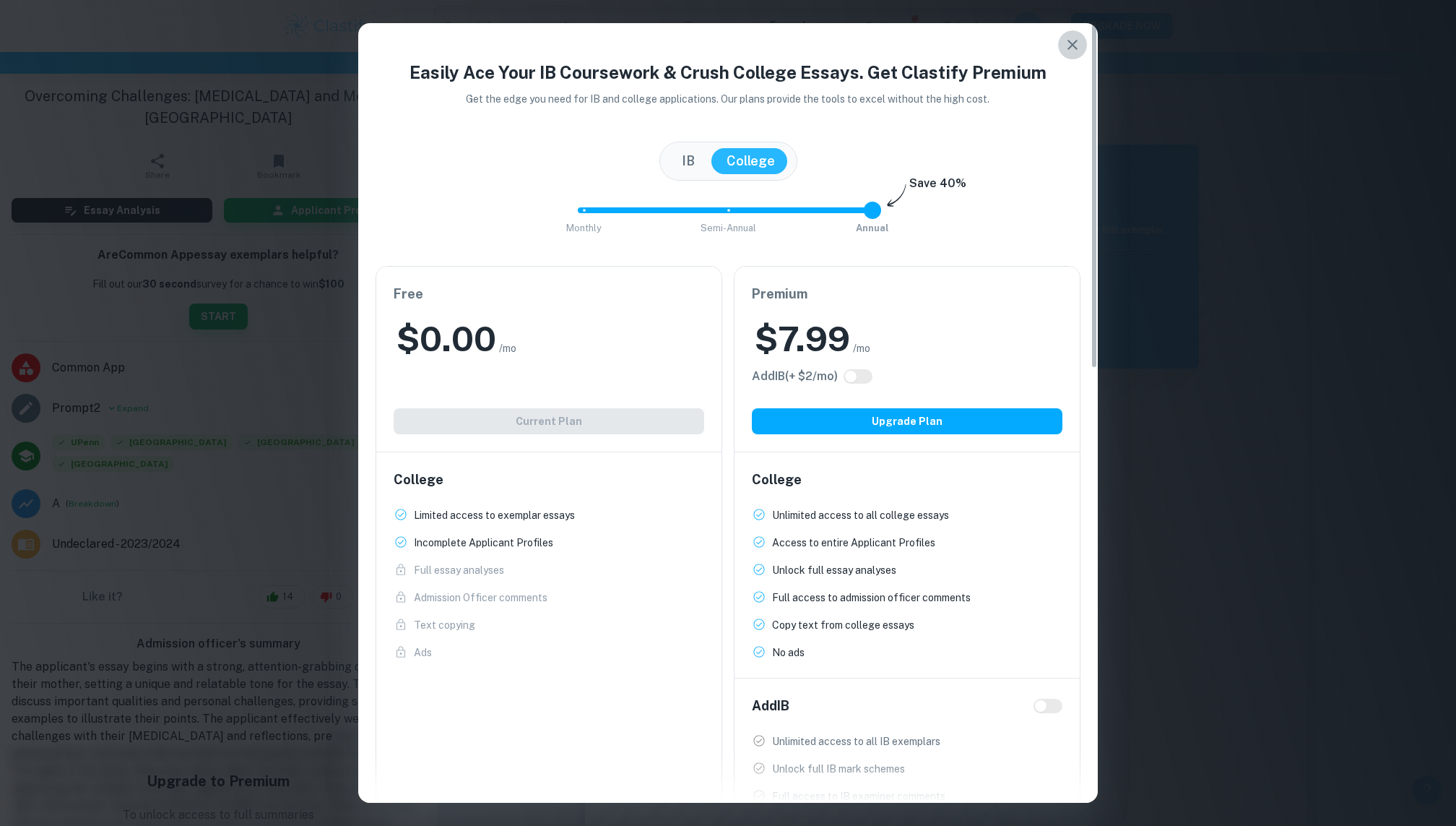
click at [1076, 42] on icon "button" at bounding box center [1072, 45] width 17 height 17
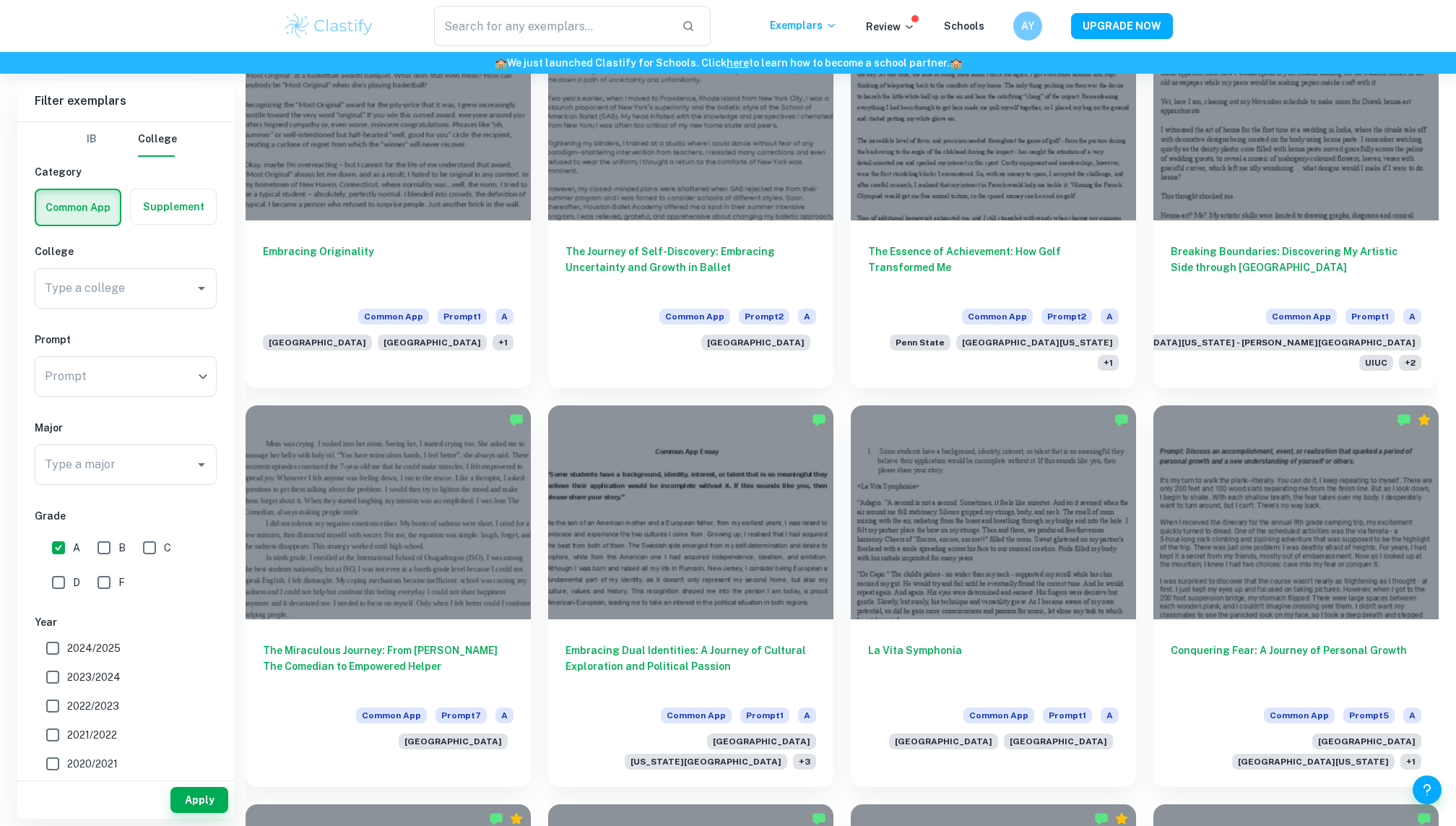
scroll to position [1284, 0]
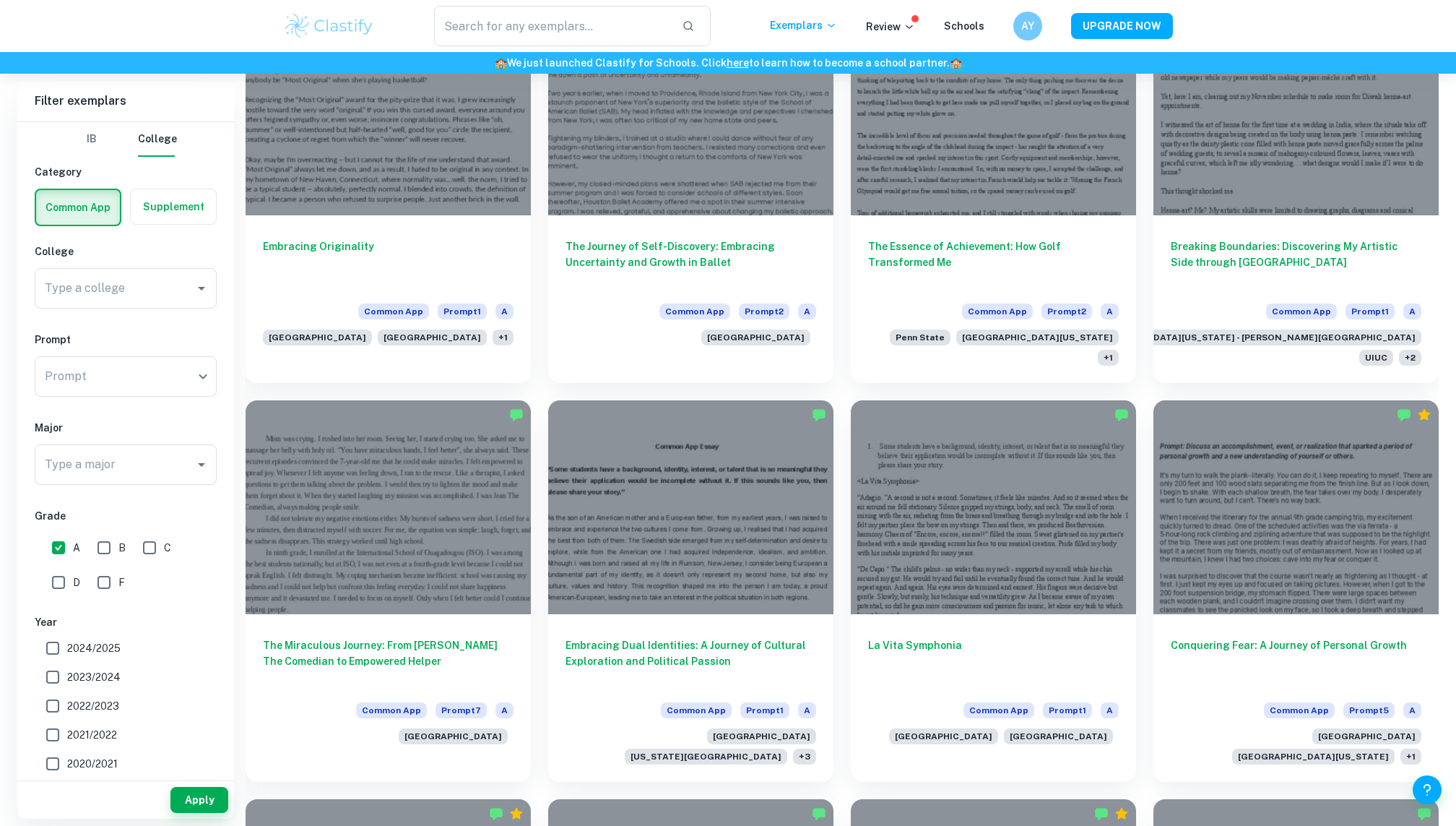
click at [1141, 286] on div "Breaking Boundaries: Discovering My Artistic Side through Henna Common App Prom…" at bounding box center [1286, 184] width 302 height 398
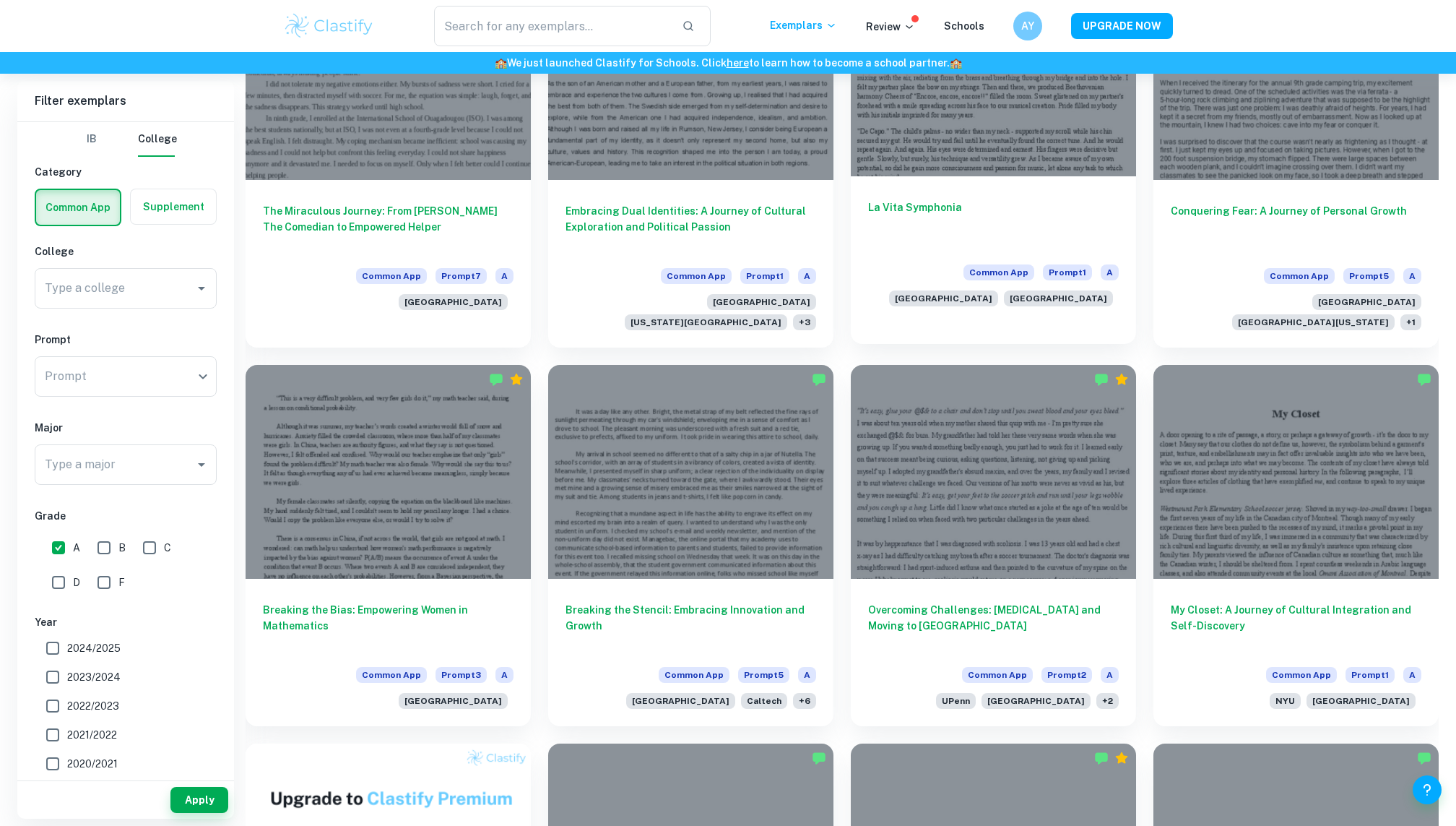
scroll to position [1861, 0]
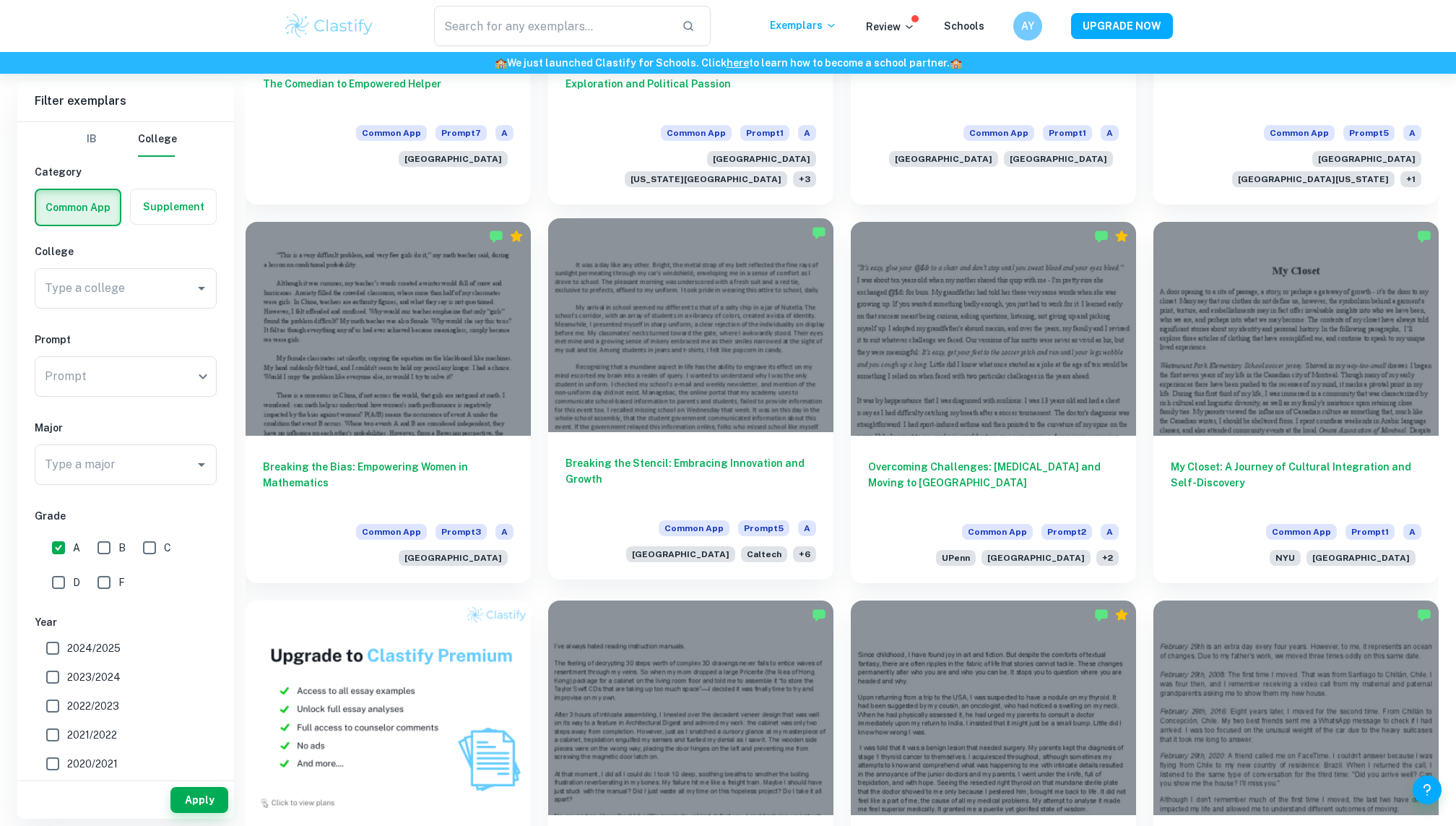
click at [751, 432] on div "Breaking the Stencil: Embracing Innovation and Growth Common App Prompt 5 A [GE…" at bounding box center [691, 506] width 286 height 148
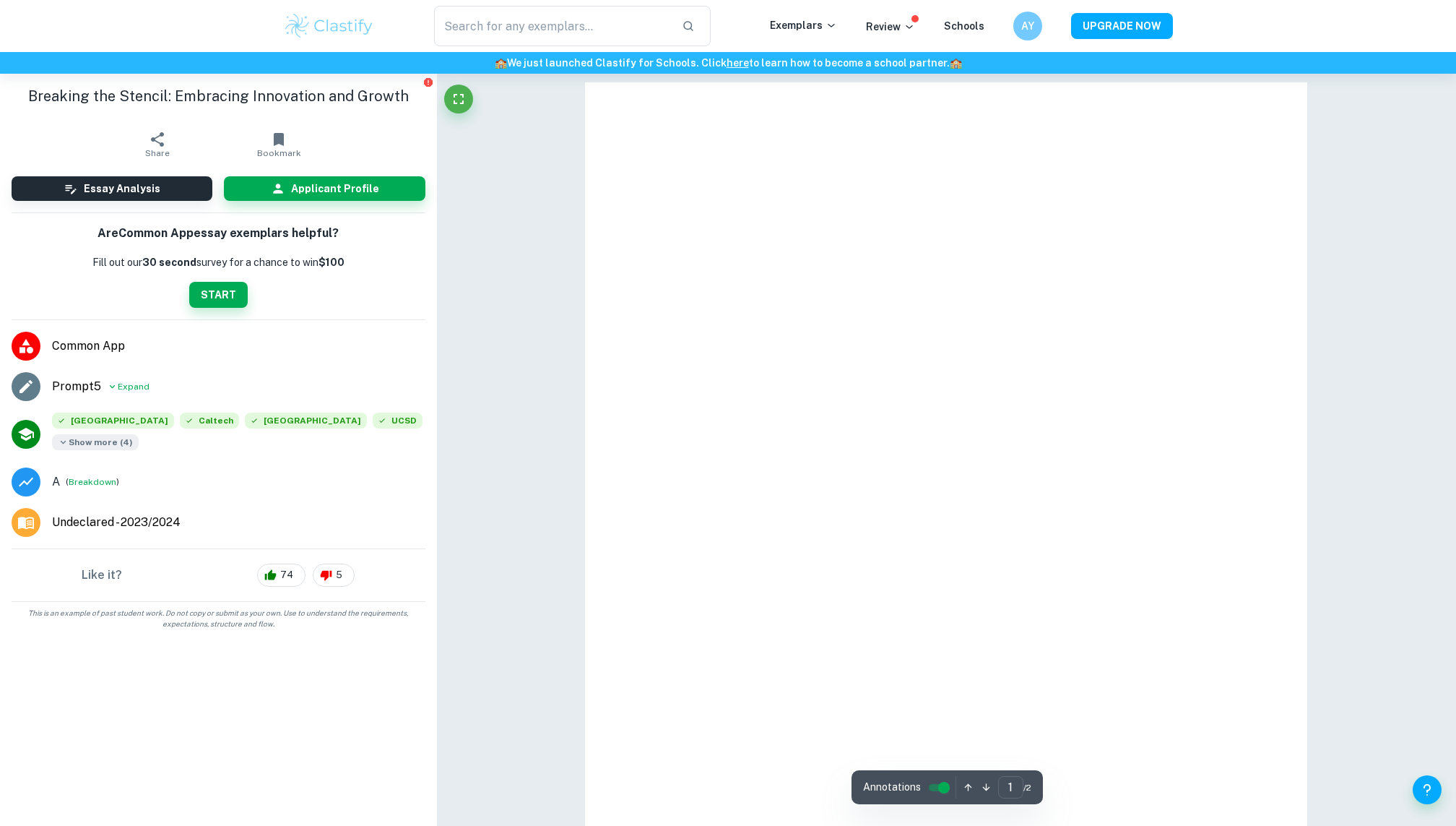
scroll to position [4, 0]
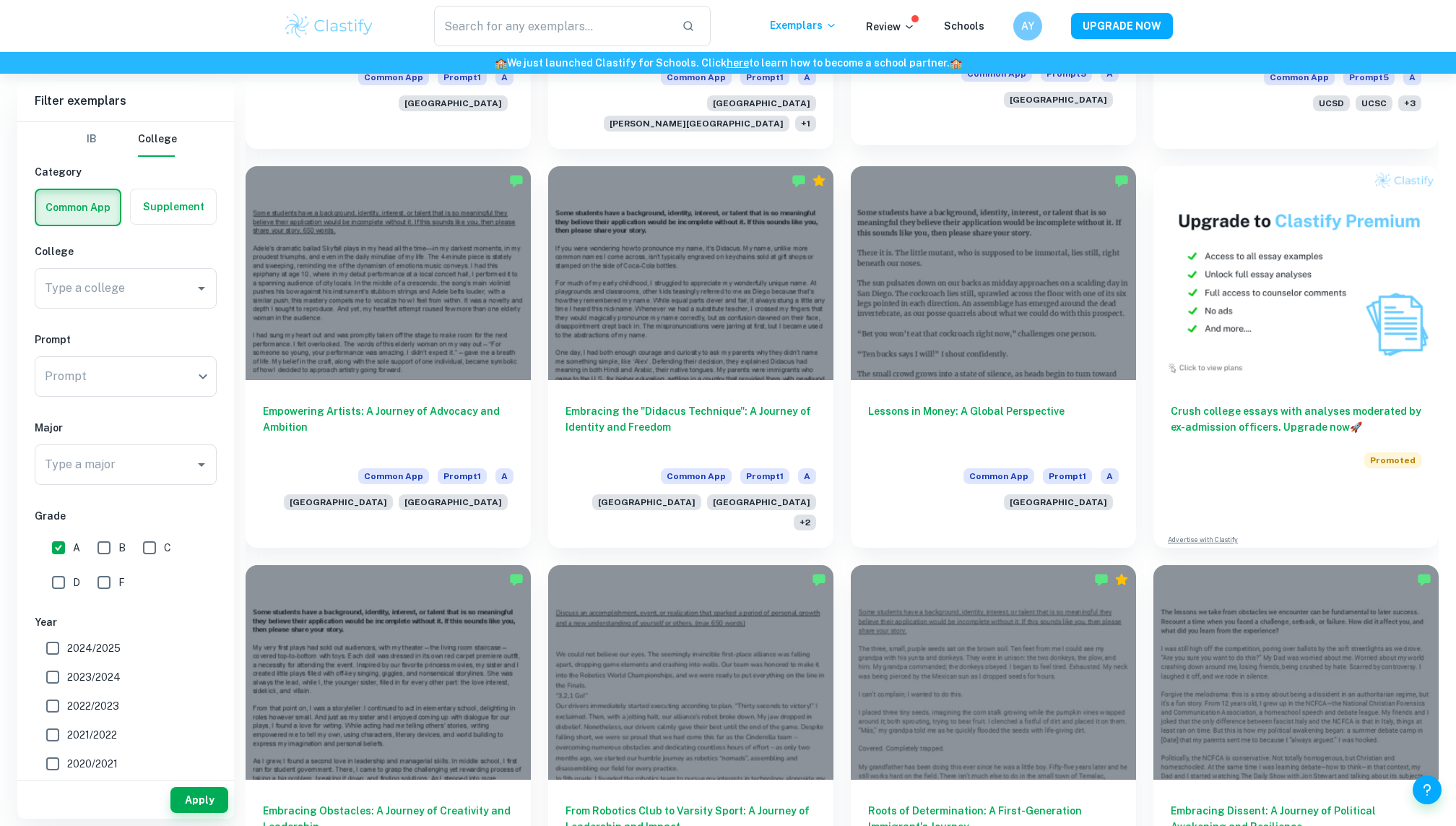
scroll to position [3478, 0]
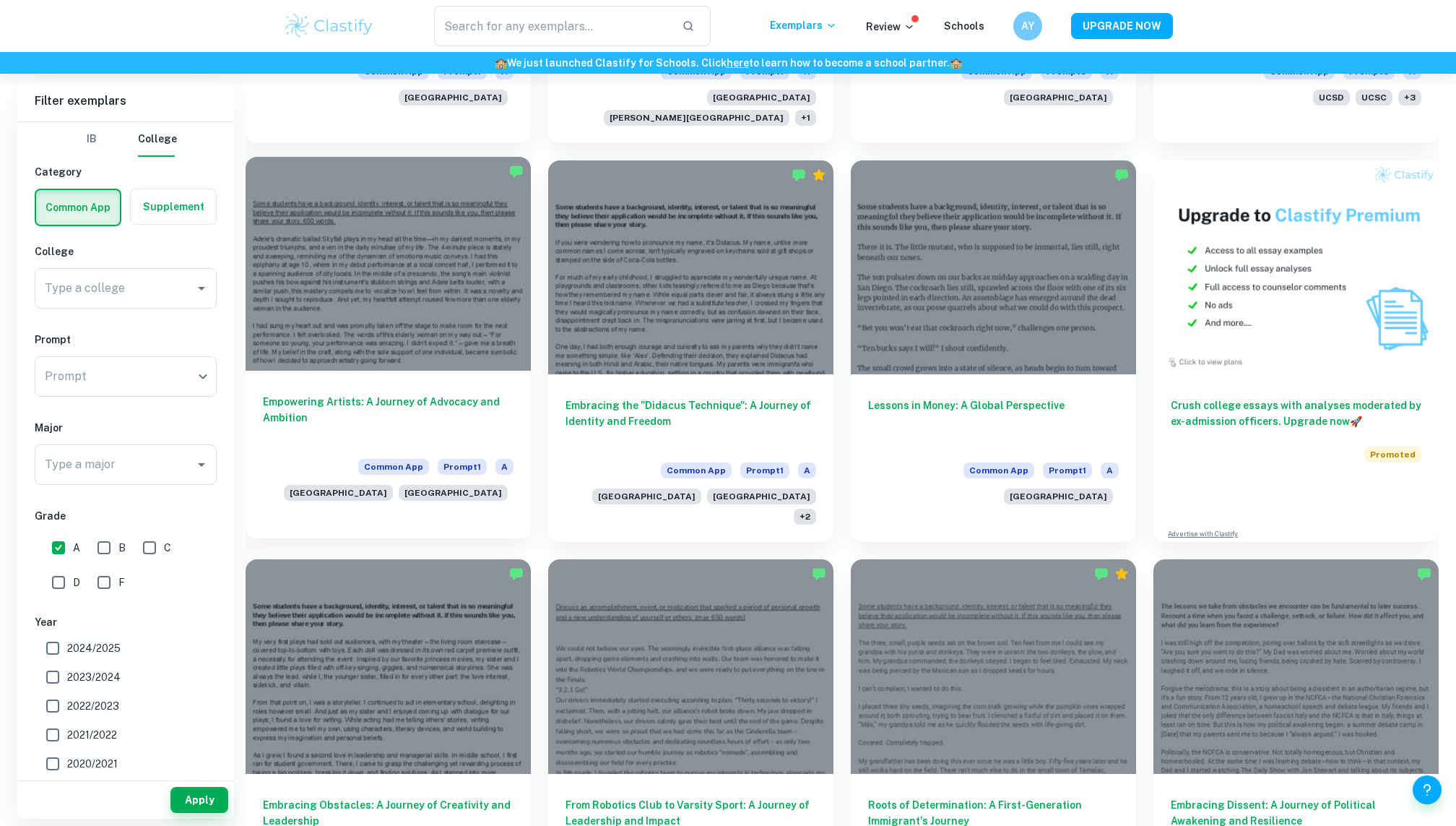
click at [296, 294] on div at bounding box center [389, 263] width 286 height 214
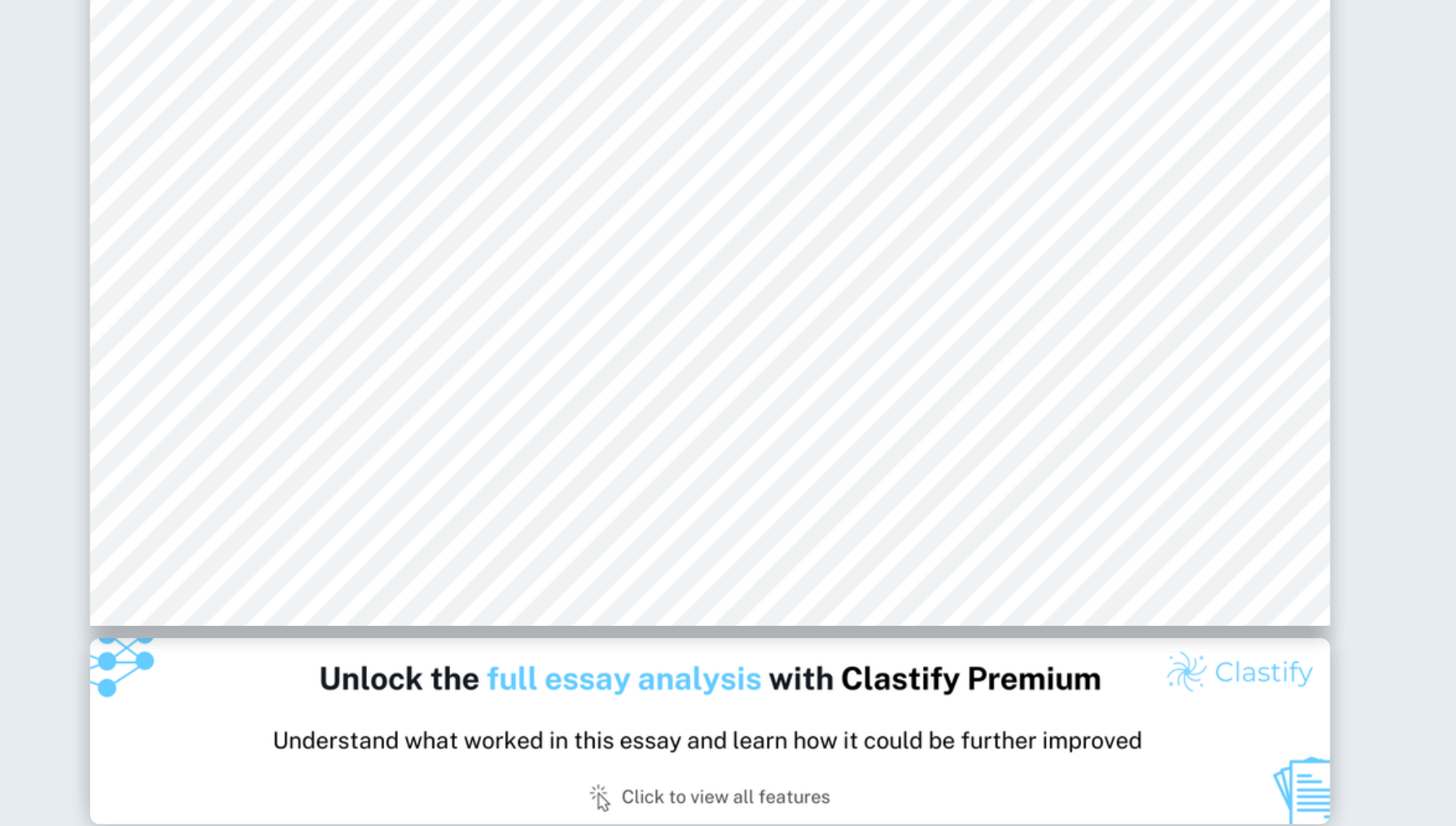
scroll to position [440, 0]
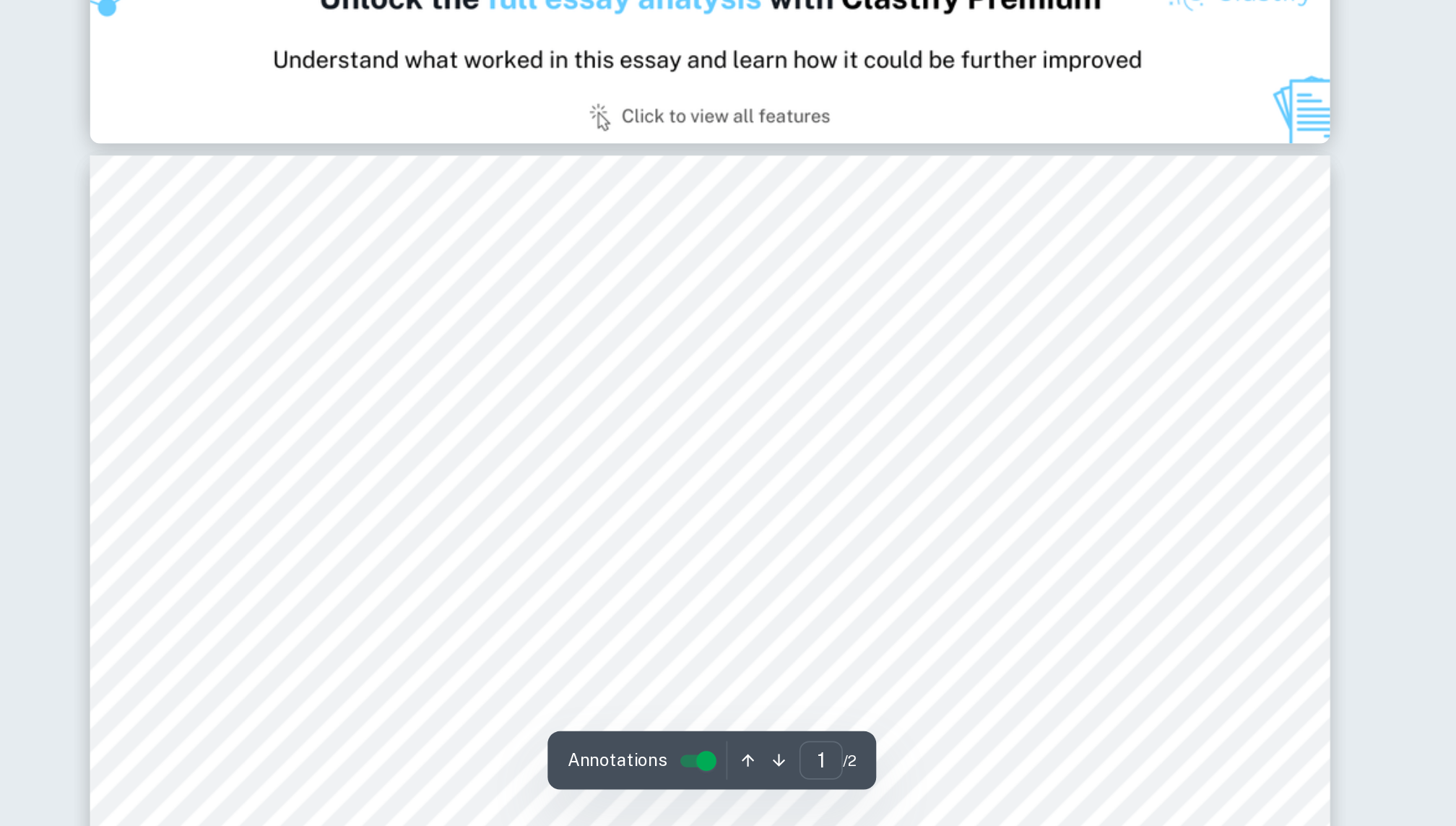
type input "2"
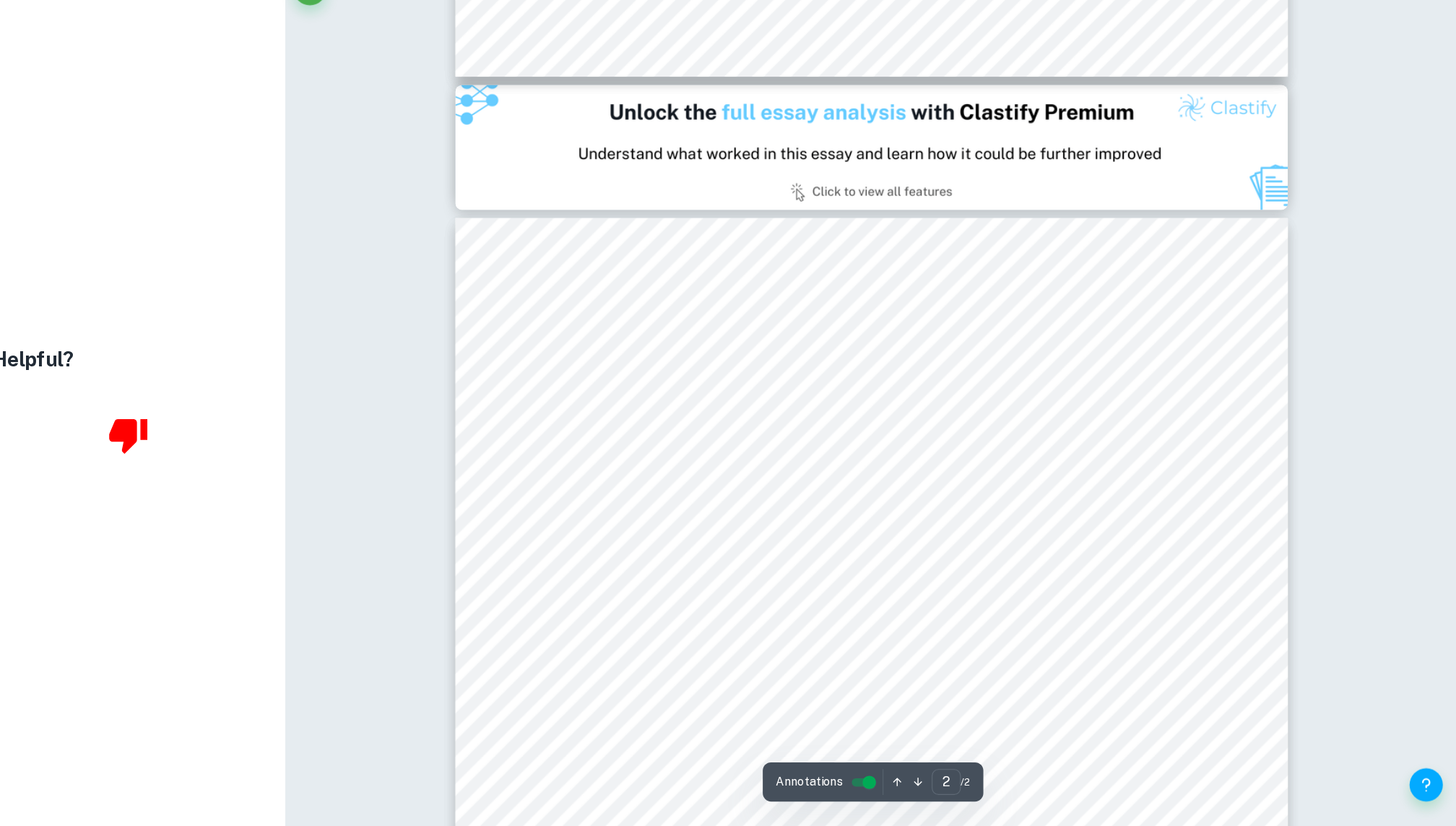
scroll to position [933, 0]
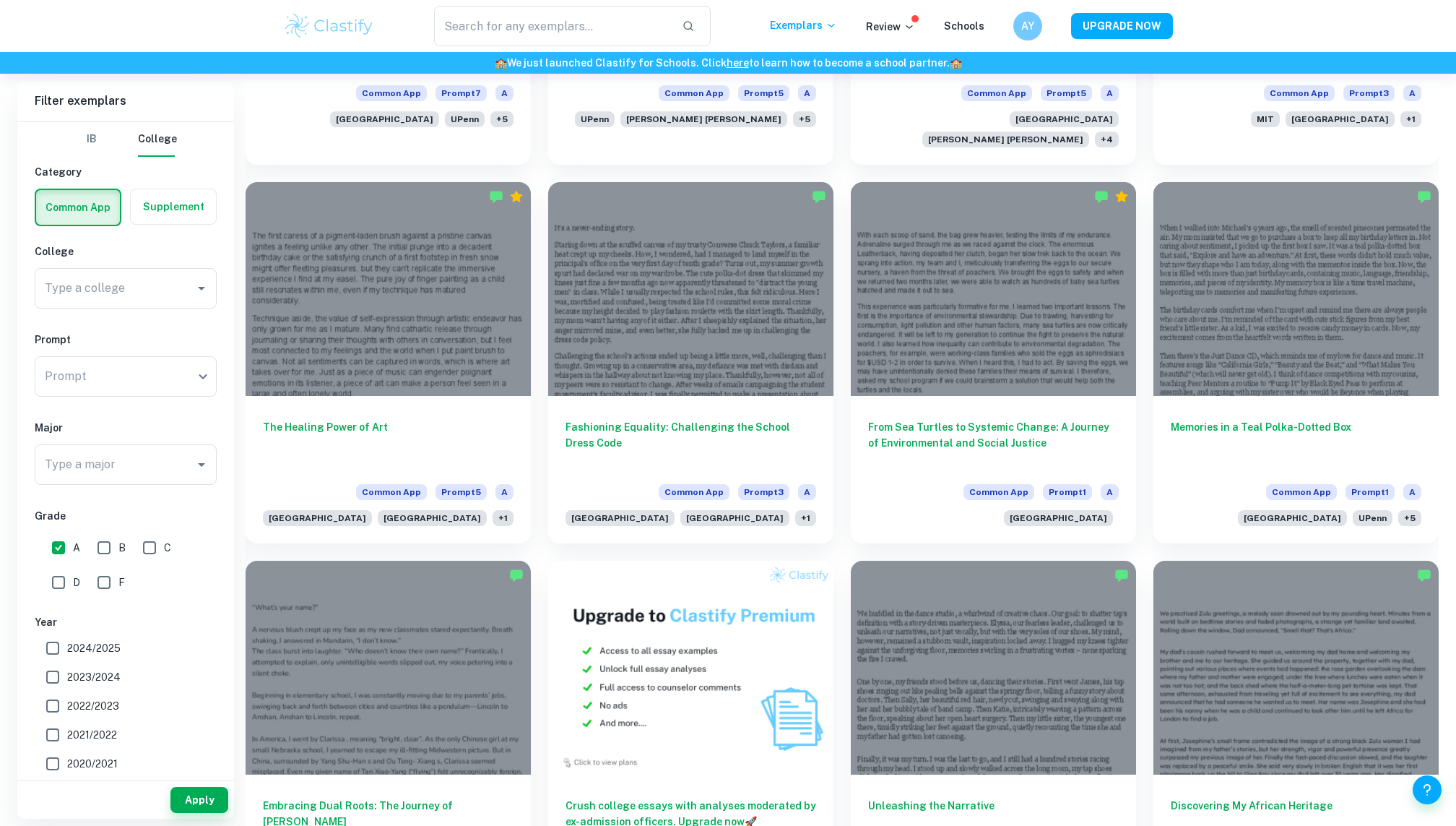
scroll to position [6233, 0]
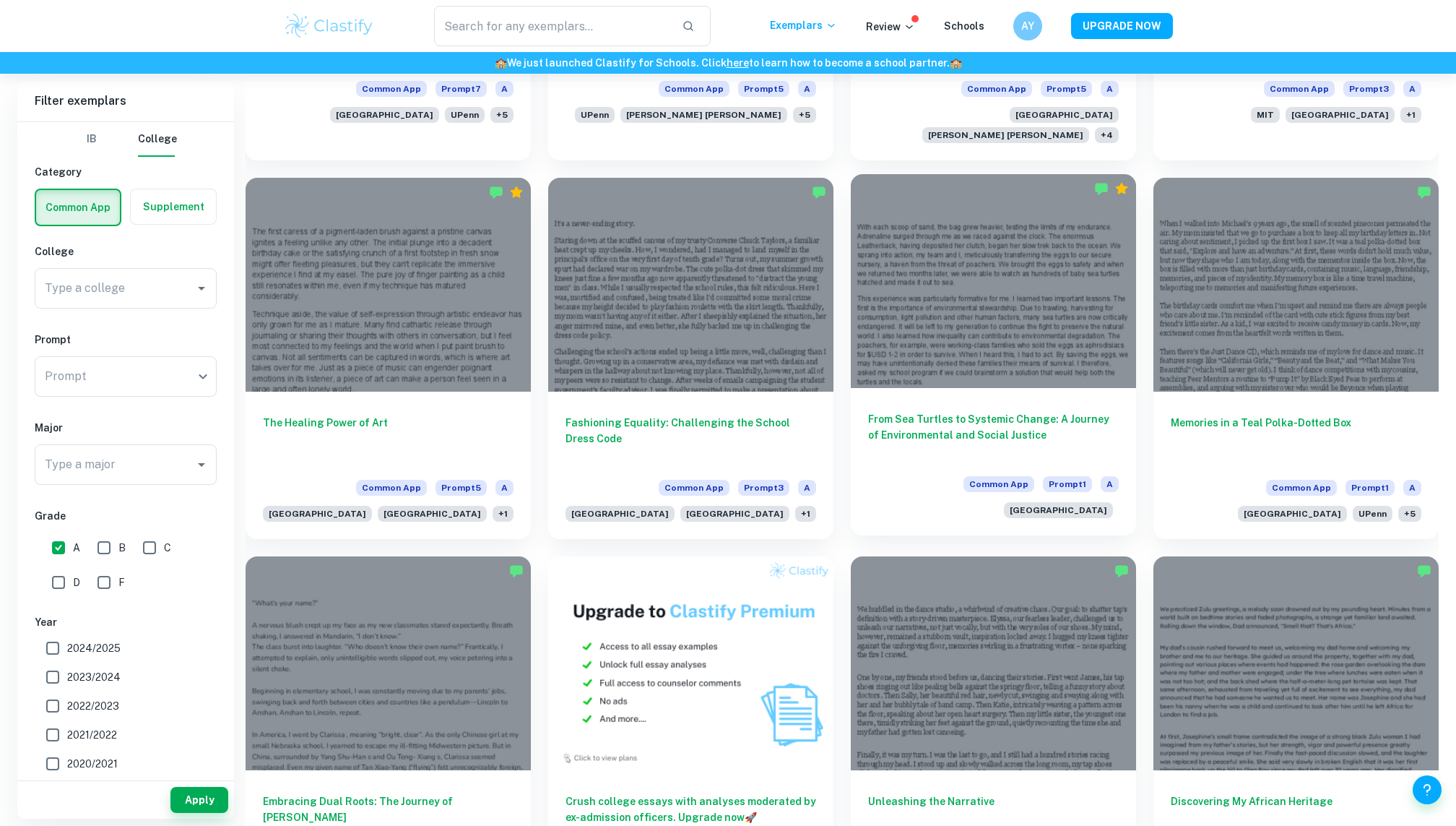
click at [988, 411] on h6 "From Sea Turtles to Systemic Change: A Journey of Environmental and Social Just…" at bounding box center [994, 434] width 251 height 48
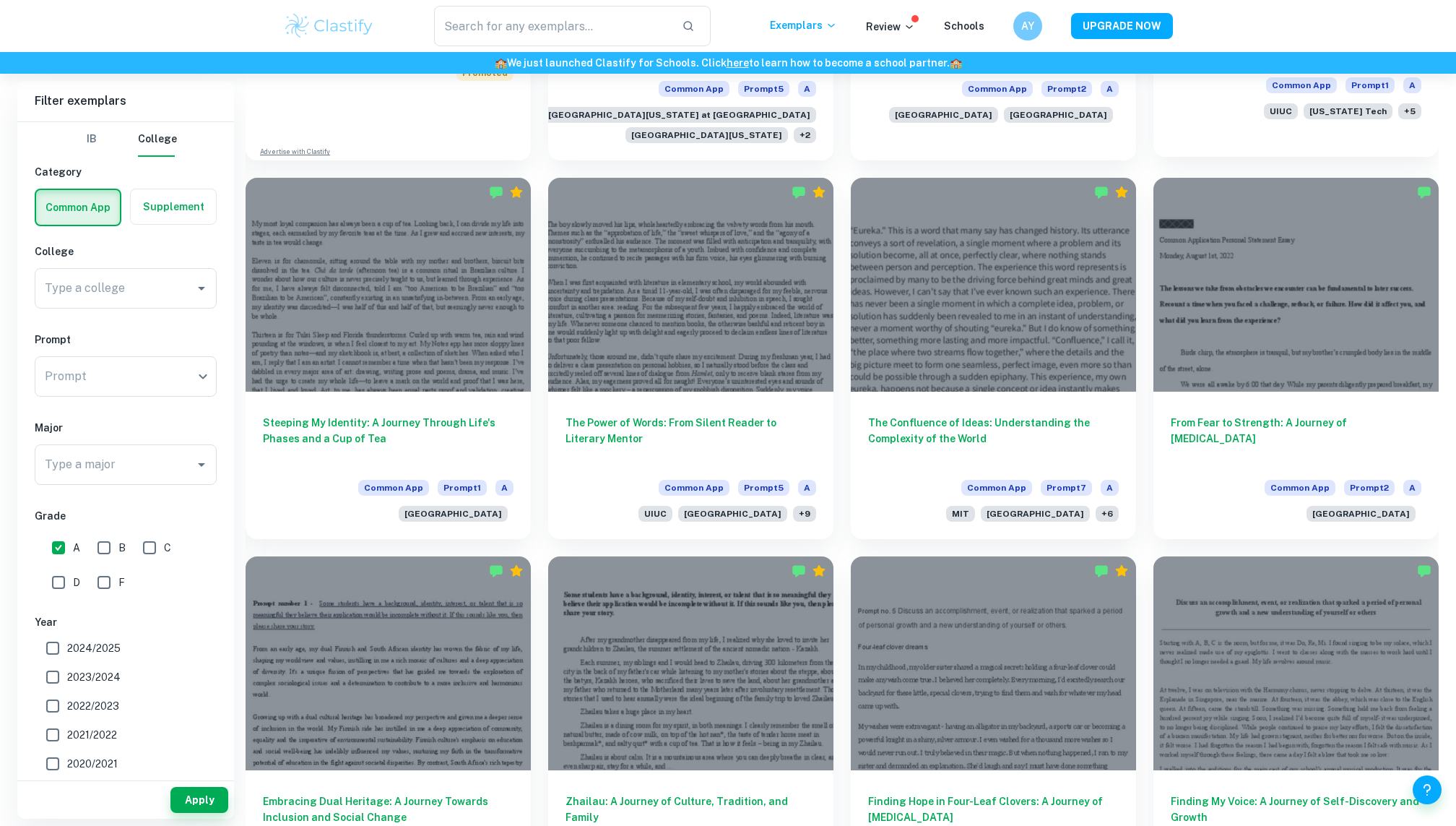
scroll to position [2701, 0]
